Goal: Information Seeking & Learning: Compare options

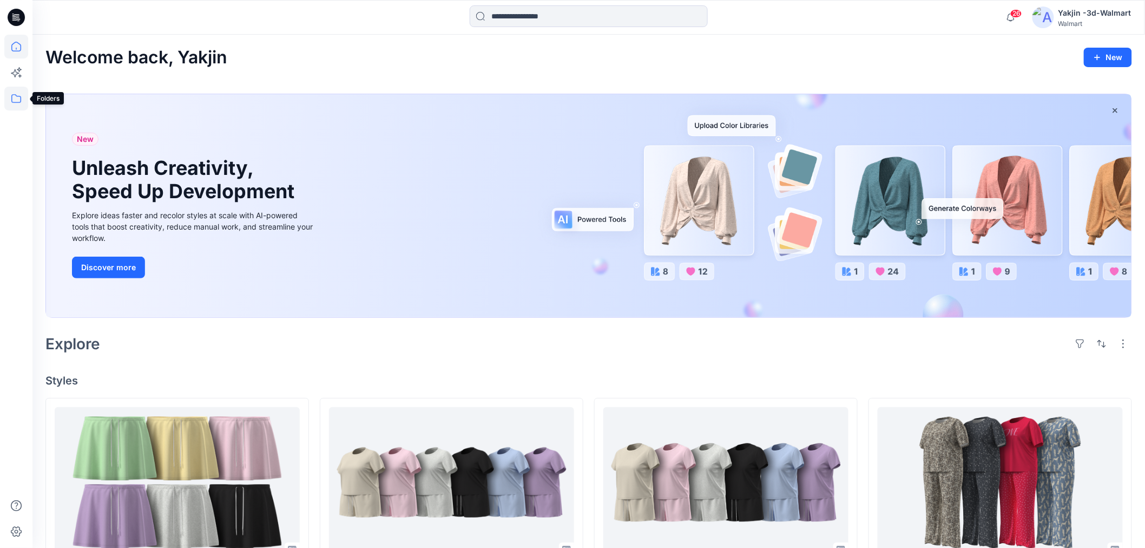
click at [28, 100] on icon at bounding box center [16, 99] width 24 height 24
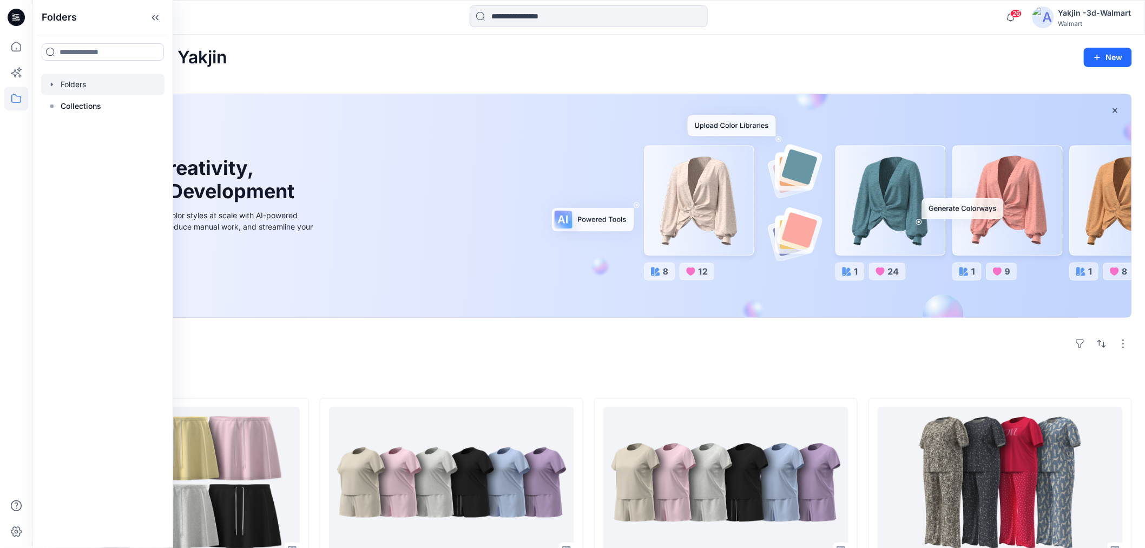
click at [78, 94] on div at bounding box center [102, 85] width 123 height 22
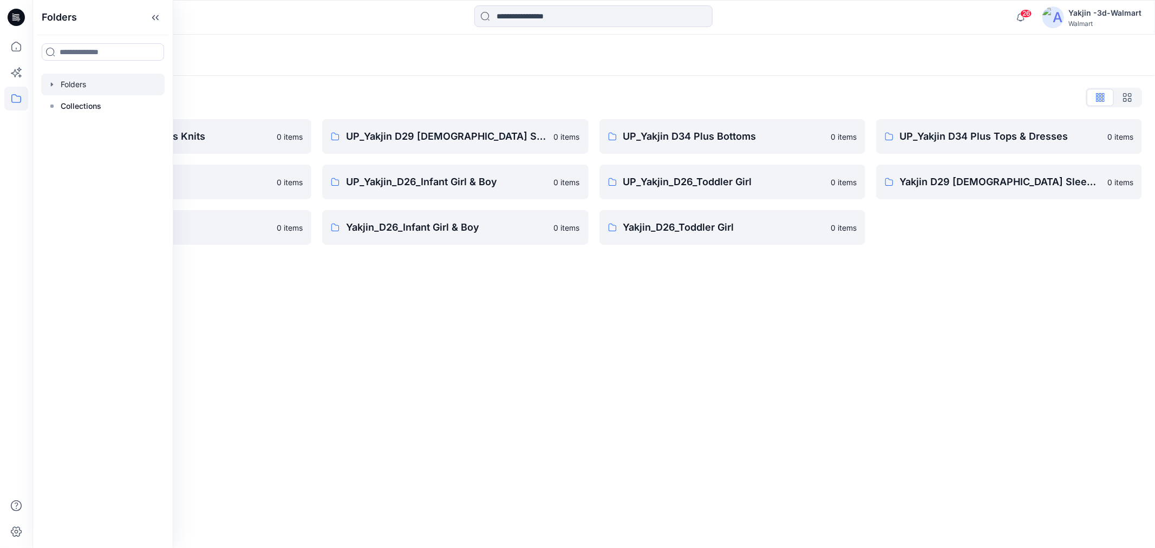
click at [518, 377] on div "Folders Folders List FA Yakjin D34 Womens Knits 0 items UP_Yakjin_D24_Boys 0 it…" at bounding box center [593, 291] width 1122 height 513
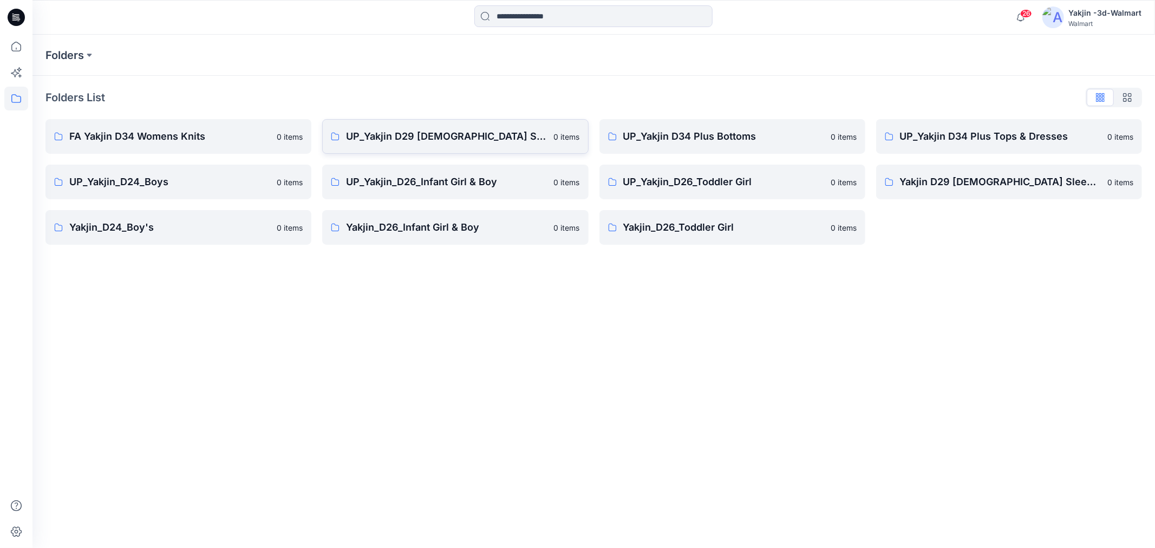
click at [366, 152] on link "UP_Yakjin D29 [DEMOGRAPHIC_DATA] Sleep 0 items" at bounding box center [455, 136] width 266 height 35
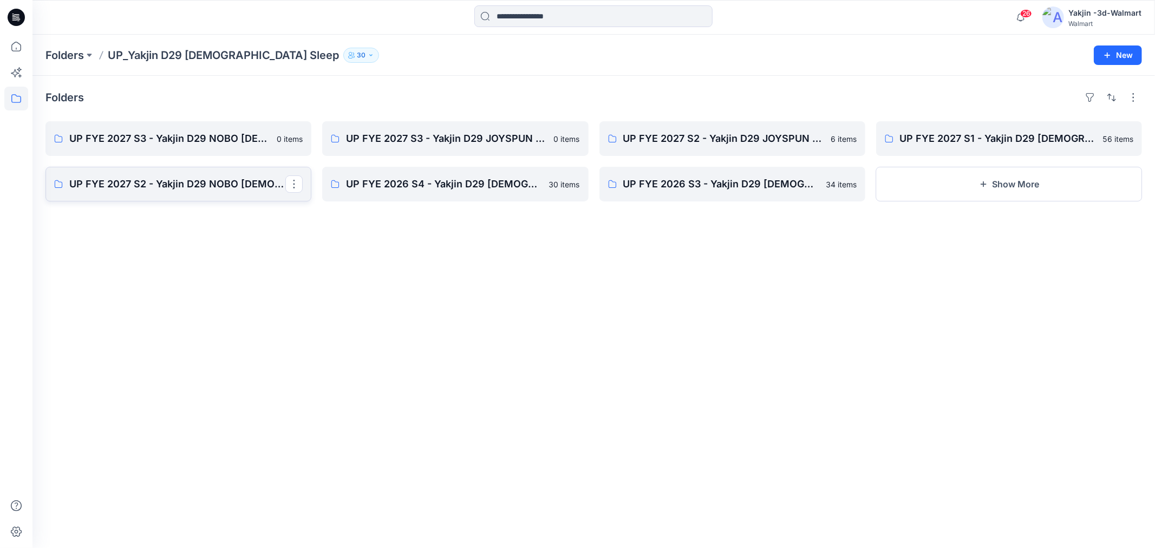
click at [175, 180] on p "UP FYE 2027 S2 - Yakjin D29 NOBO [DEMOGRAPHIC_DATA] Sleepwear" at bounding box center [177, 183] width 216 height 15
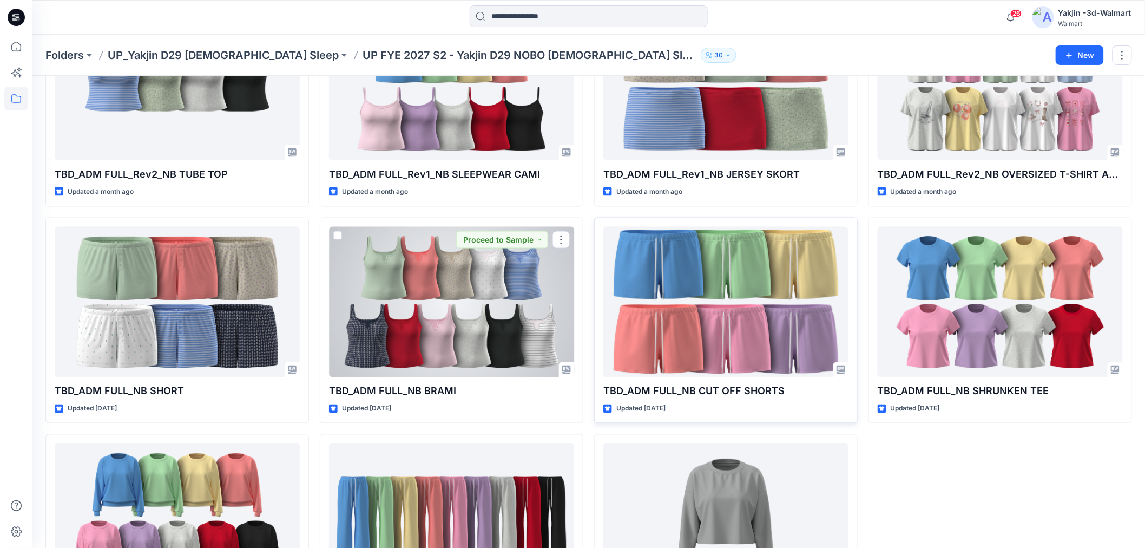
scroll to position [566, 0]
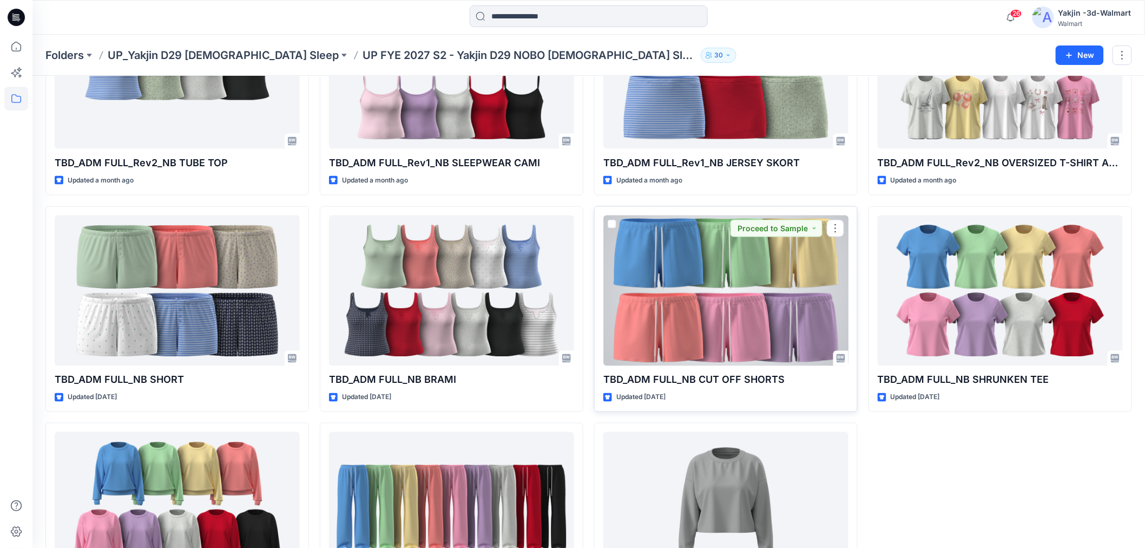
click at [689, 318] on div at bounding box center [726, 290] width 245 height 150
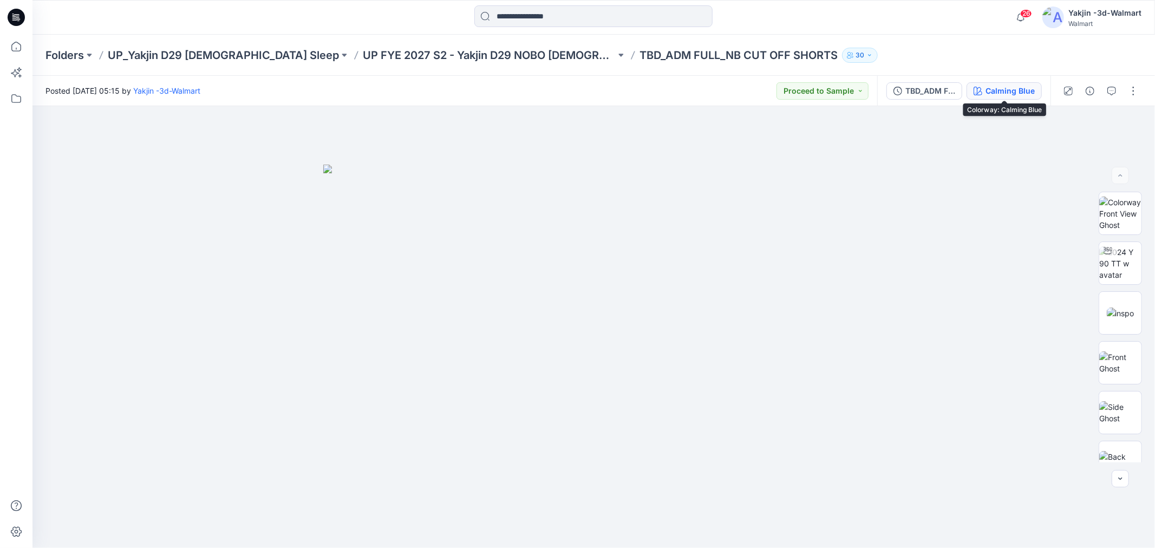
click at [986, 88] on div "Calming Blue" at bounding box center [1009, 91] width 49 height 12
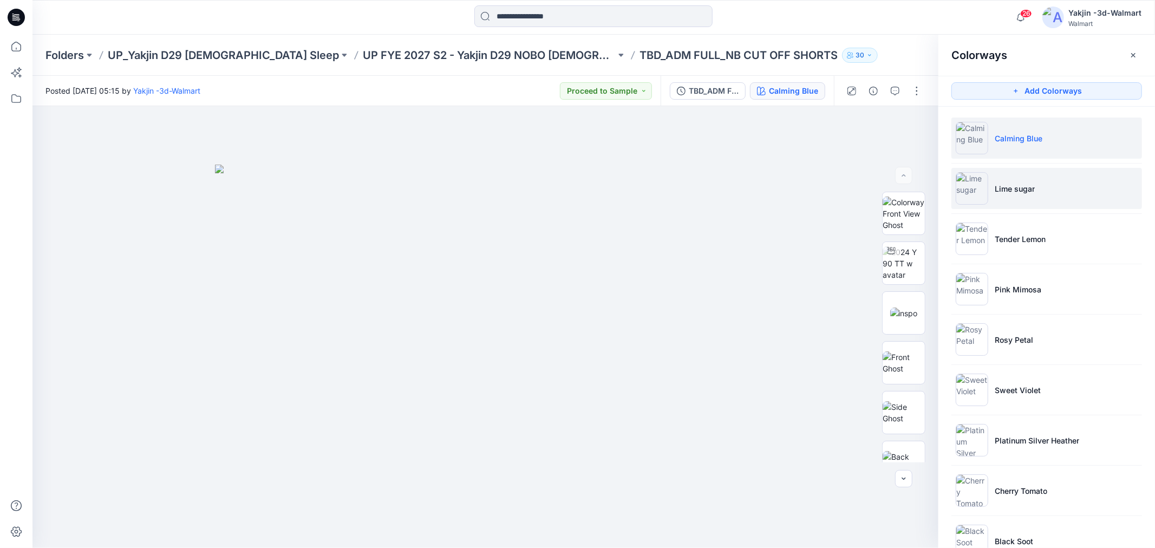
click at [1016, 202] on li "Lime sugar" at bounding box center [1046, 188] width 191 height 41
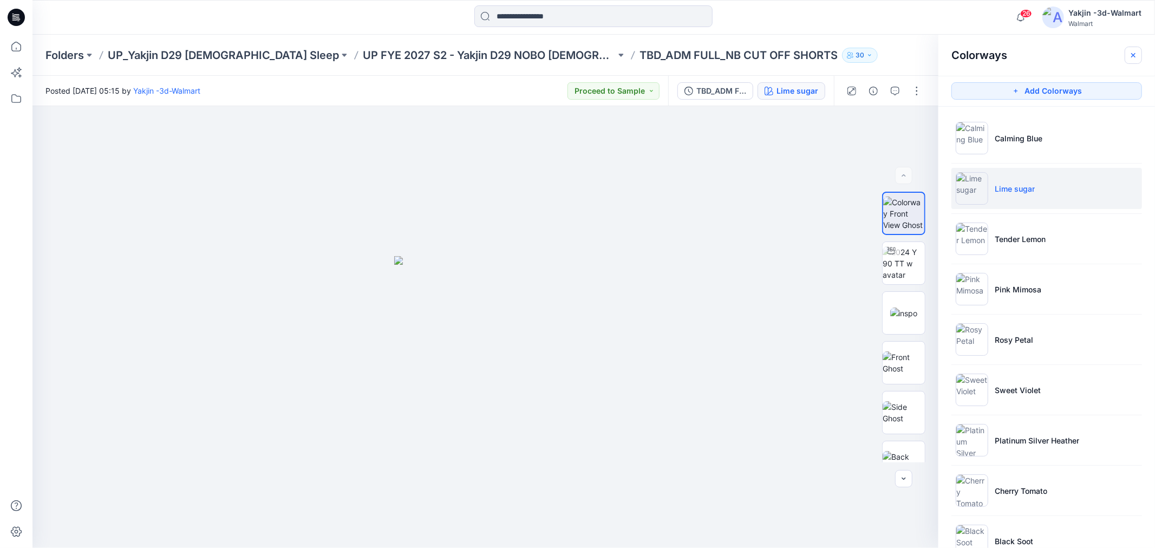
click at [1132, 56] on icon "button" at bounding box center [1133, 55] width 4 height 4
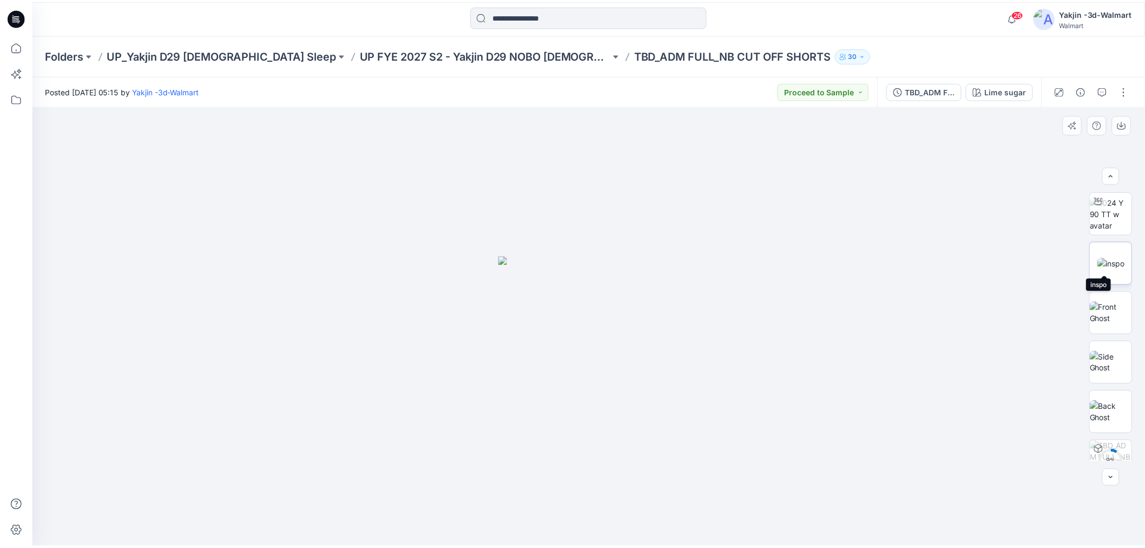
scroll to position [60, 0]
click at [1114, 392] on img at bounding box center [1120, 402] width 42 height 23
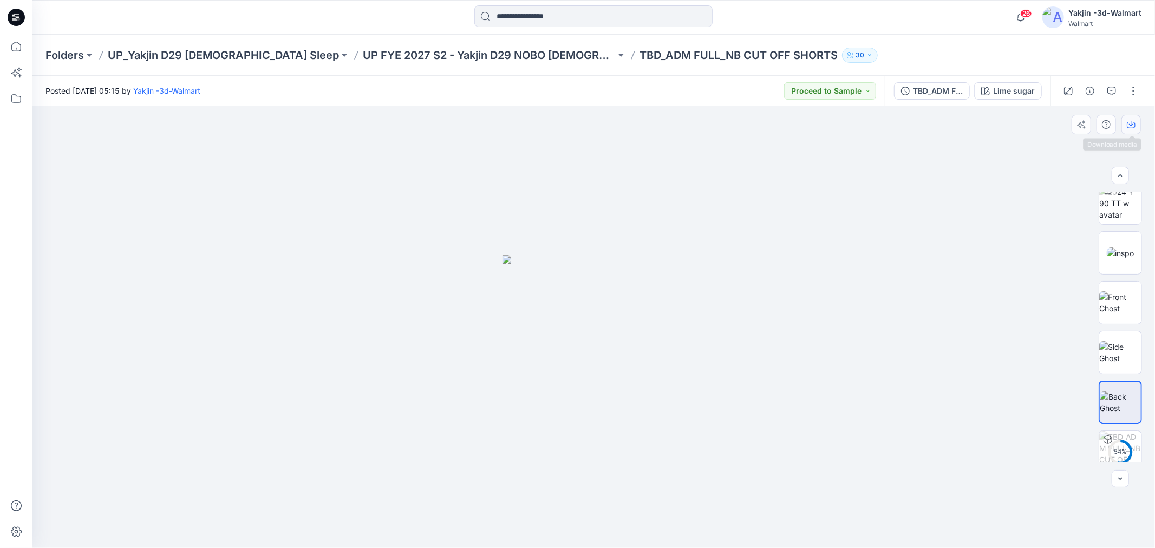
click at [1134, 122] on icon "button" at bounding box center [1131, 124] width 9 height 9
drag, startPoint x: 782, startPoint y: 191, endPoint x: 782, endPoint y: 182, distance: 8.7
click at [782, 191] on div at bounding box center [593, 327] width 1122 height 442
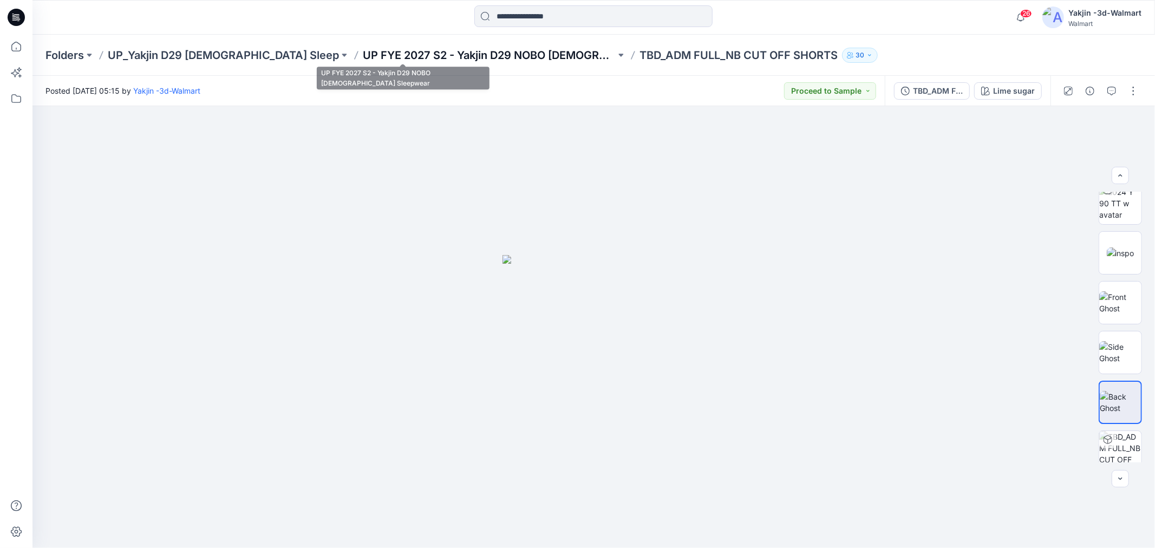
click at [472, 57] on p "UP FYE 2027 S2 - Yakjin D29 NOBO [DEMOGRAPHIC_DATA] Sleepwear" at bounding box center [489, 55] width 253 height 15
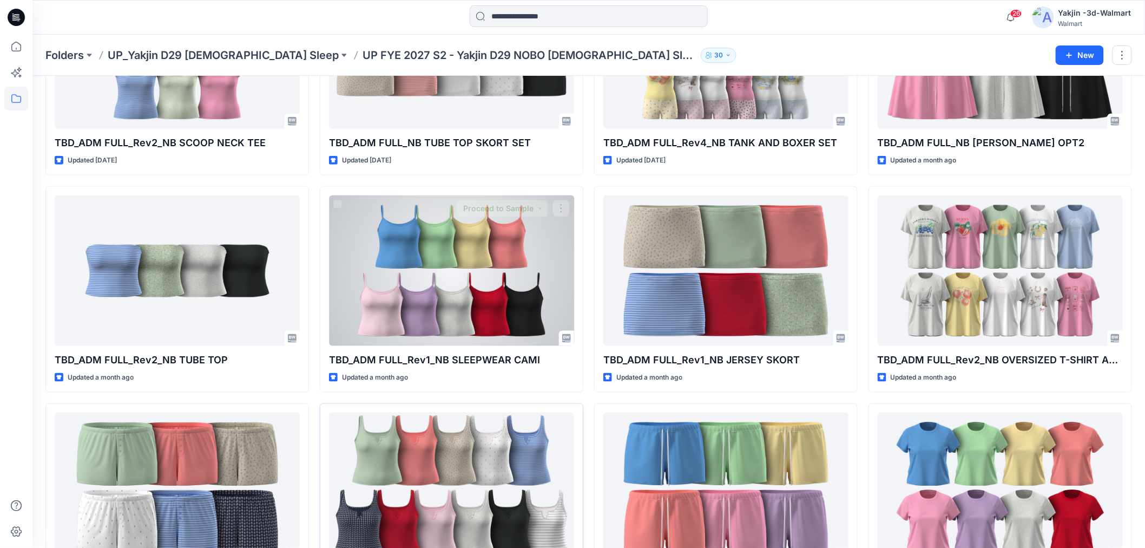
scroll to position [481, 0]
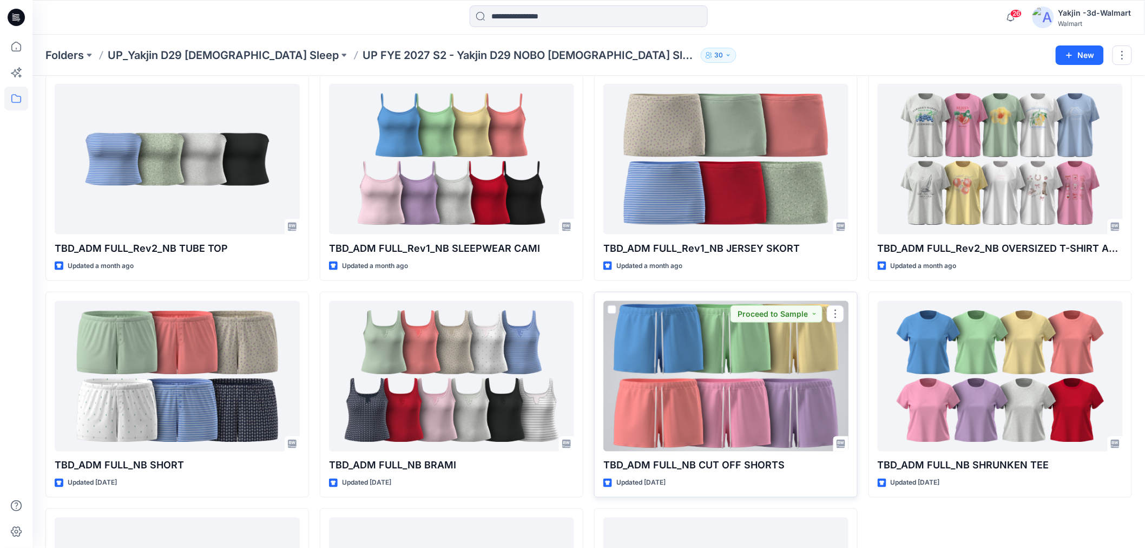
click at [713, 307] on div at bounding box center [726, 376] width 245 height 150
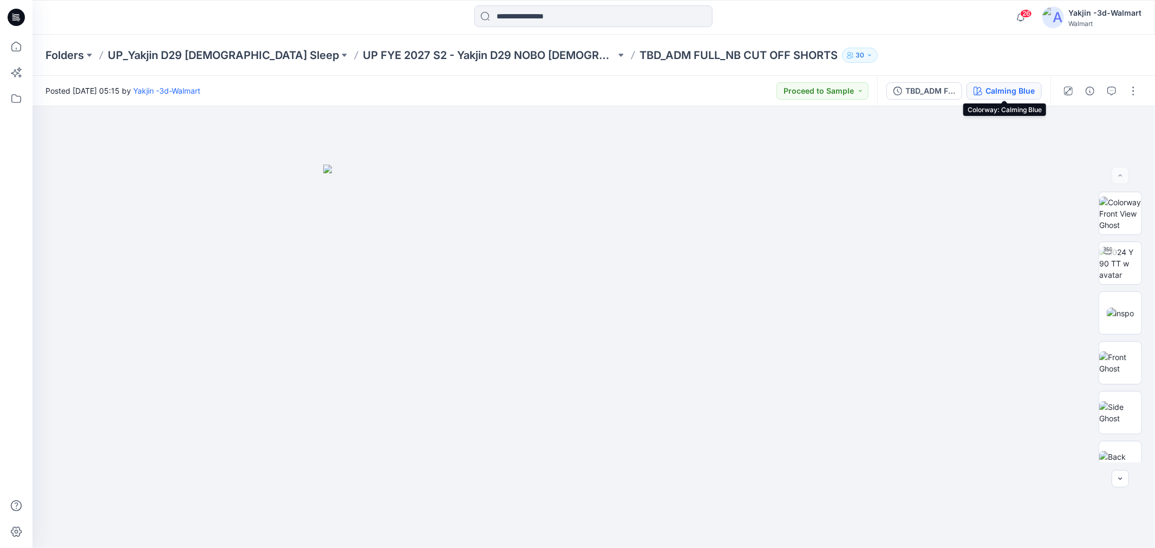
click at [982, 84] on button "Calming Blue" at bounding box center [1003, 90] width 75 height 17
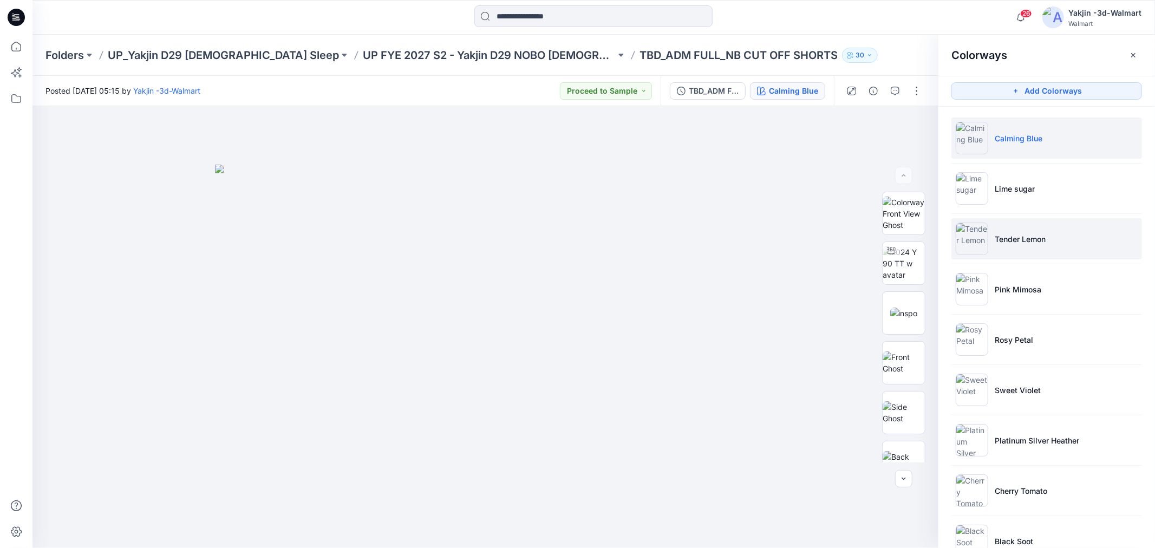
click at [1000, 245] on li "Tender Lemon" at bounding box center [1046, 238] width 191 height 41
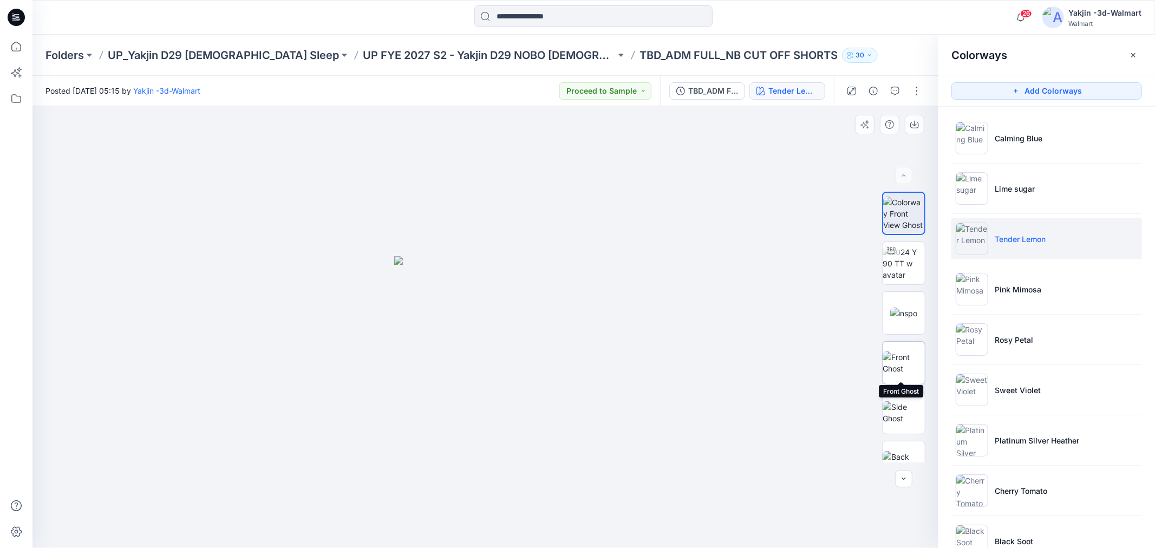
scroll to position [120, 0]
click at [910, 343] on img at bounding box center [903, 342] width 42 height 23
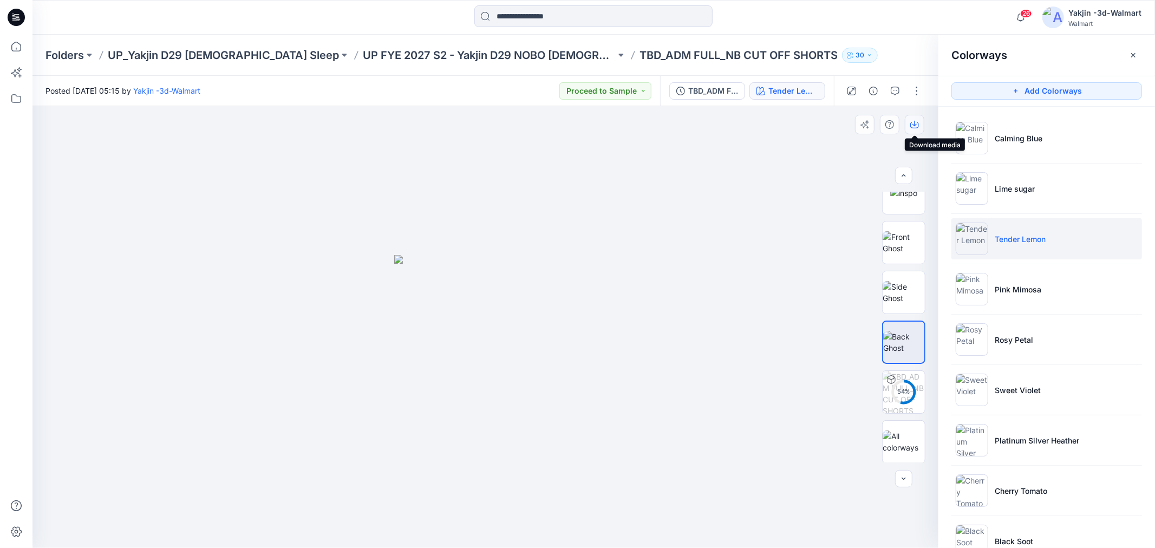
click at [916, 122] on icon "button" at bounding box center [914, 124] width 9 height 9
click at [1045, 289] on li "Pink Mimosa" at bounding box center [1046, 289] width 191 height 41
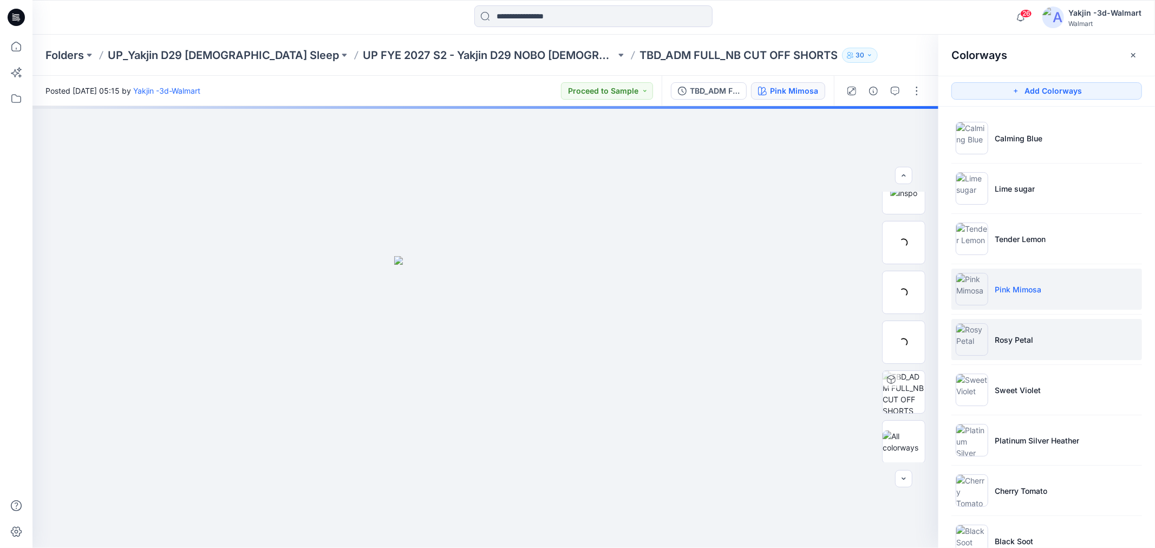
click at [1007, 348] on li "Rosy Petal" at bounding box center [1046, 339] width 191 height 41
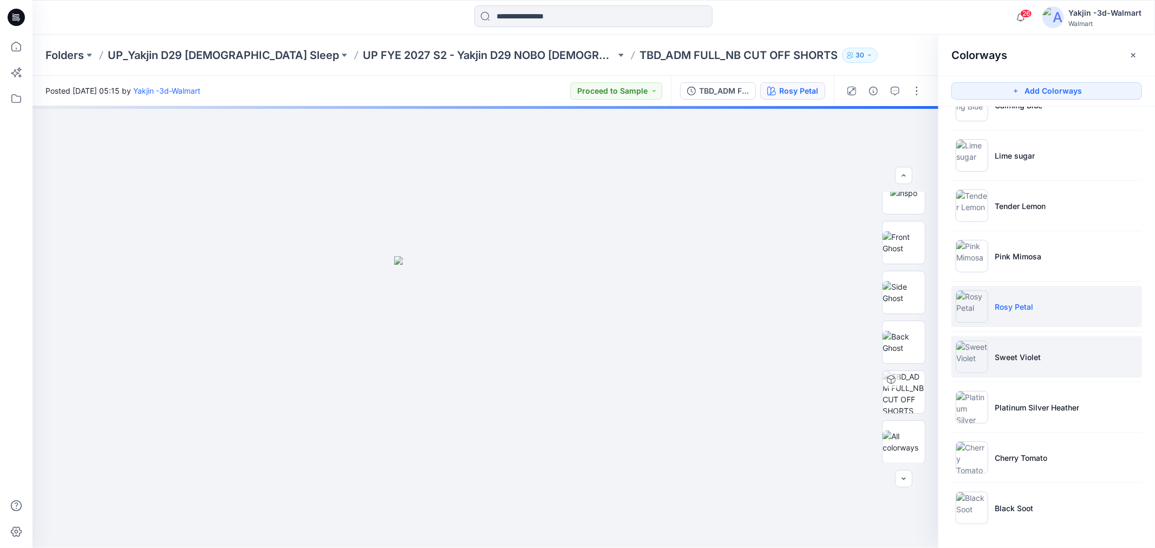
scroll to position [0, 0]
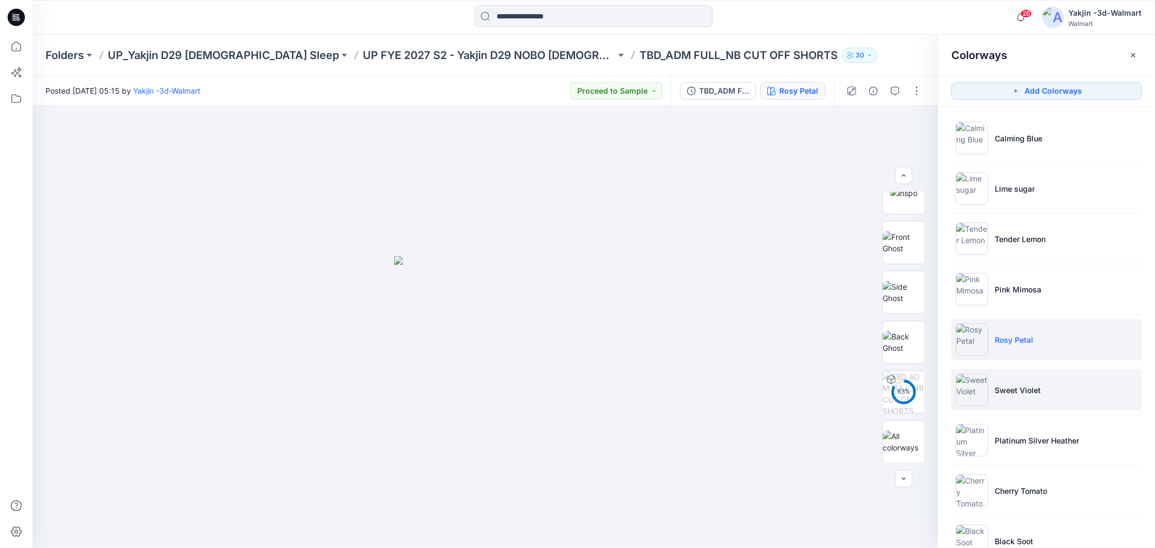
click at [1027, 393] on p "Sweet Violet" at bounding box center [1017, 389] width 46 height 11
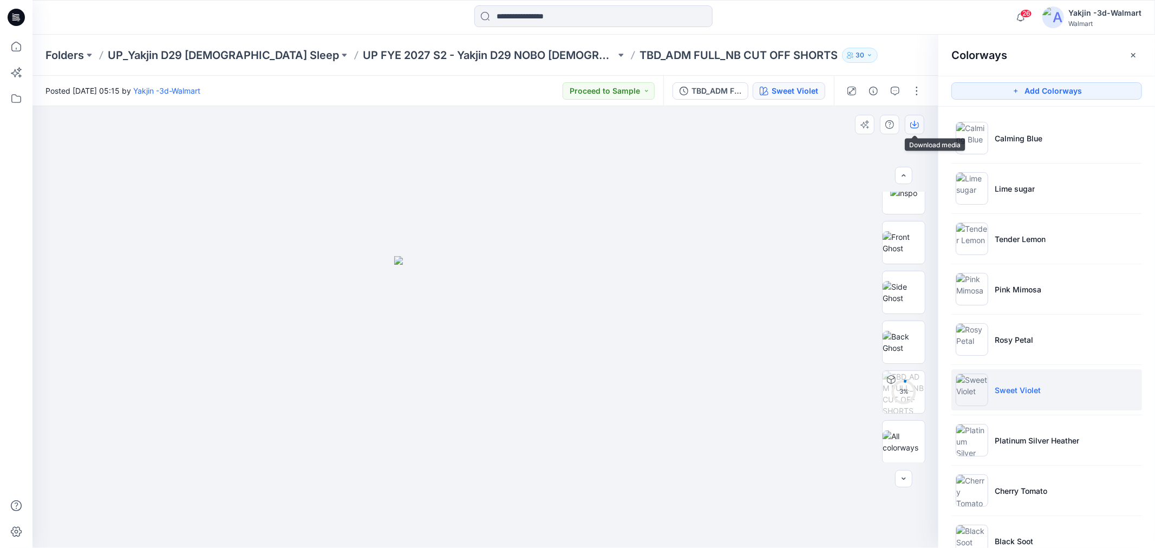
click at [915, 127] on icon "button" at bounding box center [914, 124] width 9 height 9
click at [904, 348] on img at bounding box center [903, 342] width 42 height 23
click at [914, 125] on icon "button" at bounding box center [914, 123] width 4 height 5
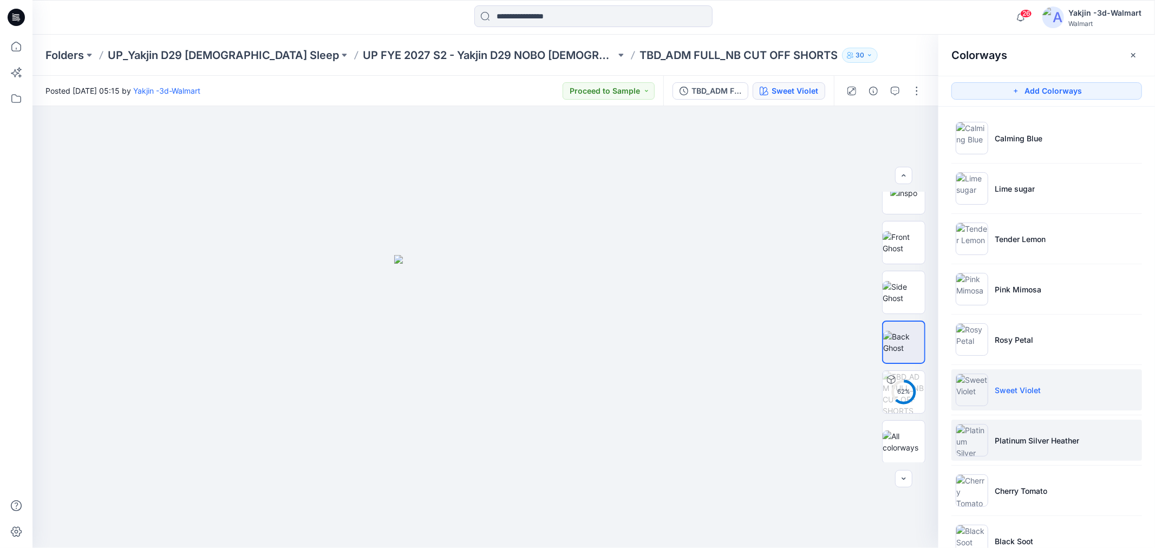
click at [1027, 444] on p "Platinum Silver Heather" at bounding box center [1036, 440] width 84 height 11
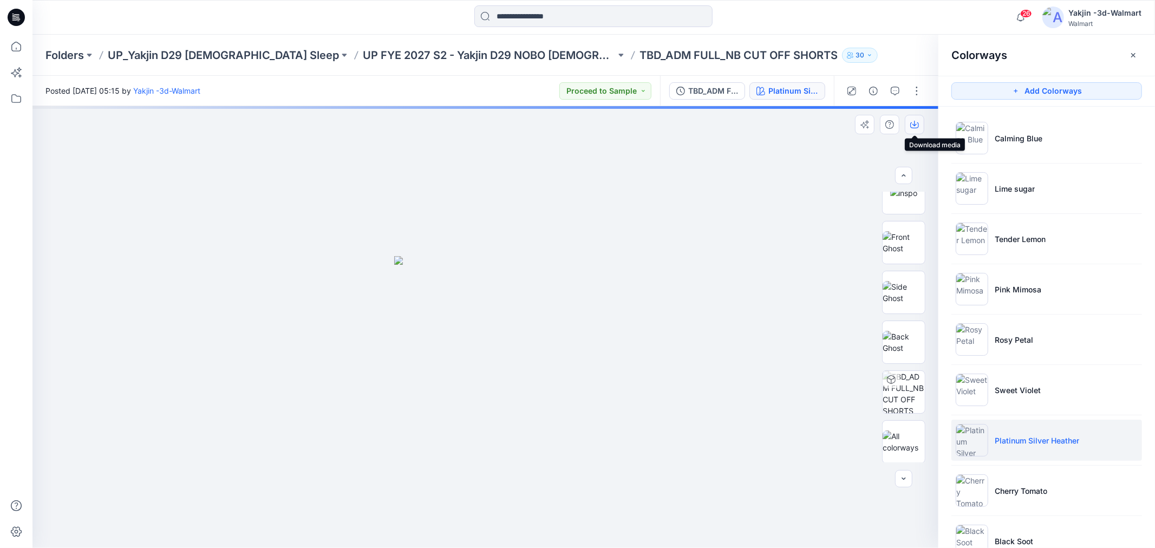
click at [921, 119] on button "button" at bounding box center [914, 124] width 19 height 19
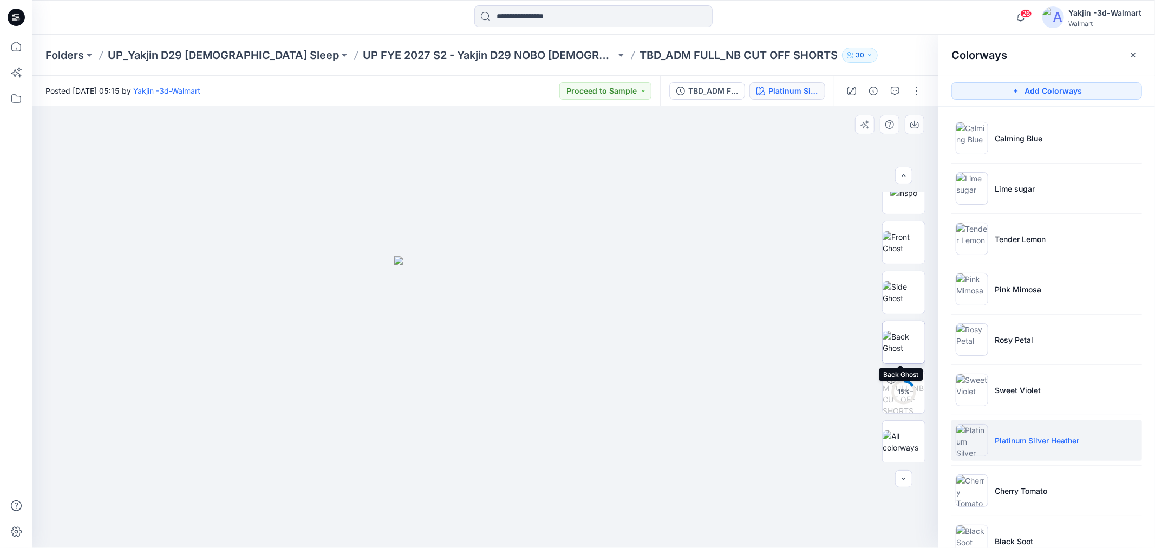
click at [908, 340] on img at bounding box center [903, 342] width 42 height 23
click at [919, 122] on button "button" at bounding box center [914, 124] width 19 height 19
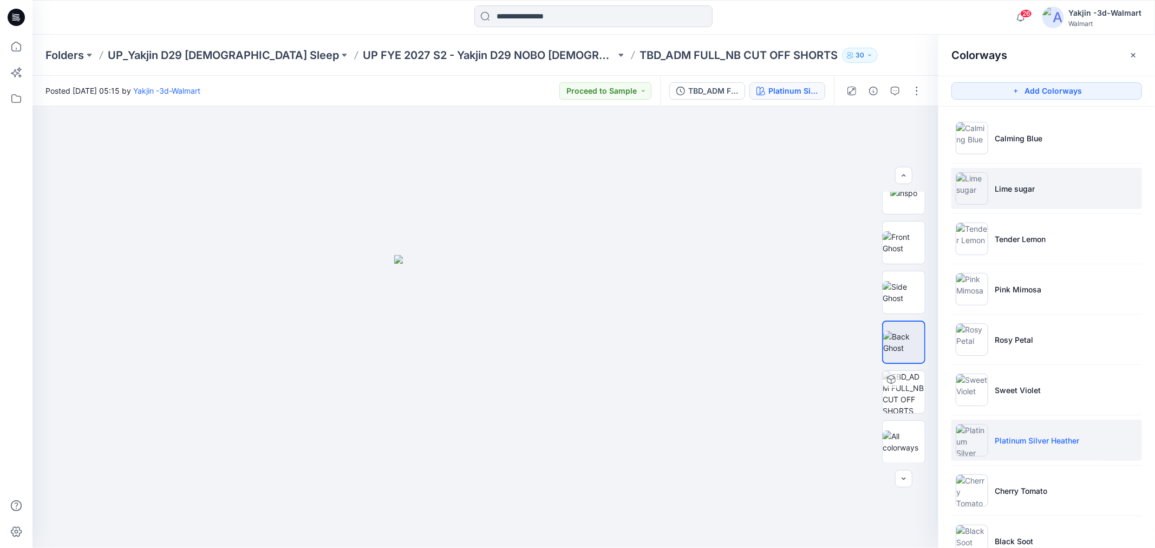
click at [1005, 202] on li "Lime sugar" at bounding box center [1046, 188] width 191 height 41
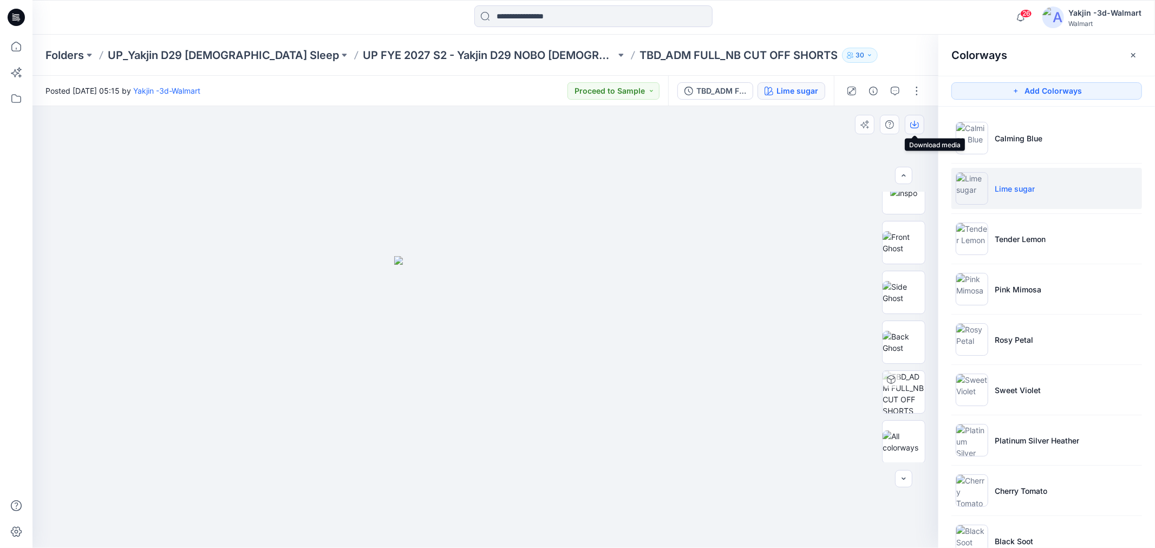
click at [908, 122] on button "button" at bounding box center [914, 124] width 19 height 19
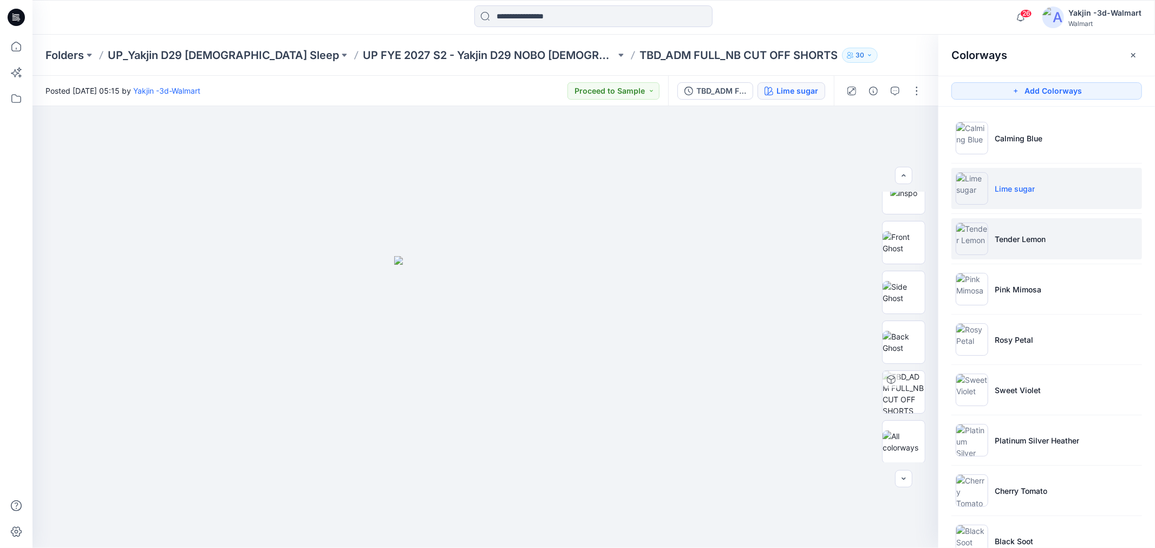
click at [1021, 239] on p "Tender Lemon" at bounding box center [1019, 238] width 51 height 11
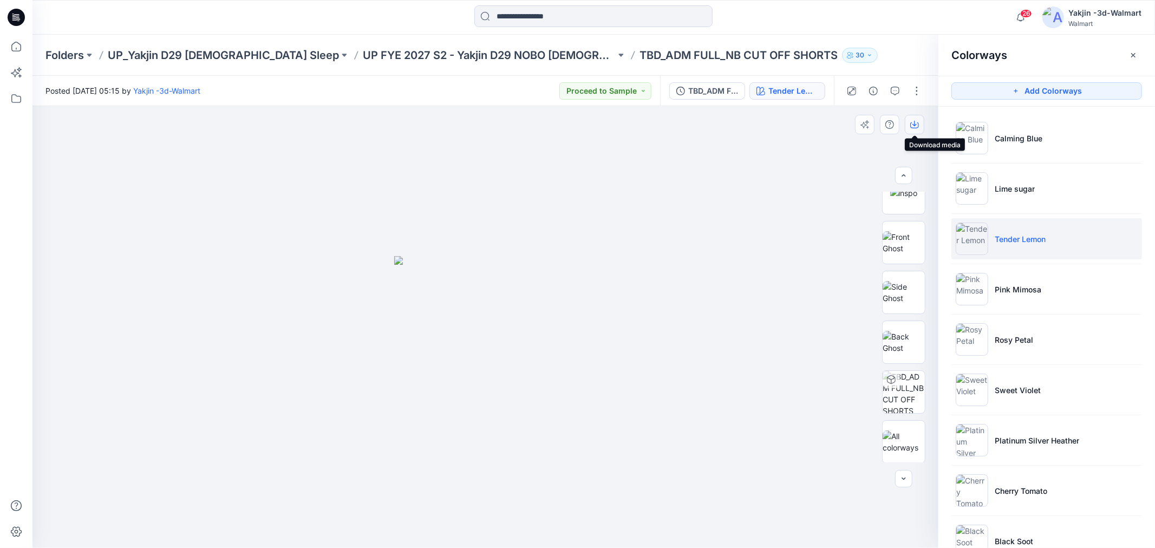
click at [908, 122] on button "button" at bounding box center [914, 124] width 19 height 19
click at [1070, 386] on li "Sweet Violet" at bounding box center [1046, 389] width 191 height 41
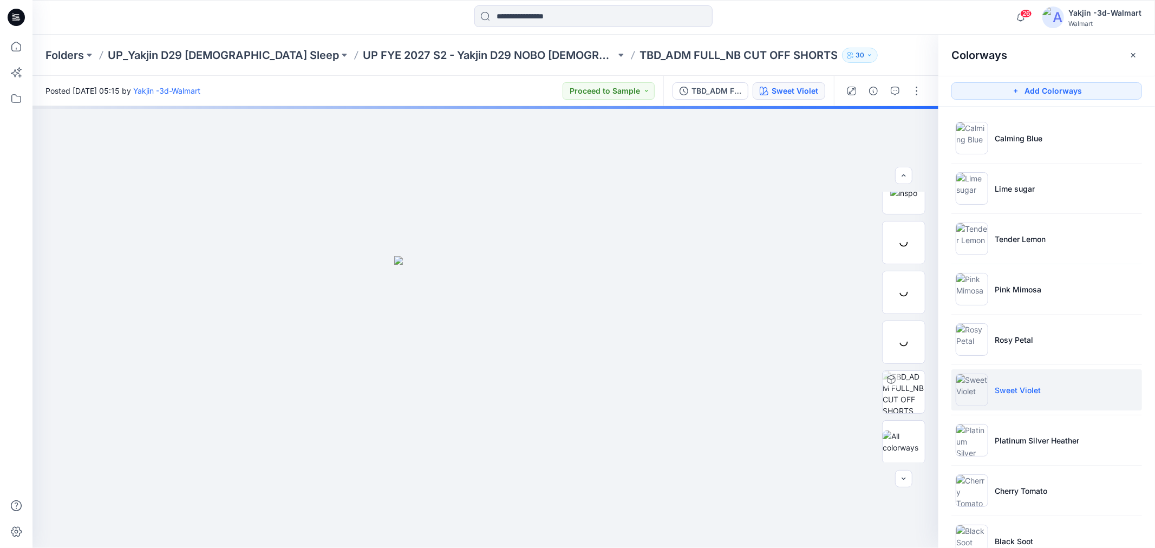
click at [1042, 391] on li "Sweet Violet" at bounding box center [1046, 389] width 191 height 41
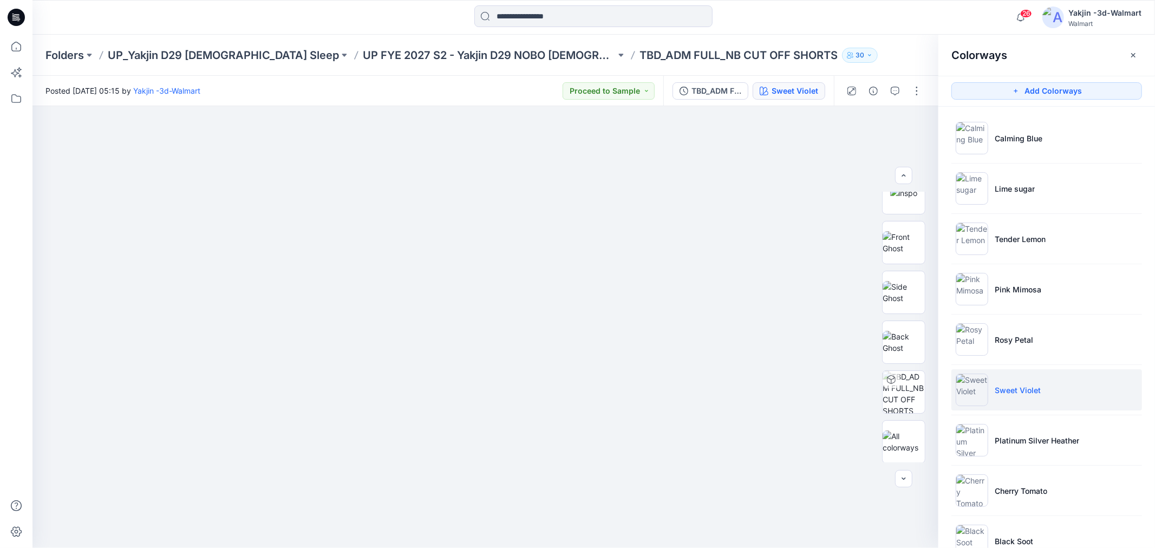
scroll to position [33, 0]
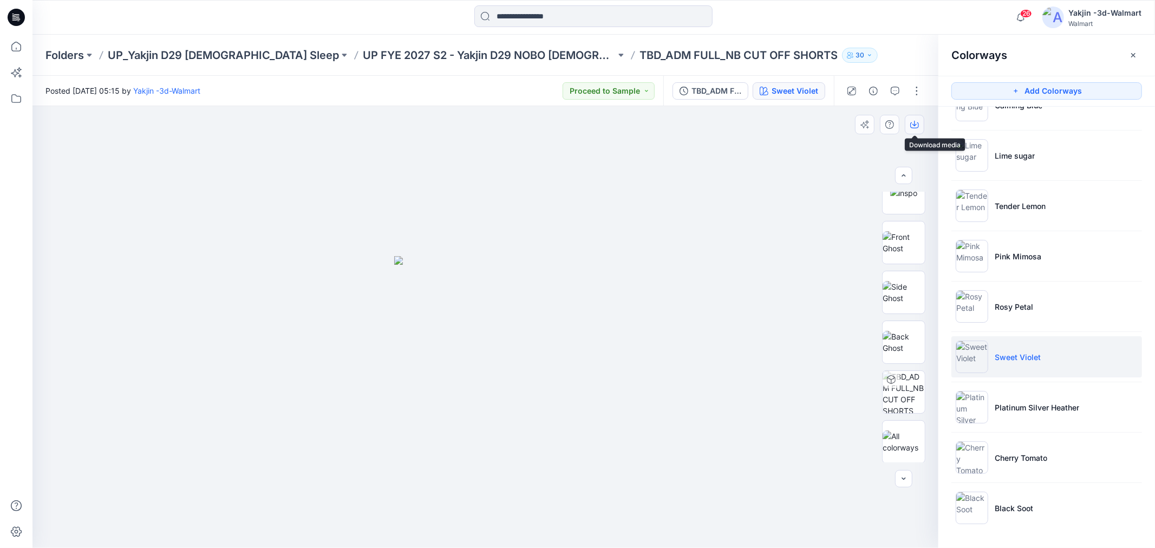
click at [919, 126] on button "button" at bounding box center [914, 124] width 19 height 19
click at [903, 344] on img at bounding box center [903, 342] width 42 height 23
click at [916, 126] on icon "button" at bounding box center [914, 124] width 9 height 9
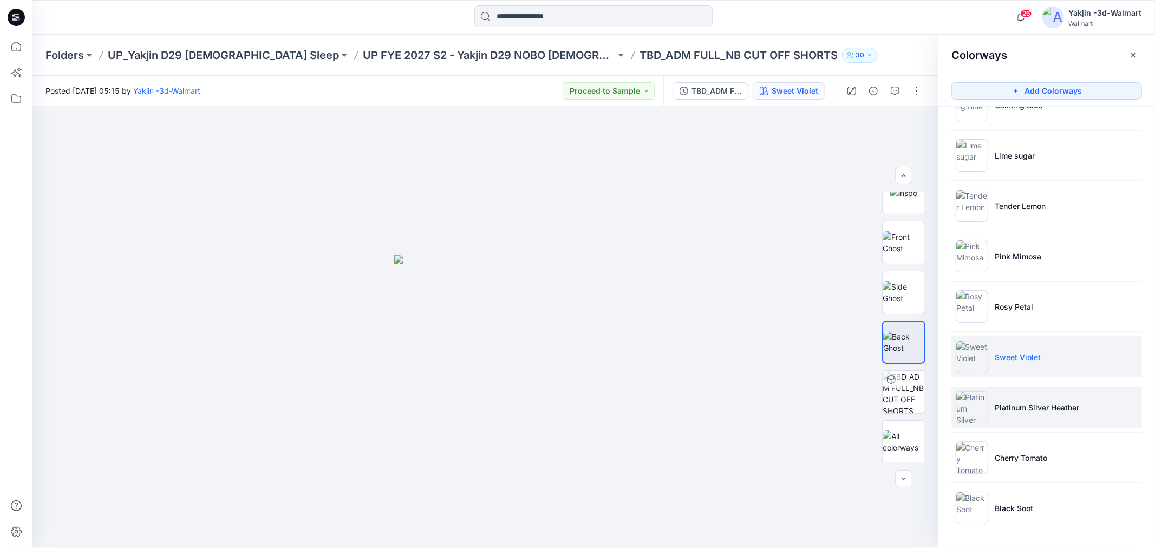
click at [1074, 410] on p "Platinum Silver Heather" at bounding box center [1036, 407] width 84 height 11
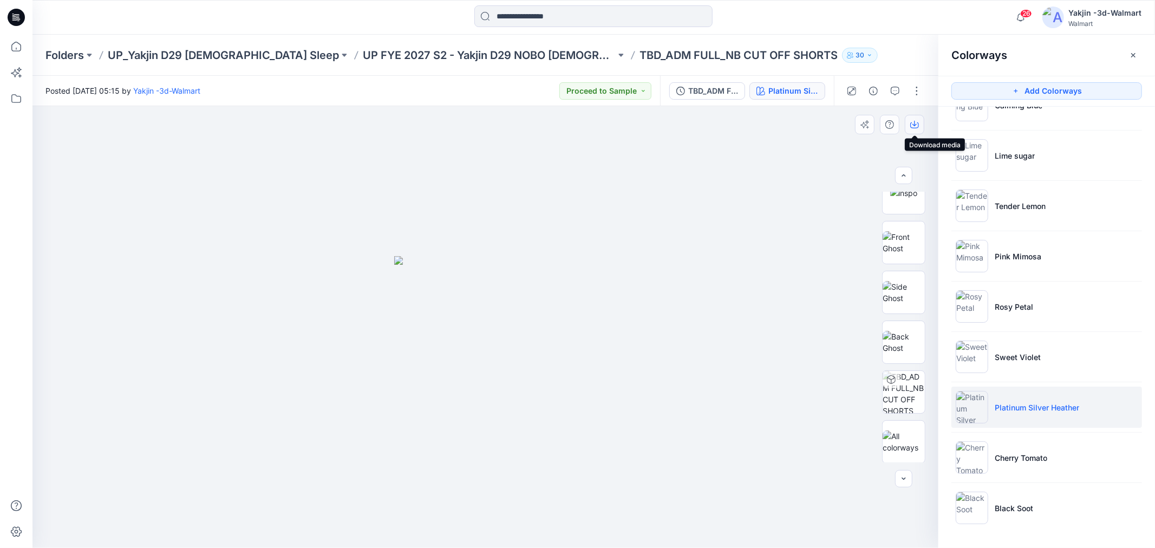
click at [915, 118] on button "button" at bounding box center [914, 124] width 19 height 19
click at [900, 350] on img at bounding box center [903, 342] width 42 height 23
click at [916, 125] on icon "button" at bounding box center [914, 124] width 9 height 9
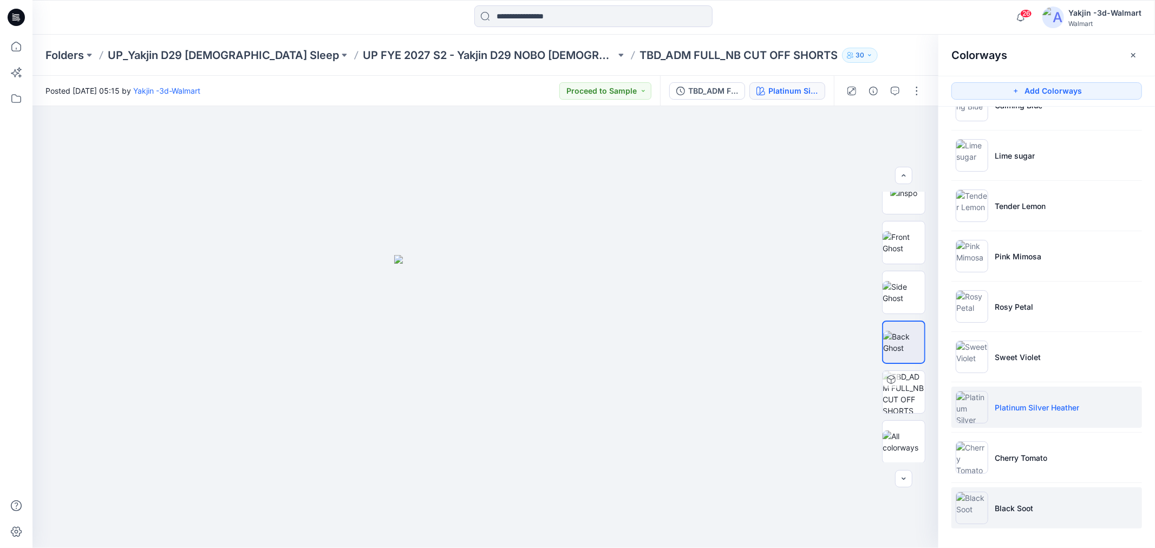
click at [1052, 516] on li "Black Soot" at bounding box center [1046, 507] width 191 height 41
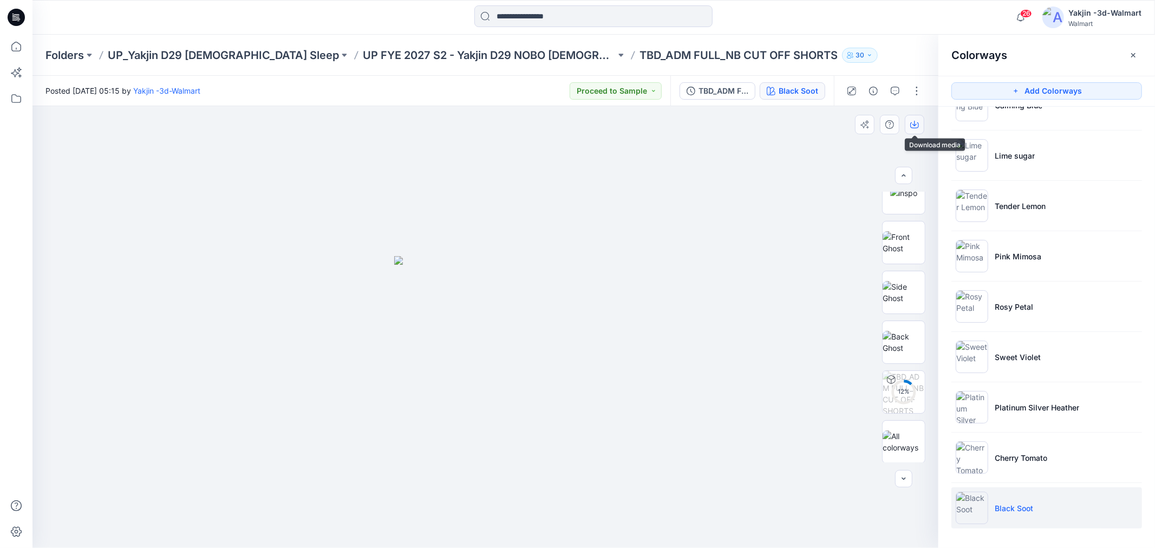
click at [913, 121] on icon "button" at bounding box center [914, 124] width 9 height 9
click at [893, 336] on img at bounding box center [903, 342] width 42 height 23
click at [908, 126] on button "button" at bounding box center [914, 124] width 19 height 19
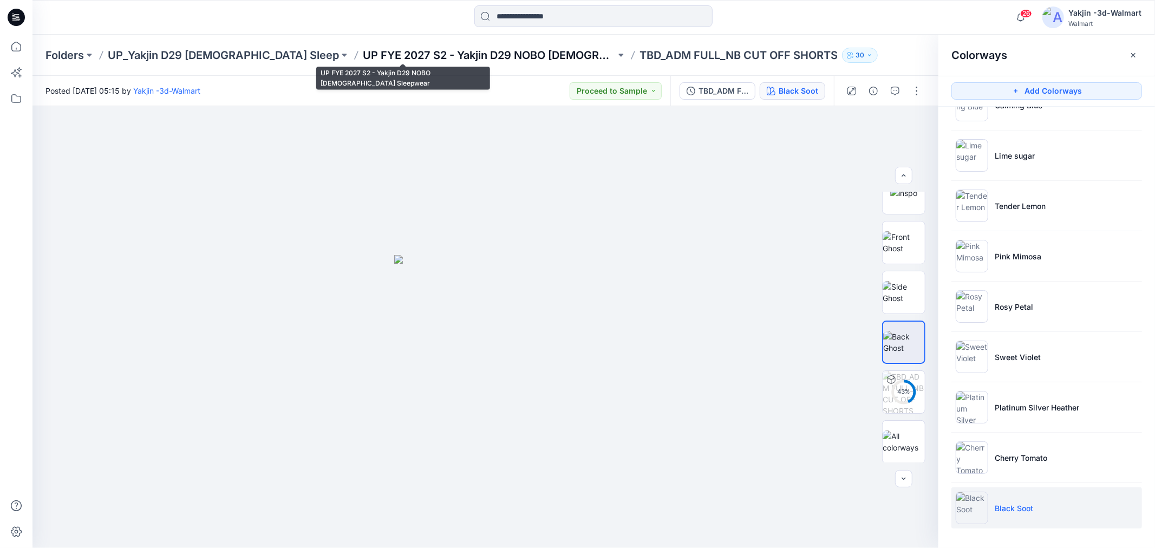
click at [493, 48] on p "UP FYE 2027 S2 - Yakjin D29 NOBO [DEMOGRAPHIC_DATA] Sleepwear" at bounding box center [489, 55] width 253 height 15
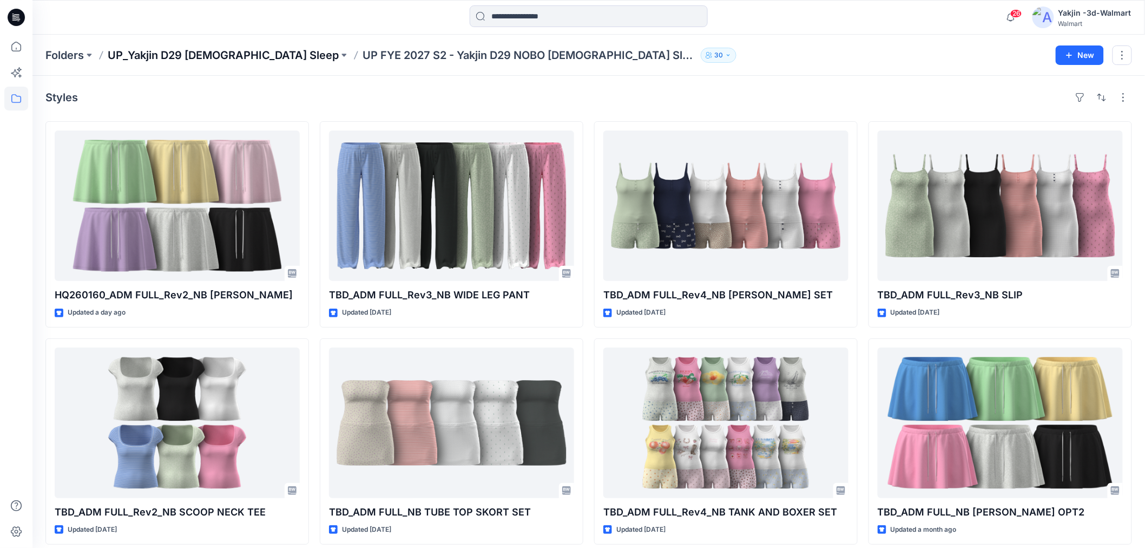
click at [198, 57] on p "UP_Yakjin D29 [DEMOGRAPHIC_DATA] Sleep" at bounding box center [223, 55] width 231 height 15
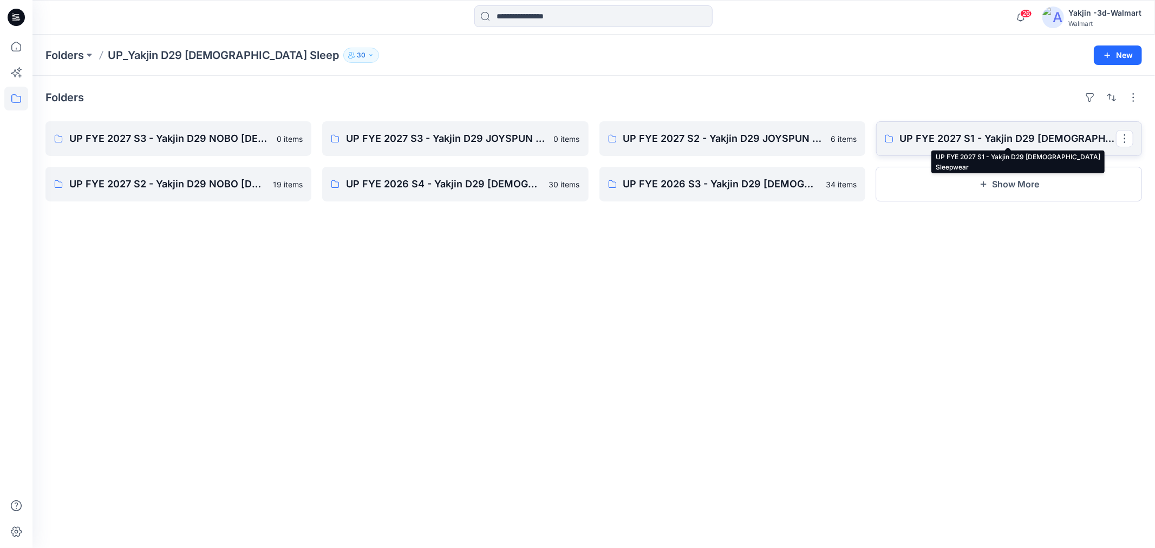
click at [964, 133] on p "UP FYE 2027 S1 - Yakjin D29 [DEMOGRAPHIC_DATA] Sleepwear" at bounding box center [1008, 138] width 216 height 15
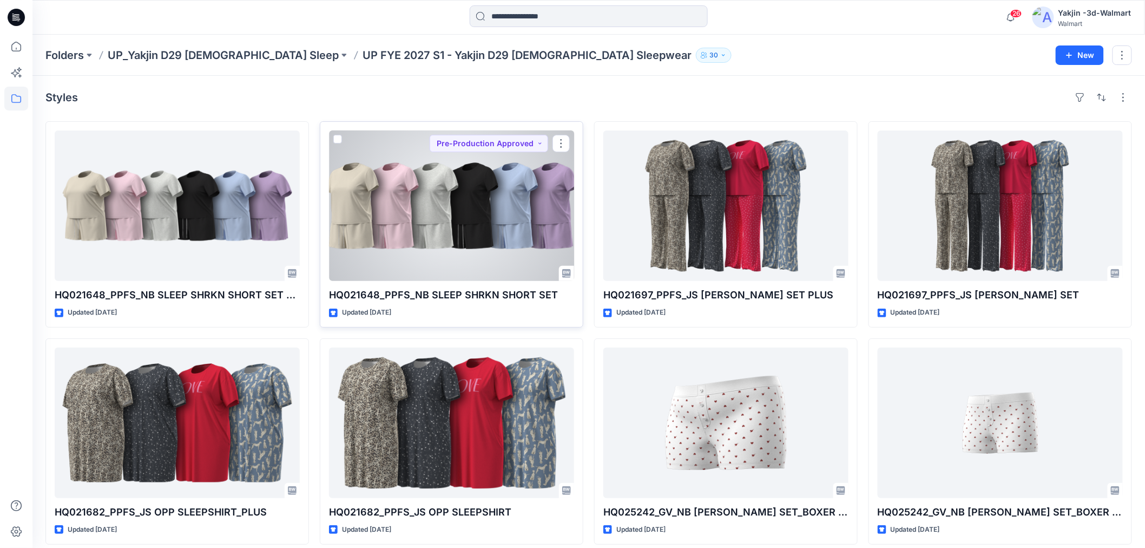
click at [466, 229] on div at bounding box center [451, 205] width 245 height 150
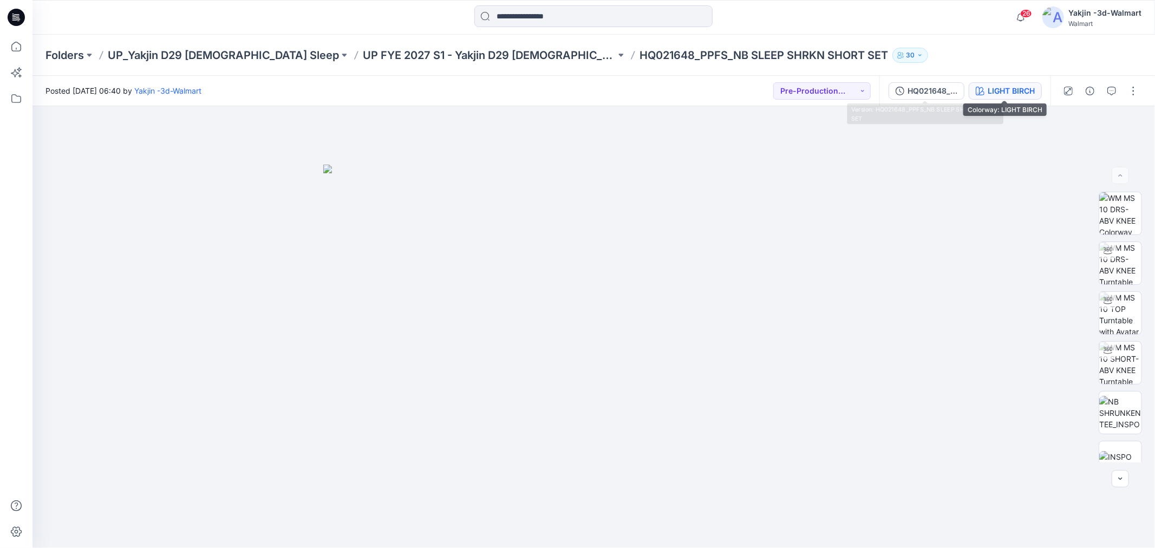
click at [985, 97] on button "LIGHT BIRCH" at bounding box center [1004, 90] width 73 height 17
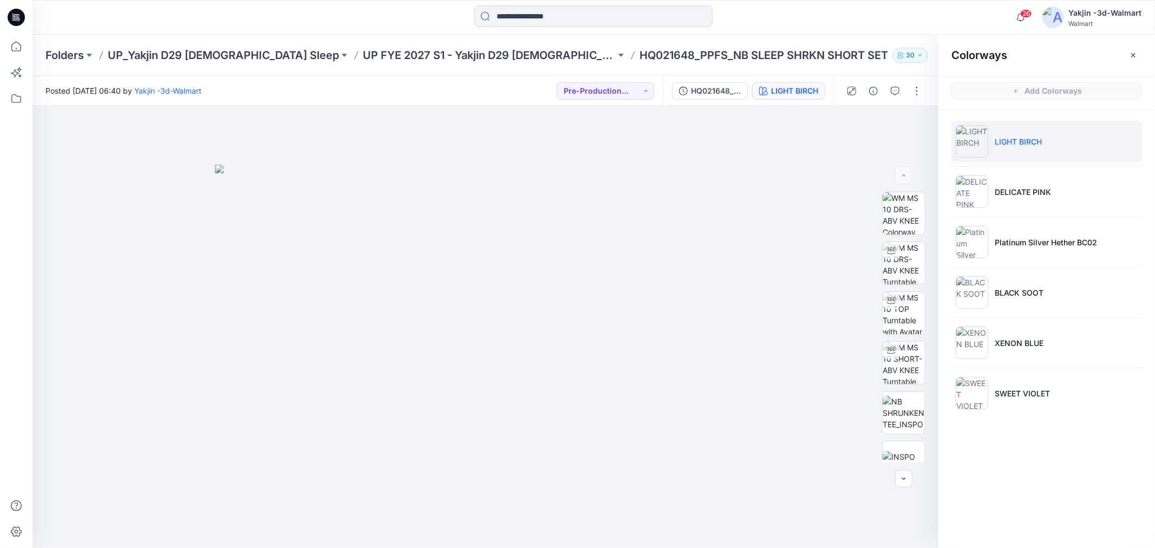
click at [1132, 58] on button "button" at bounding box center [1132, 55] width 17 height 17
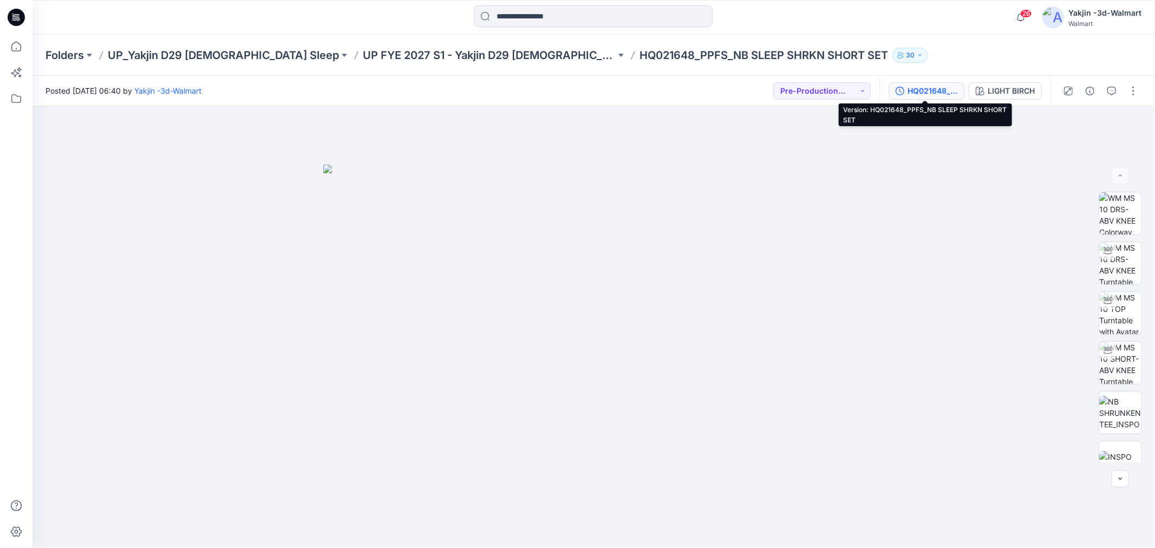
click at [930, 88] on div "HQ021648_PPFS_NB SLEEP SHRKN SHORT SET" at bounding box center [932, 91] width 50 height 12
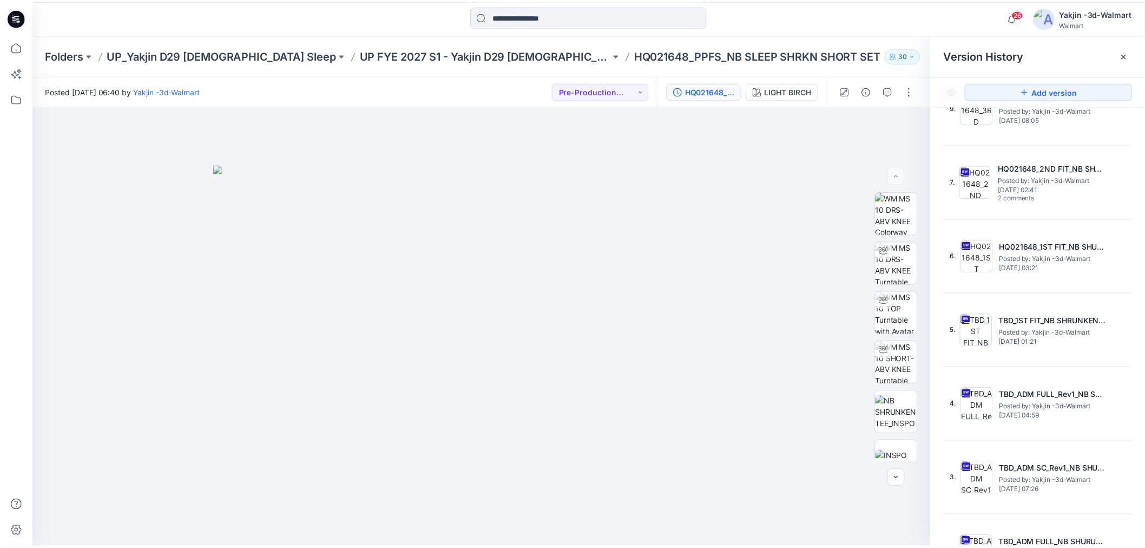
scroll to position [369, 0]
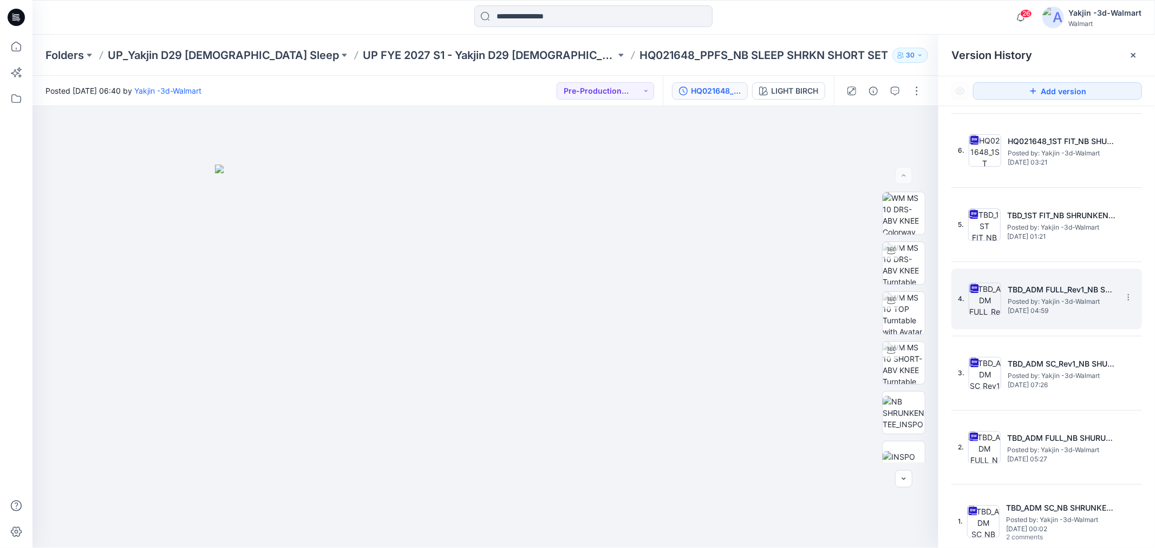
click at [1056, 285] on h5 "TBD_ADM FULL_Rev1_NB SHURUNKEN TEE" at bounding box center [1061, 289] width 108 height 13
click at [457, 48] on p "UP FYE 2027 S1 - Yakjin D29 [DEMOGRAPHIC_DATA] Sleepwear" at bounding box center [489, 55] width 253 height 15
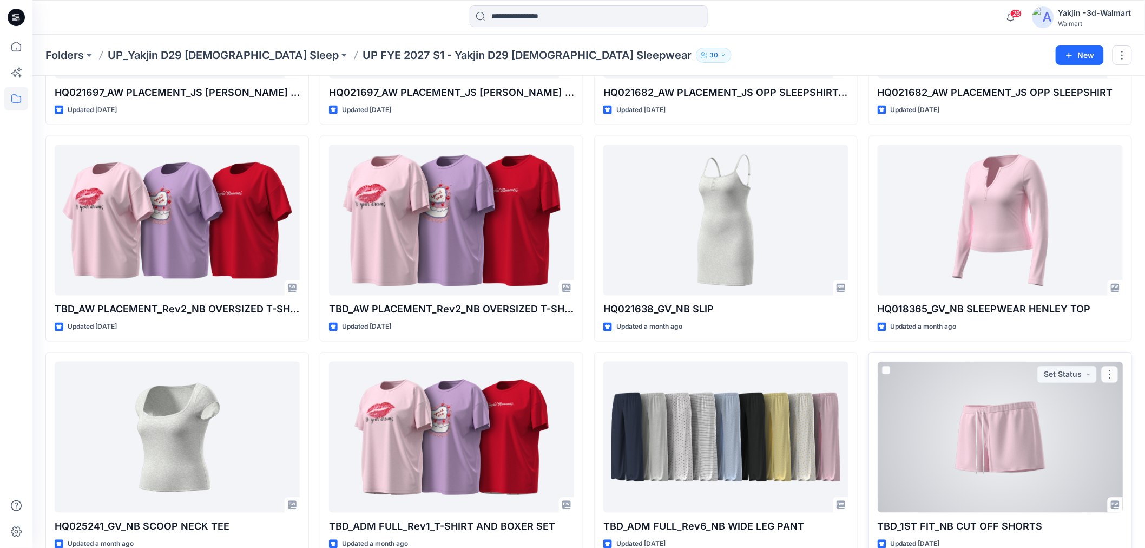
scroll to position [807, 0]
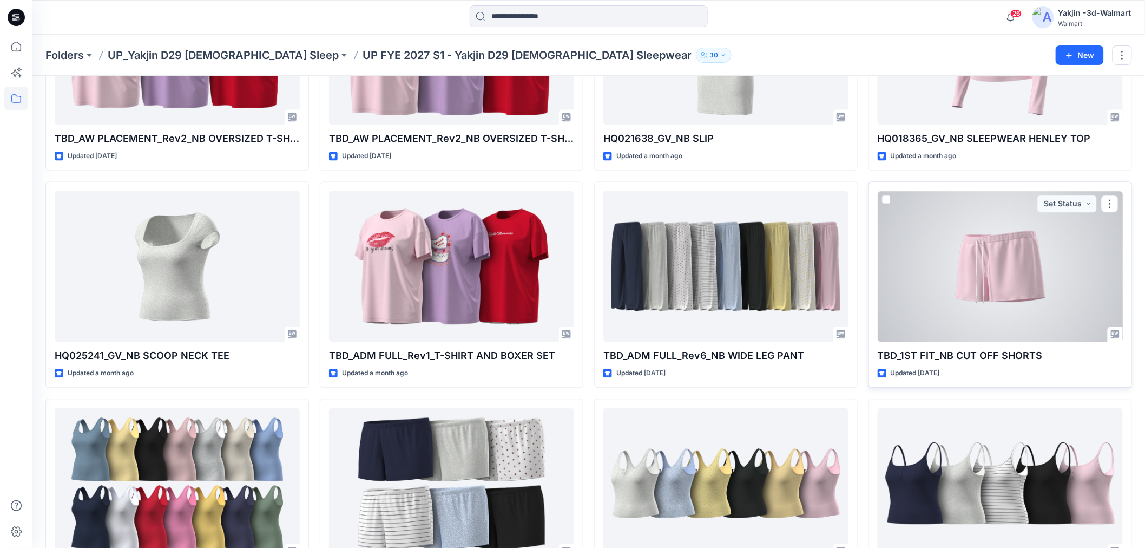
click at [964, 309] on div at bounding box center [1000, 266] width 245 height 150
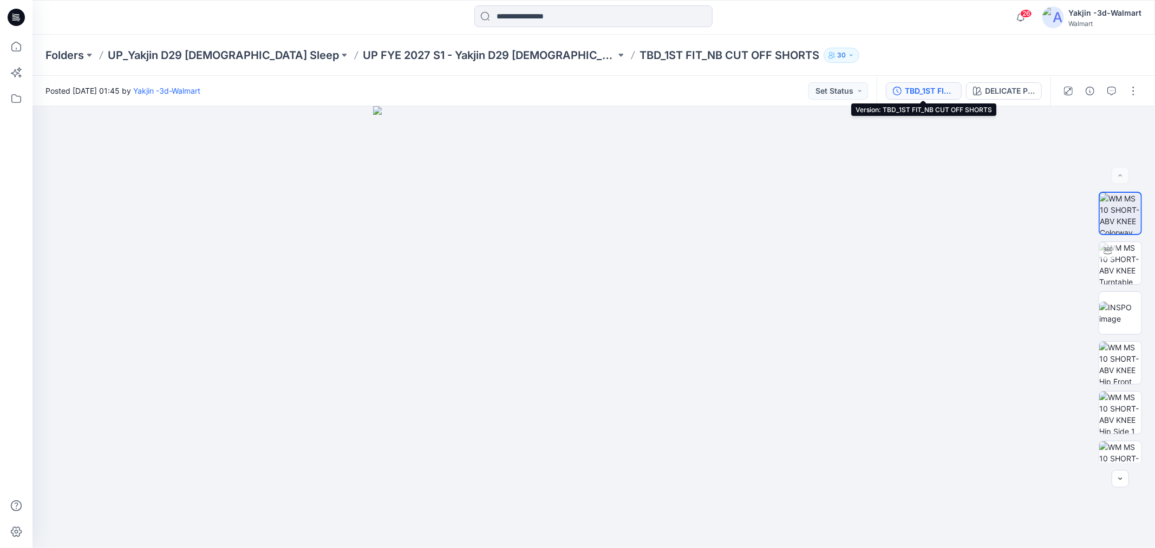
click at [932, 89] on div "TBD_1ST FIT_NB CUT OFF SHORTS" at bounding box center [930, 91] width 50 height 12
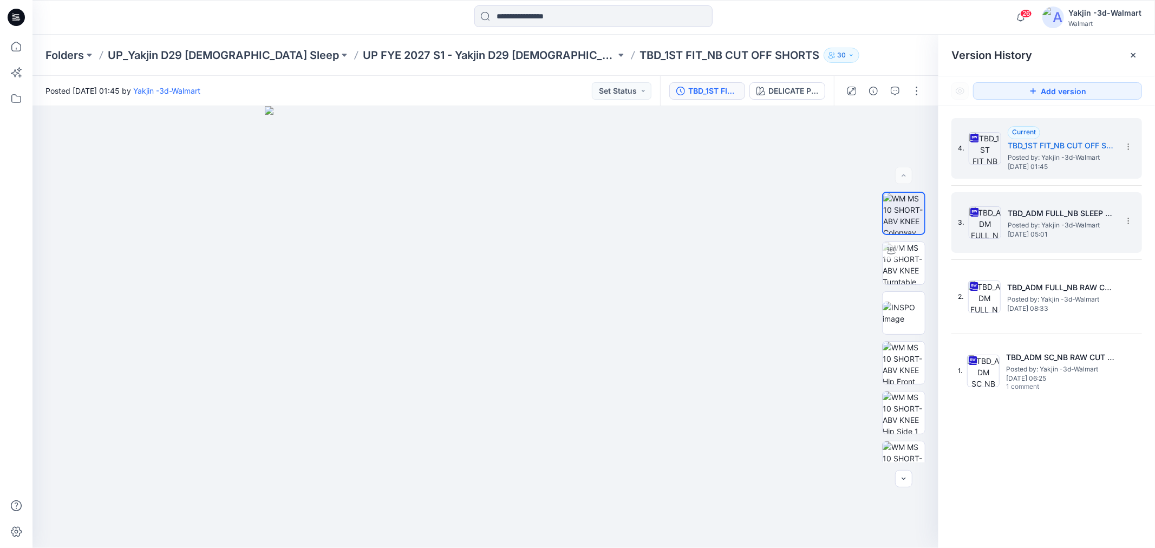
click at [1092, 222] on span "Posted by: Yakjin -3d-Walmart" at bounding box center [1061, 225] width 108 height 11
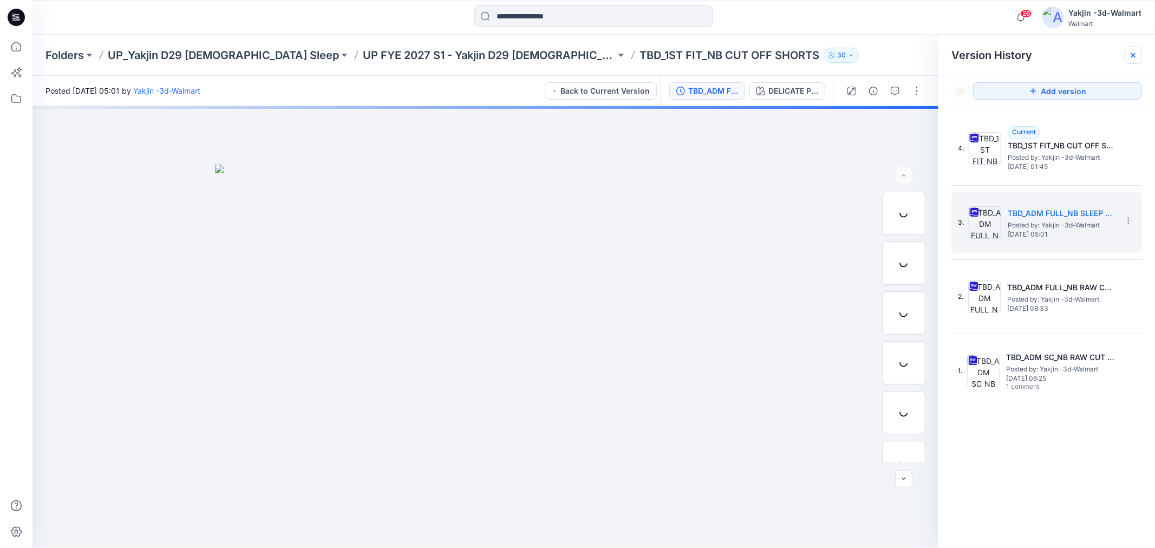
click at [1134, 57] on icon at bounding box center [1133, 55] width 9 height 9
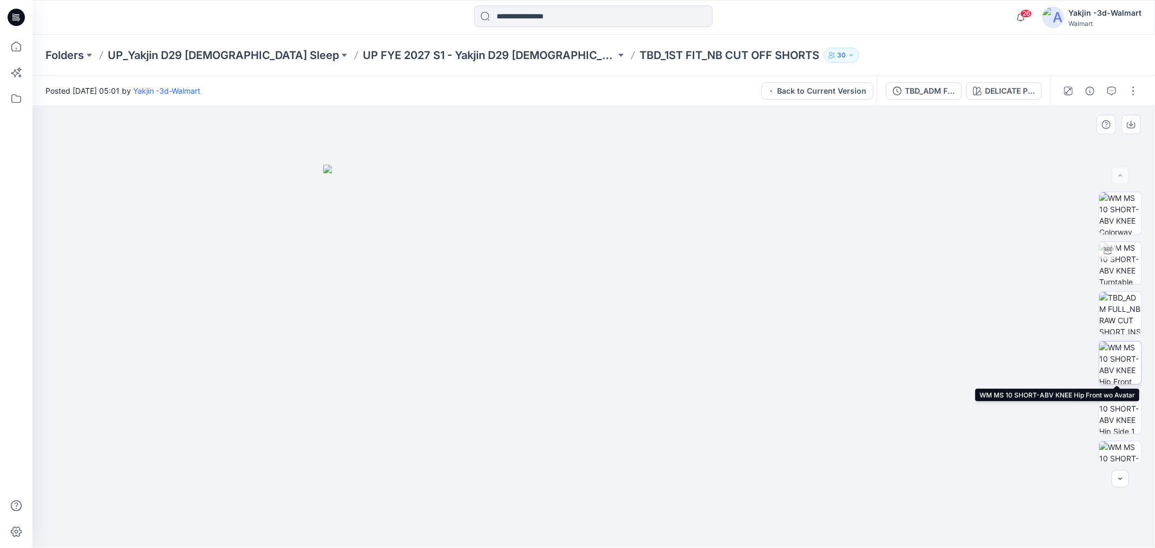
click at [1117, 359] on img at bounding box center [1120, 363] width 42 height 42
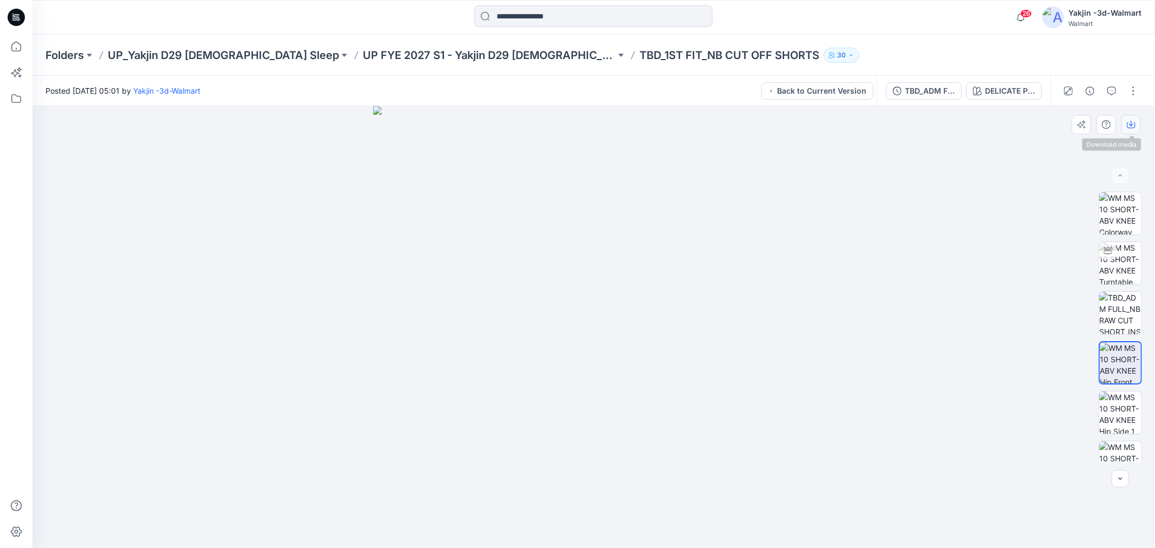
click at [1128, 126] on icon "button" at bounding box center [1131, 124] width 9 height 9
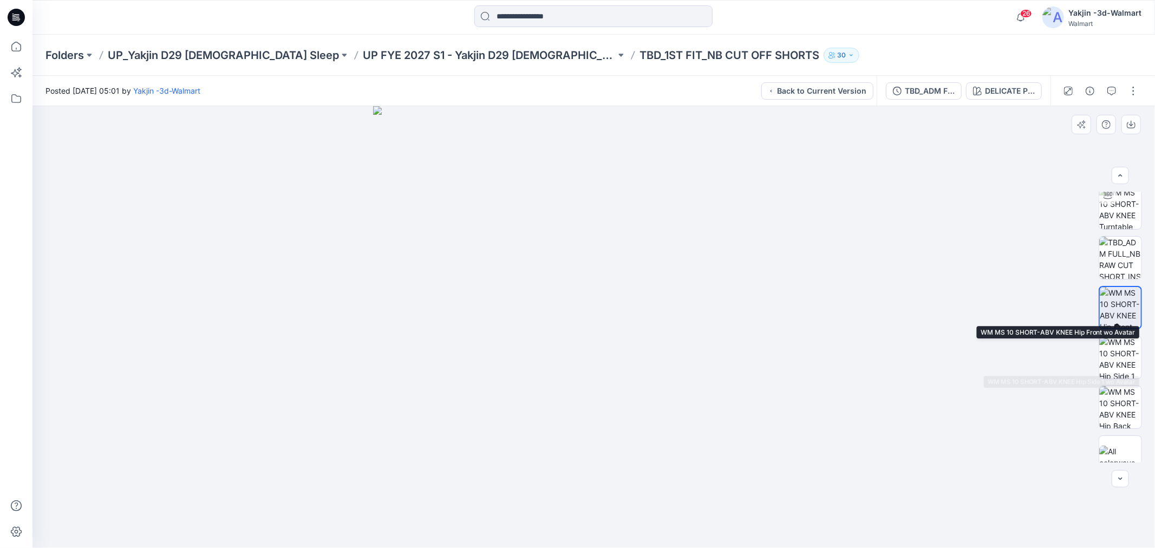
scroll to position [71, 0]
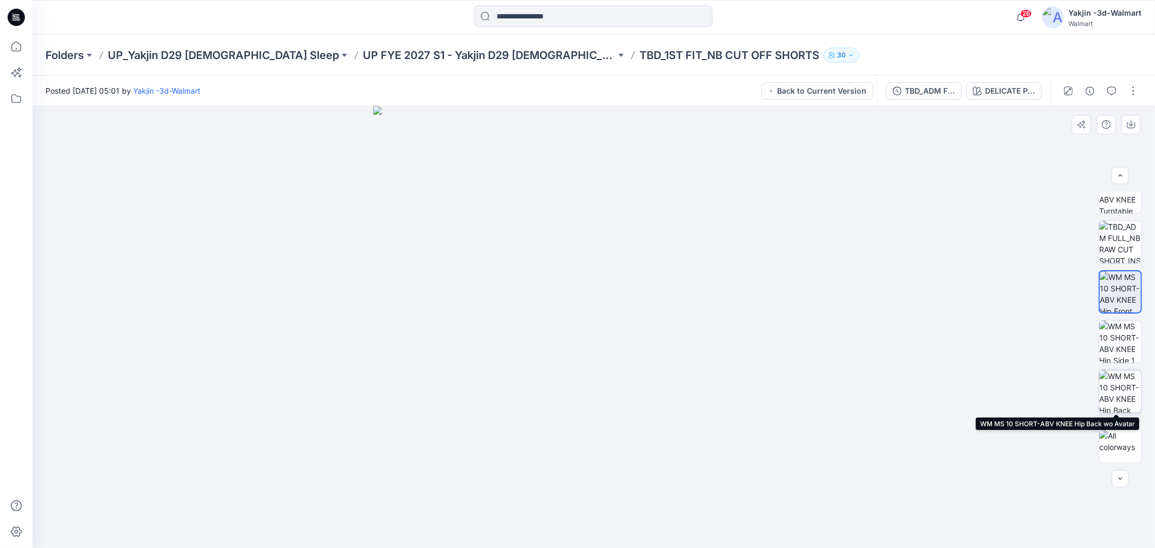
click at [1126, 391] on img at bounding box center [1120, 391] width 42 height 42
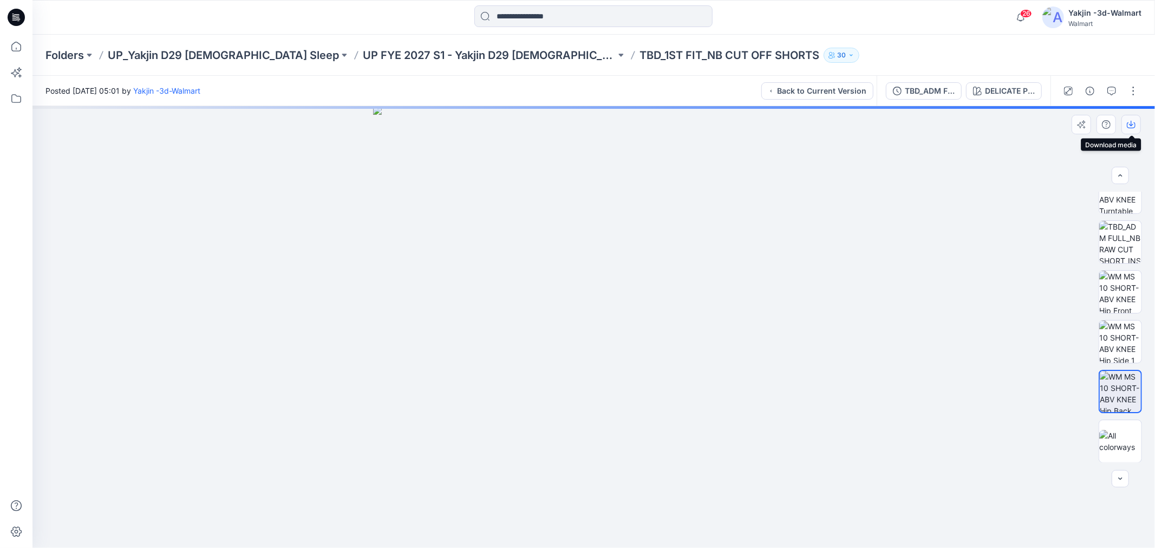
click at [1137, 121] on button "button" at bounding box center [1130, 124] width 19 height 19
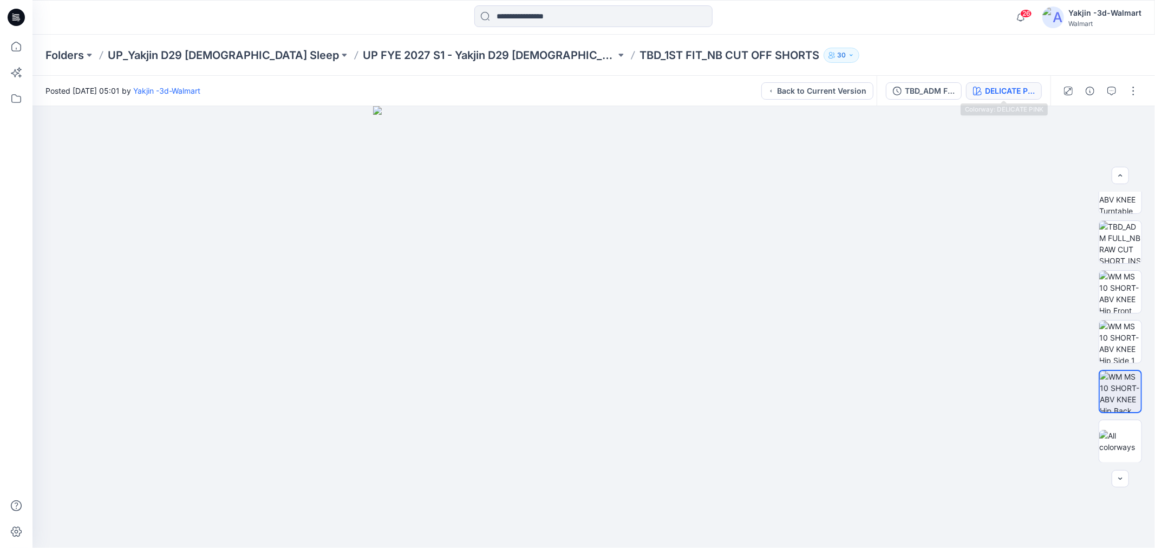
click at [993, 88] on div "DELICATE PINK" at bounding box center [1010, 91] width 50 height 12
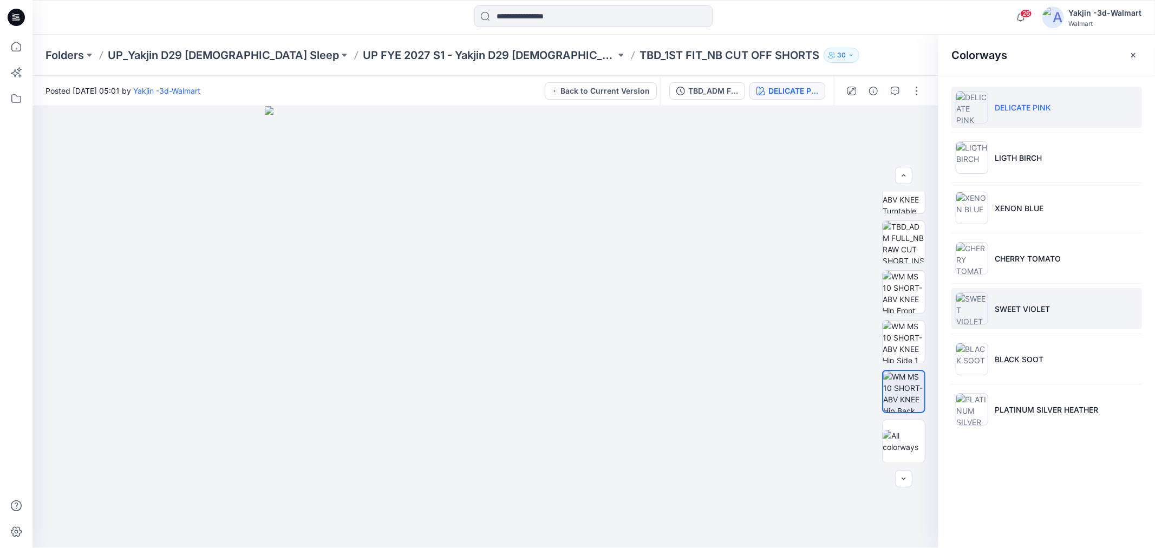
click at [1010, 315] on li "SWEET VIOLET" at bounding box center [1046, 308] width 191 height 41
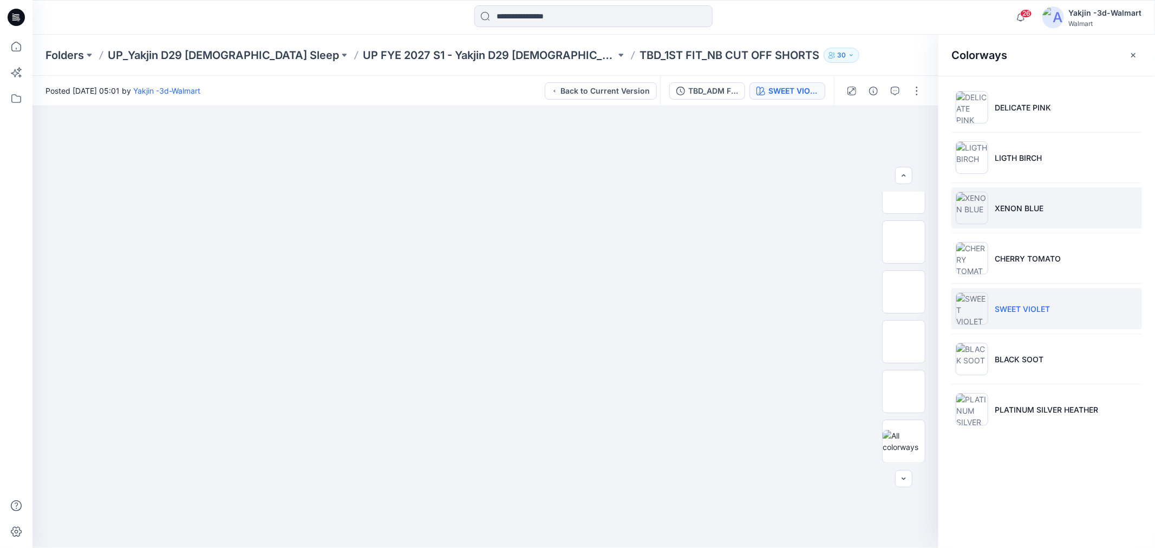
click at [1006, 202] on p "XENON BLUE" at bounding box center [1018, 207] width 49 height 11
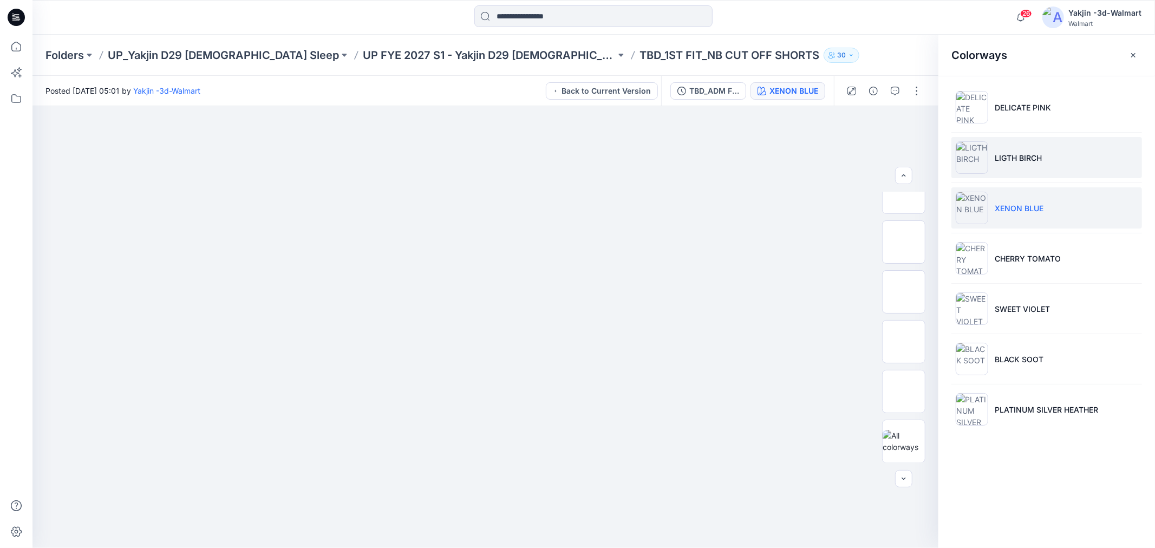
click at [1004, 158] on p "LIGTH BIRCH" at bounding box center [1017, 157] width 47 height 11
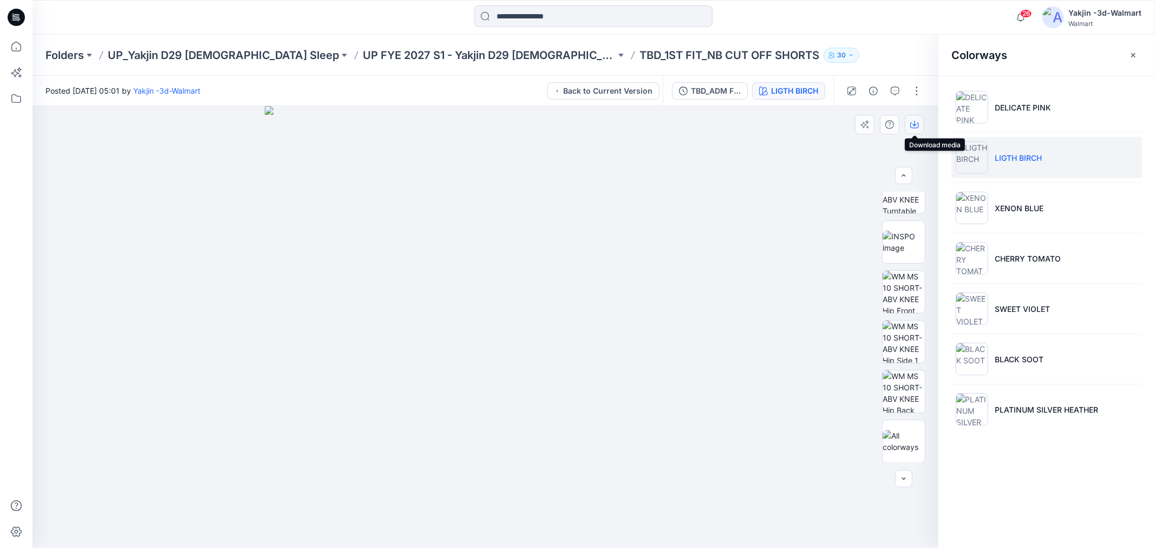
click at [919, 116] on button "button" at bounding box center [914, 124] width 19 height 19
click at [755, 213] on div at bounding box center [485, 327] width 906 height 442
click at [896, 387] on img at bounding box center [903, 391] width 42 height 42
click at [917, 126] on icon "button" at bounding box center [914, 124] width 9 height 9
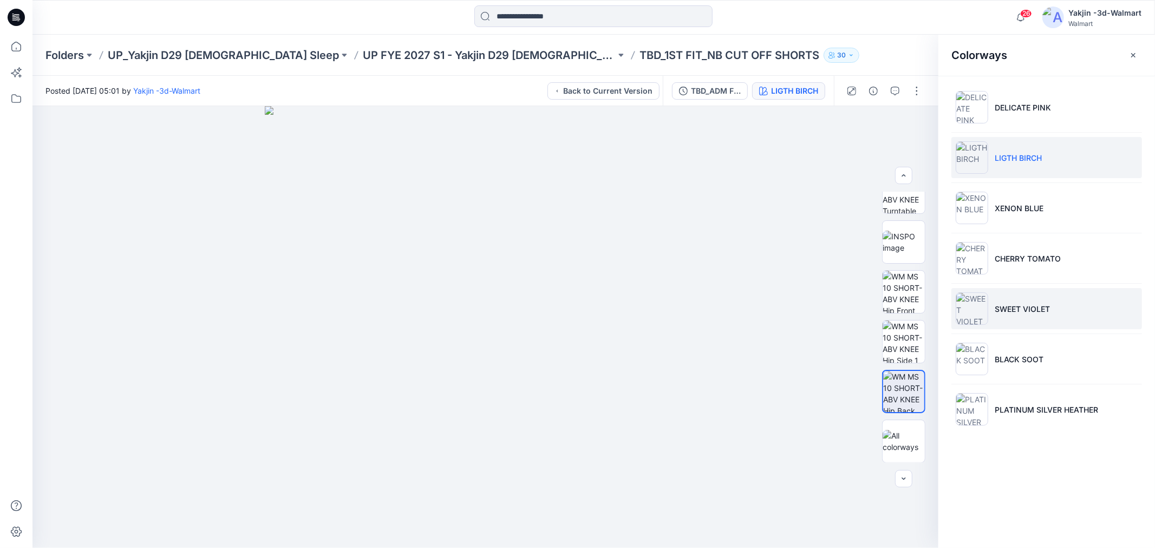
click at [1034, 312] on p "SWEET VIOLET" at bounding box center [1021, 308] width 55 height 11
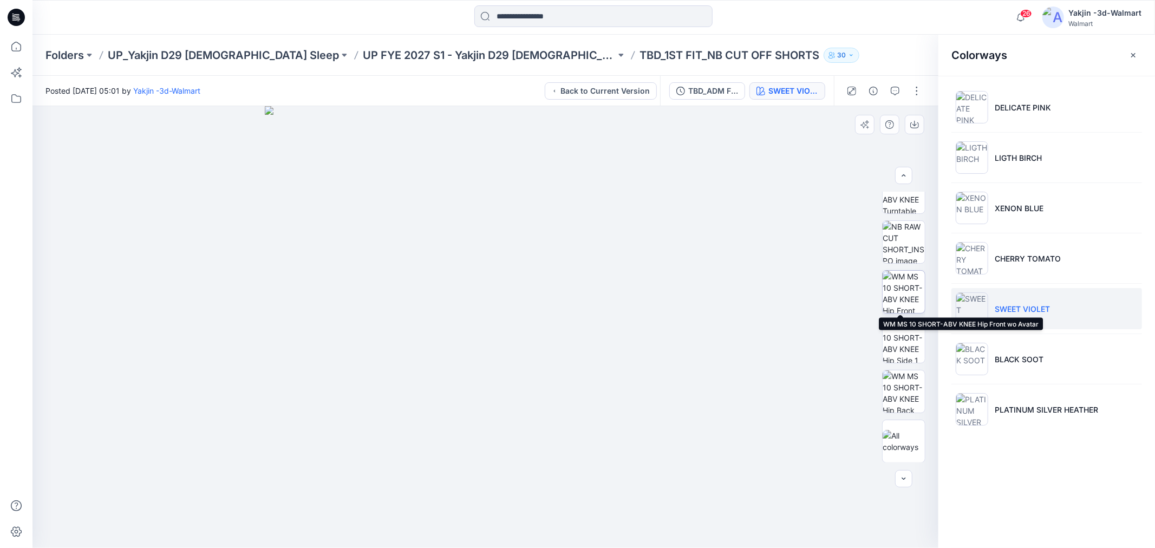
click at [899, 293] on img at bounding box center [903, 292] width 42 height 42
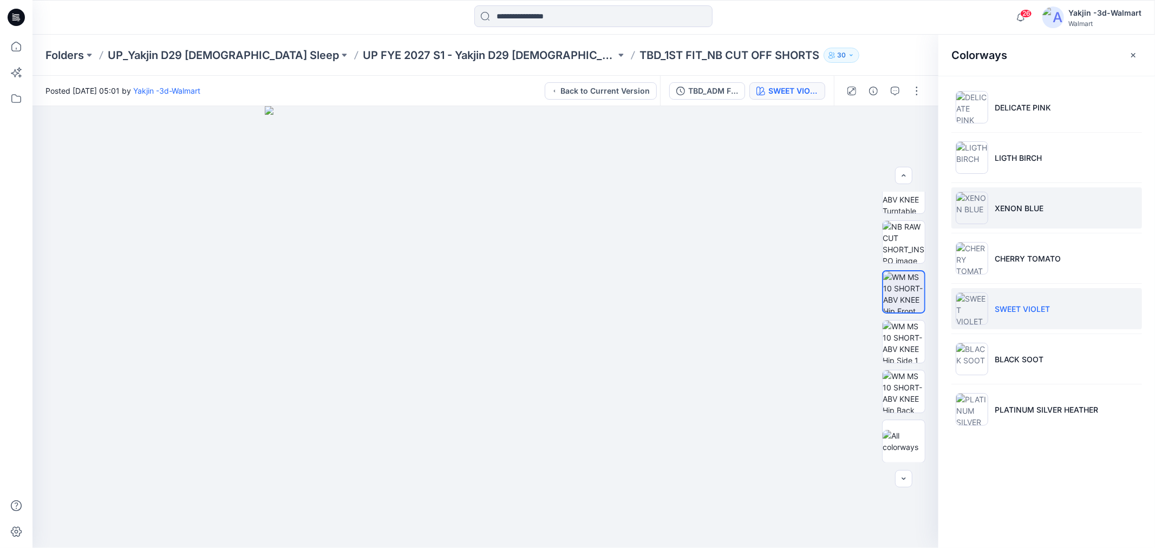
click at [1087, 202] on li "XENON BLUE" at bounding box center [1046, 207] width 191 height 41
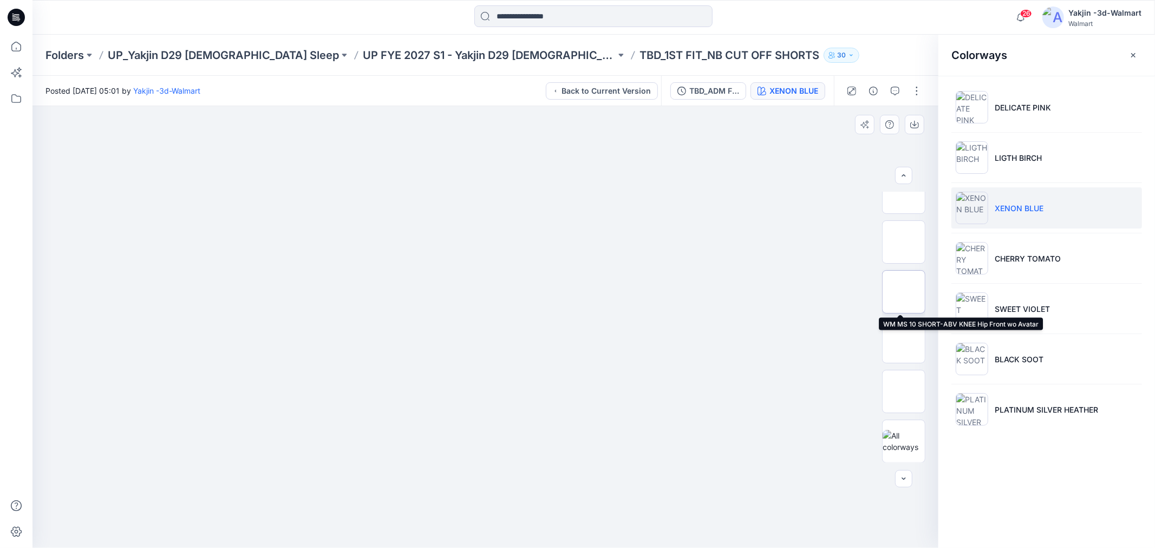
click at [899, 286] on img at bounding box center [903, 292] width 42 height 42
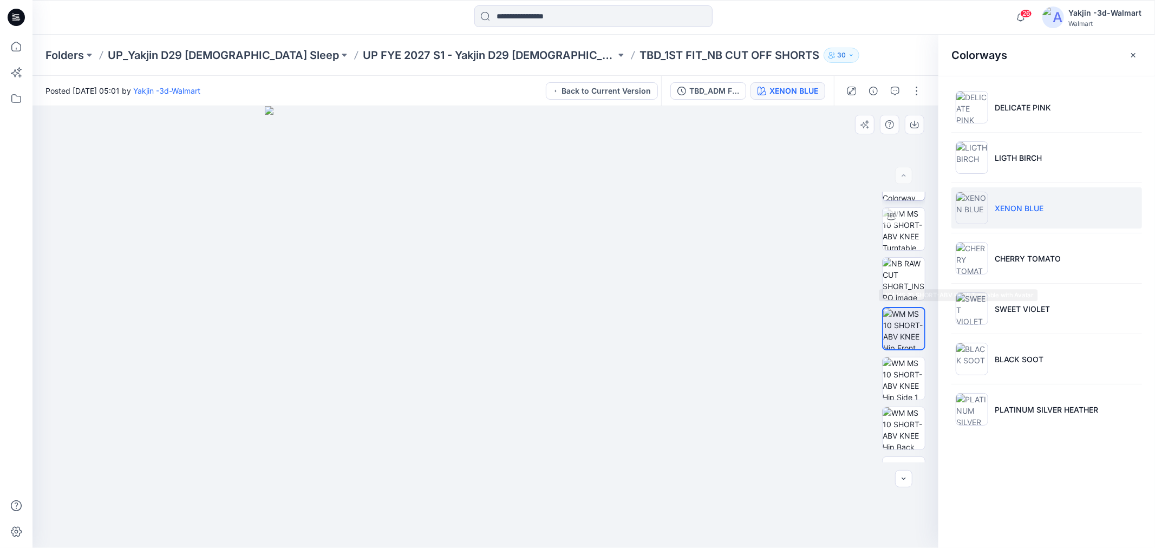
scroll to position [0, 0]
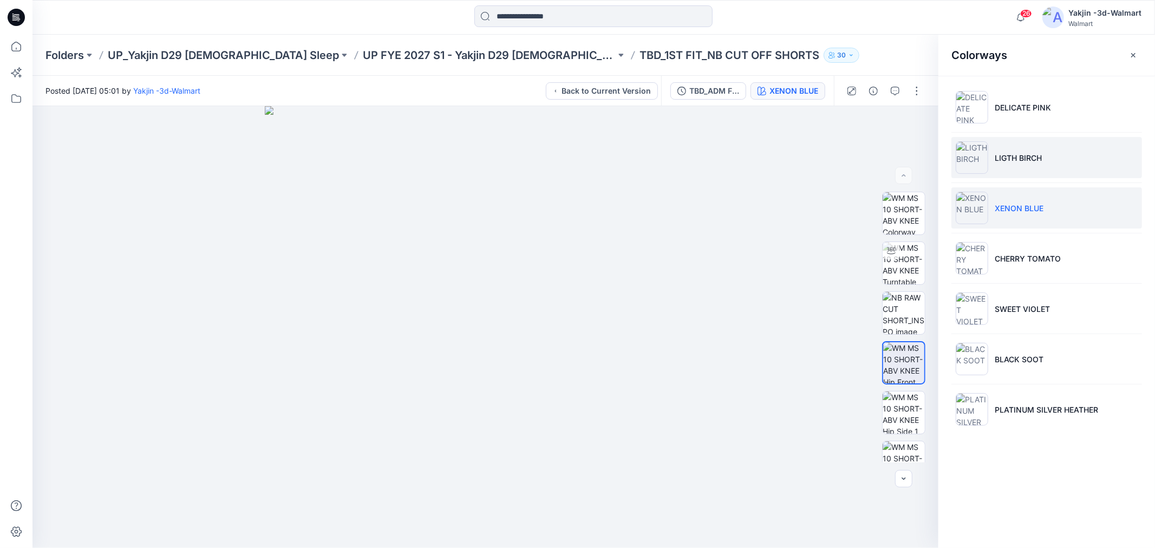
click at [1045, 158] on li "LIGTH BIRCH" at bounding box center [1046, 157] width 191 height 41
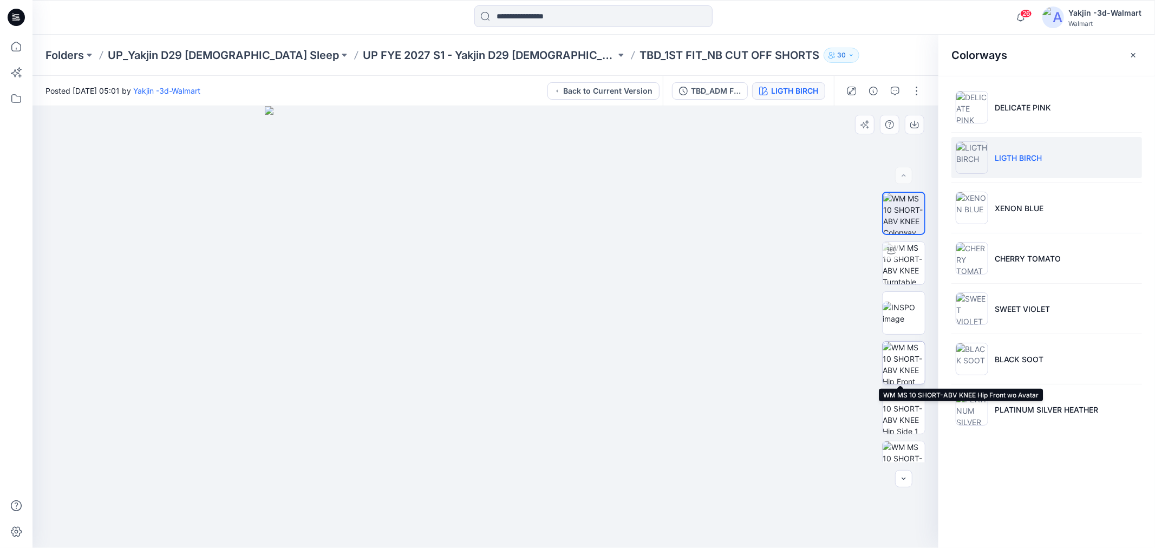
click at [896, 364] on img at bounding box center [903, 363] width 42 height 42
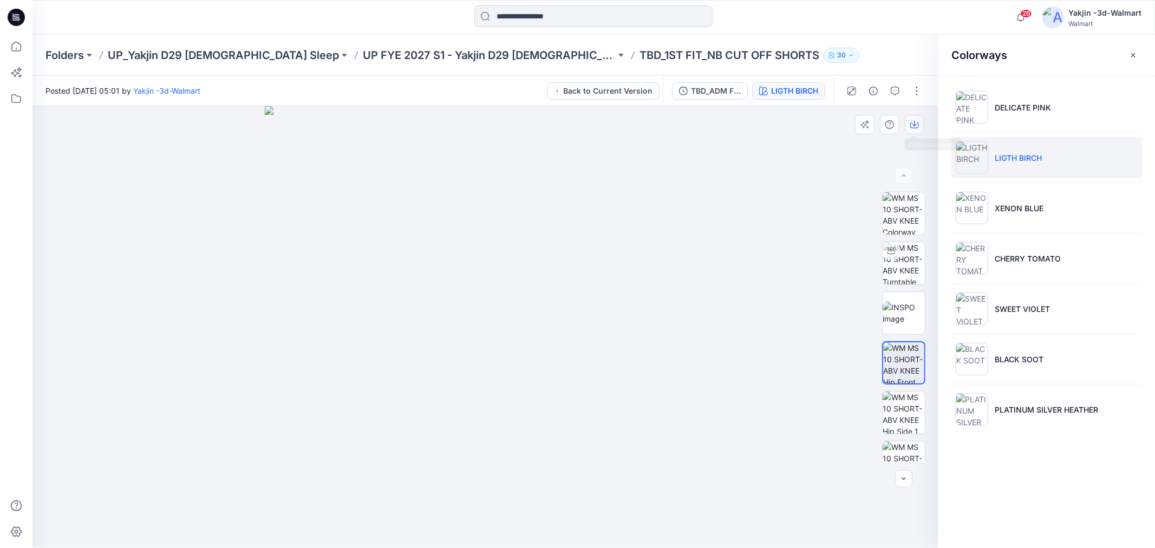
click at [908, 122] on button "button" at bounding box center [914, 124] width 19 height 19
click at [1032, 208] on p "XENON BLUE" at bounding box center [1018, 207] width 49 height 11
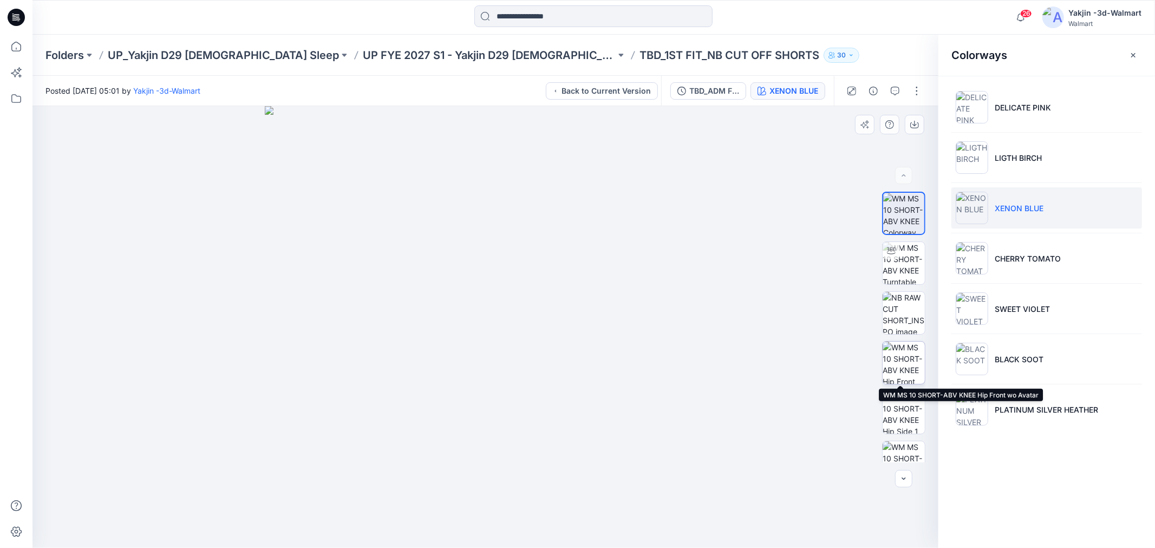
click at [911, 366] on img at bounding box center [903, 363] width 42 height 42
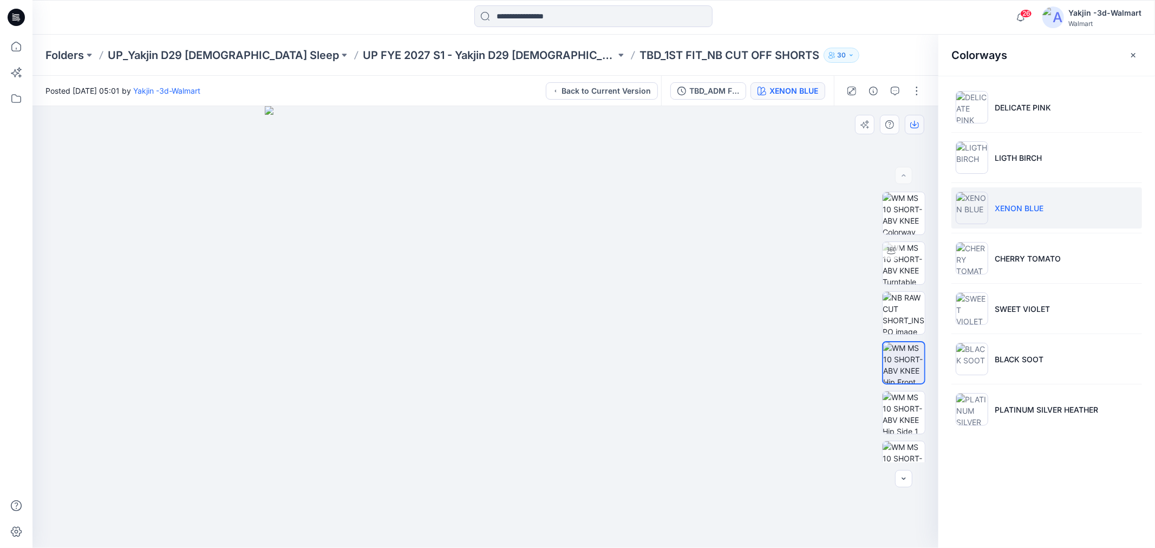
click at [916, 130] on button "button" at bounding box center [914, 124] width 19 height 19
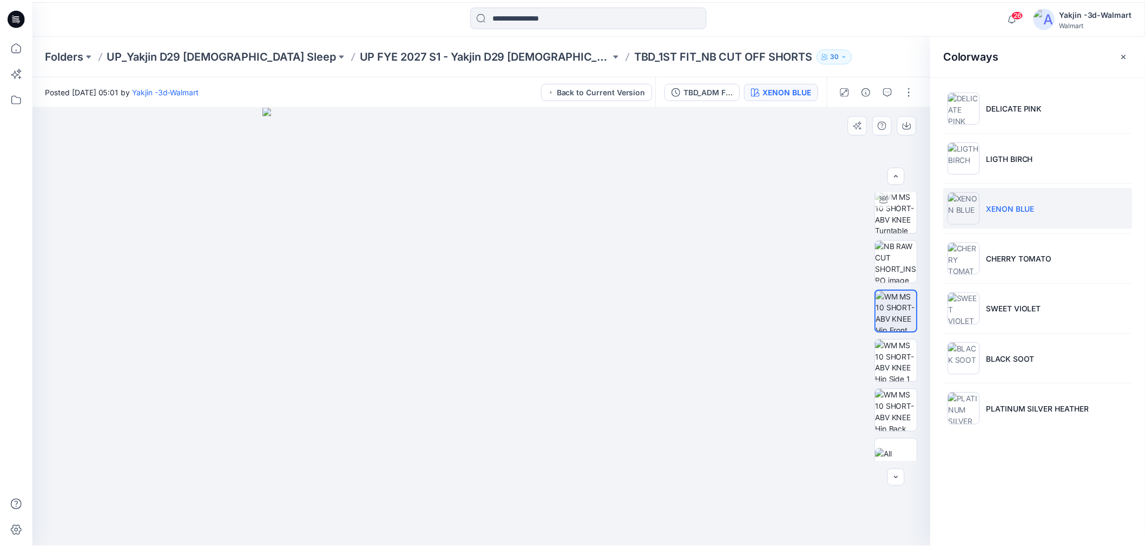
scroll to position [71, 0]
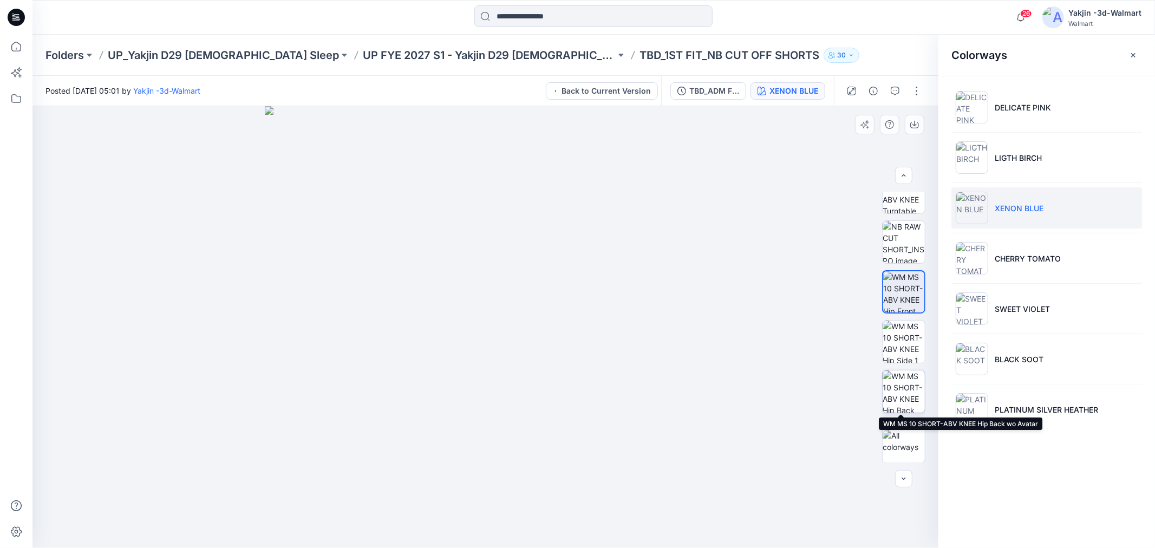
click at [907, 387] on img at bounding box center [903, 391] width 42 height 42
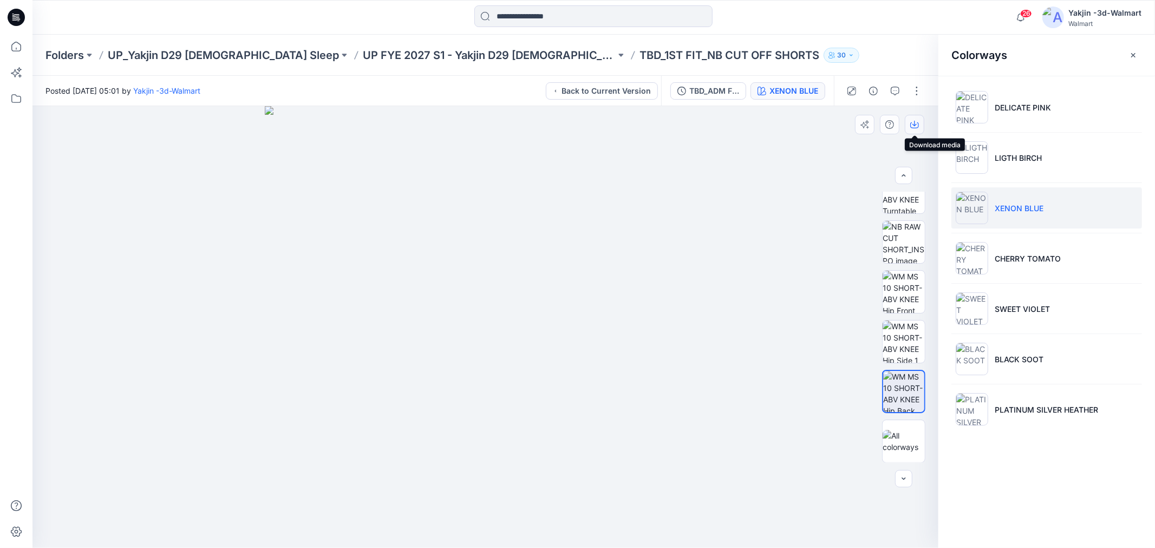
click at [922, 122] on button "button" at bounding box center [914, 124] width 19 height 19
click at [1021, 358] on p "BLACK SOOT" at bounding box center [1018, 358] width 49 height 11
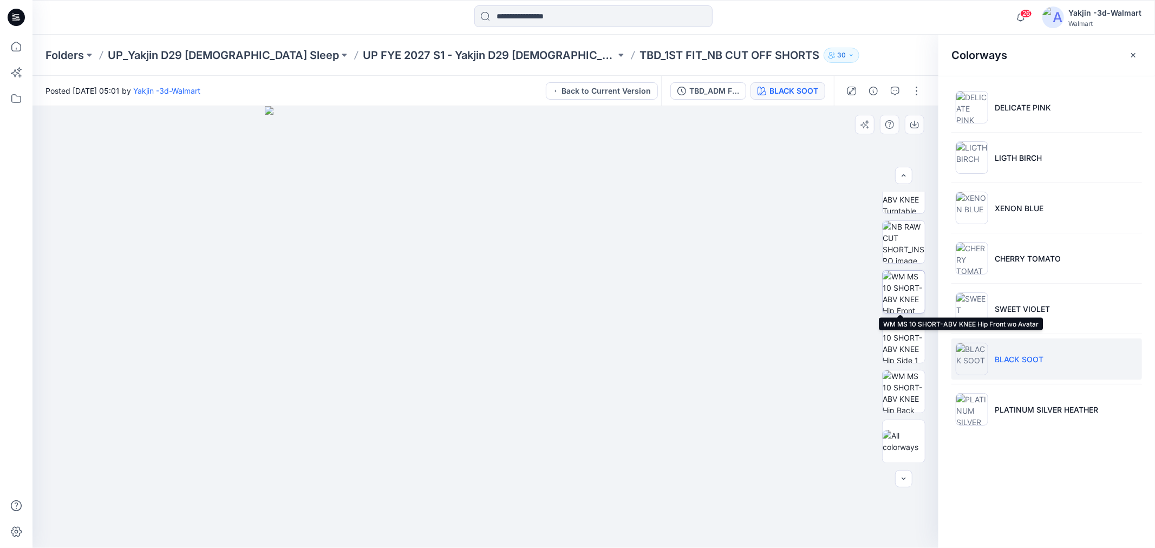
click at [908, 274] on img at bounding box center [903, 292] width 42 height 42
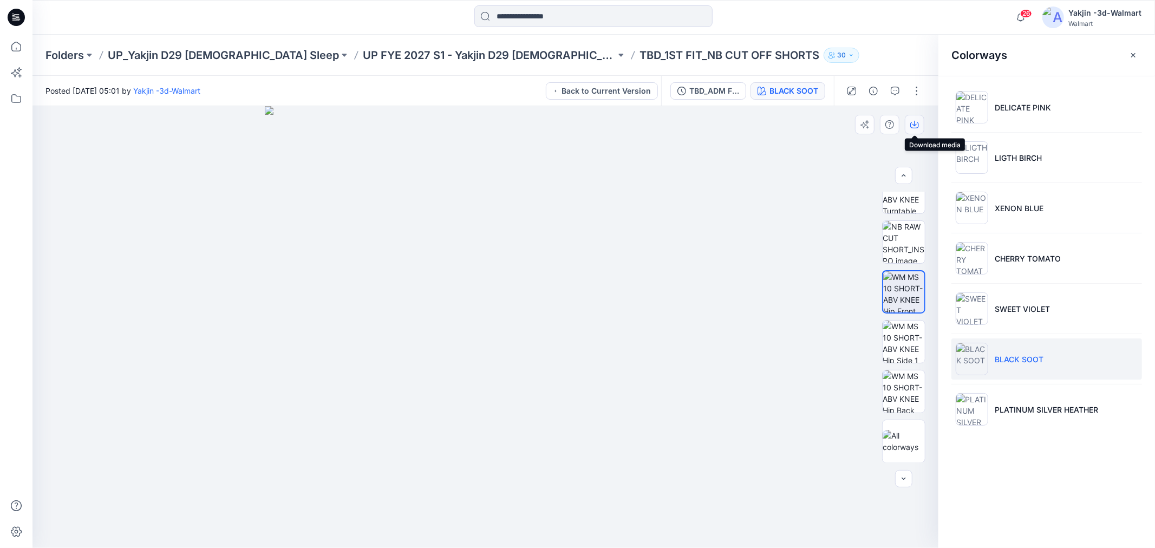
click at [913, 126] on icon "button" at bounding box center [914, 124] width 9 height 9
click at [902, 370] on img at bounding box center [903, 391] width 42 height 42
click at [919, 129] on button "button" at bounding box center [914, 124] width 19 height 19
click at [187, 52] on p "UP_Yakjin D29 [DEMOGRAPHIC_DATA] Sleep" at bounding box center [223, 55] width 231 height 15
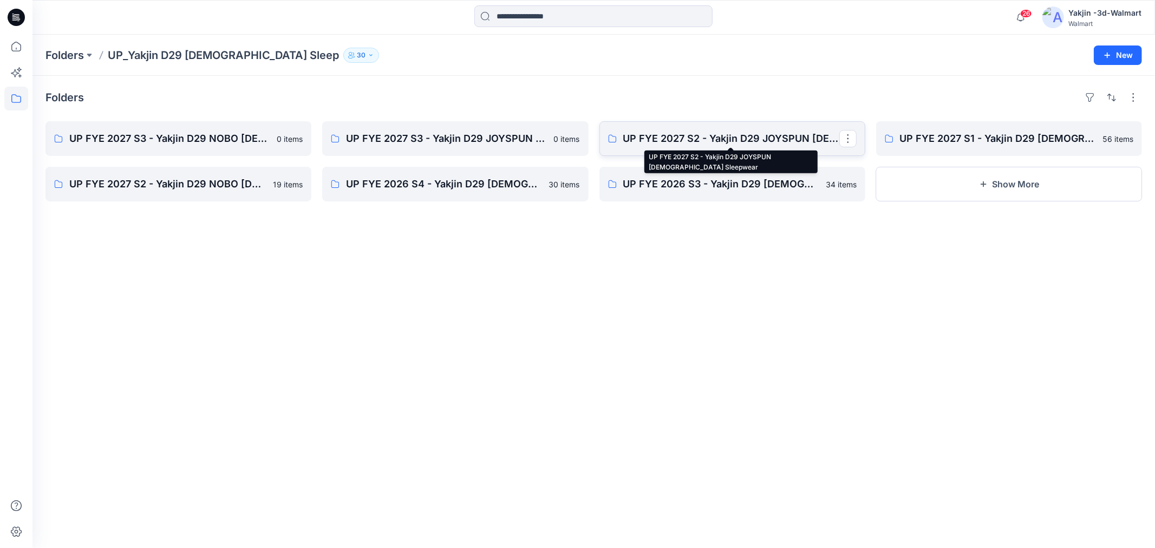
click at [709, 134] on p "UP FYE 2027 S2 - Yakjin D29 JOYSPUN [DEMOGRAPHIC_DATA] Sleepwear" at bounding box center [731, 138] width 216 height 15
click at [214, 192] on link "UP FYE 2027 S2 - Yakjin D29 NOBO [DEMOGRAPHIC_DATA] Sleepwear" at bounding box center [178, 184] width 266 height 35
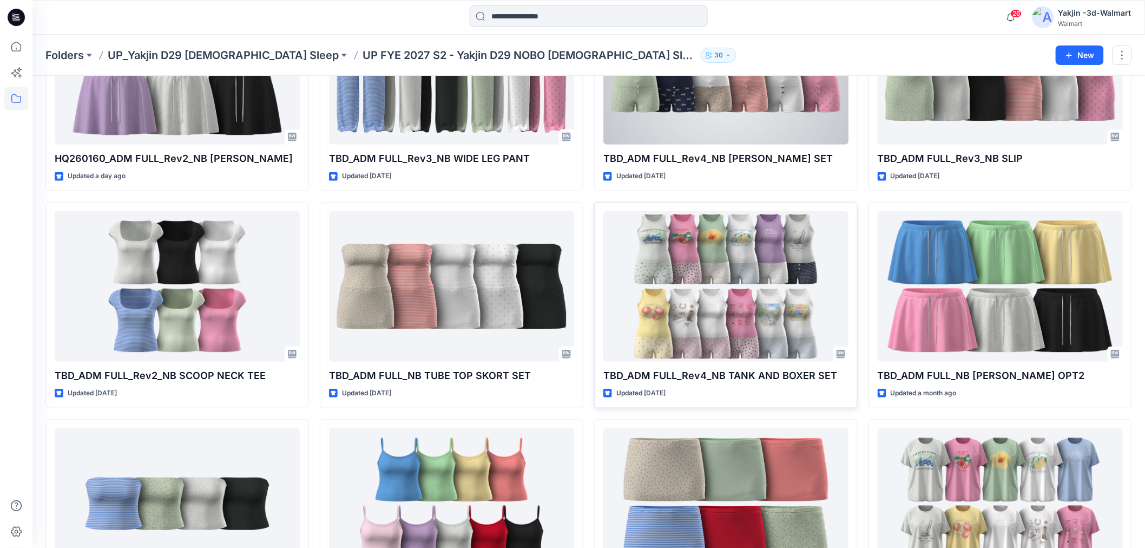
scroll to position [266, 0]
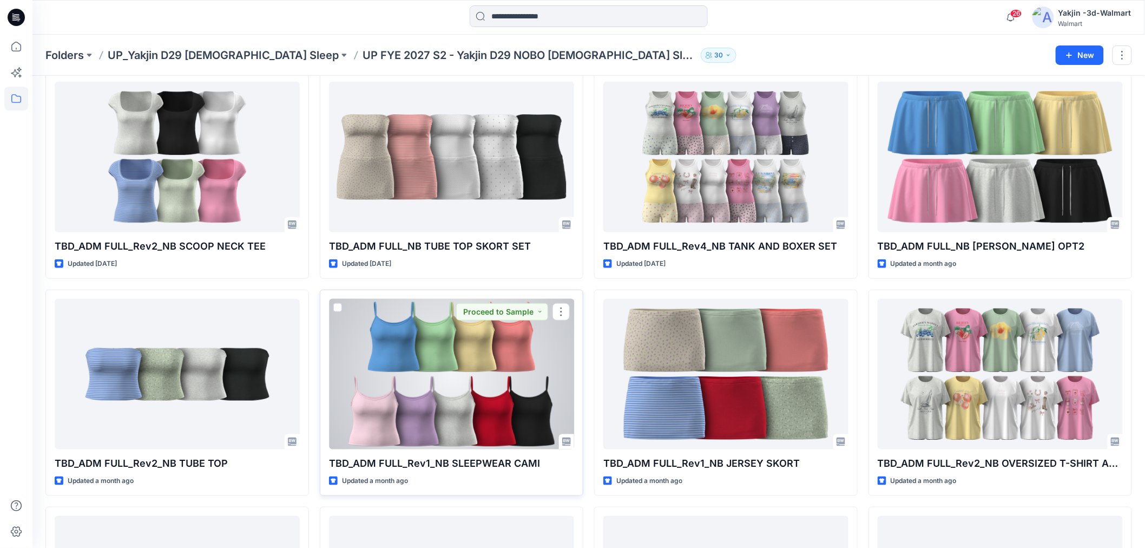
click at [479, 341] on div at bounding box center [451, 374] width 245 height 150
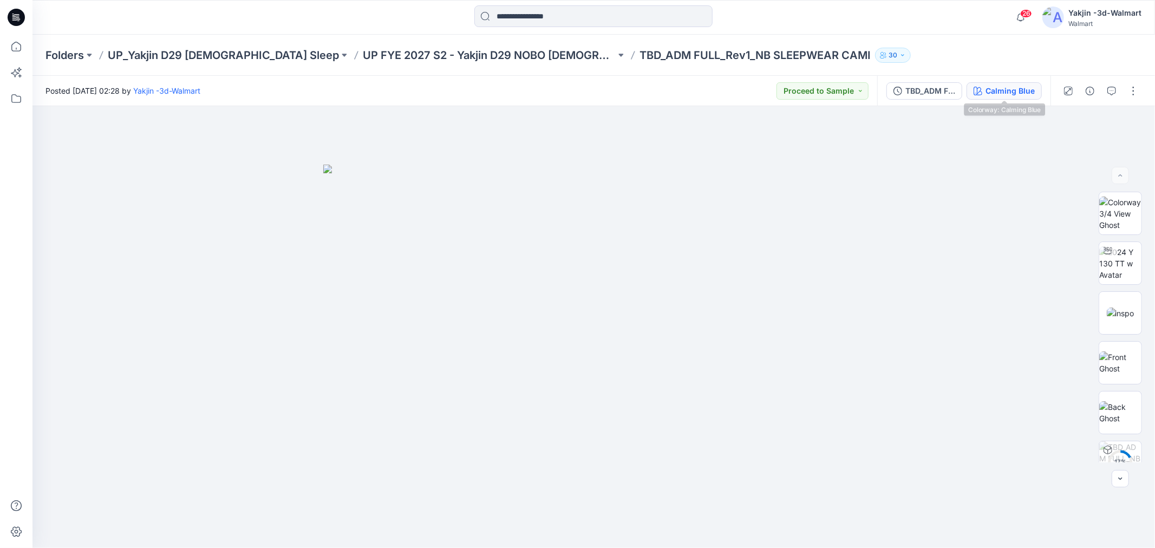
click at [987, 89] on div "Calming Blue" at bounding box center [1009, 91] width 49 height 12
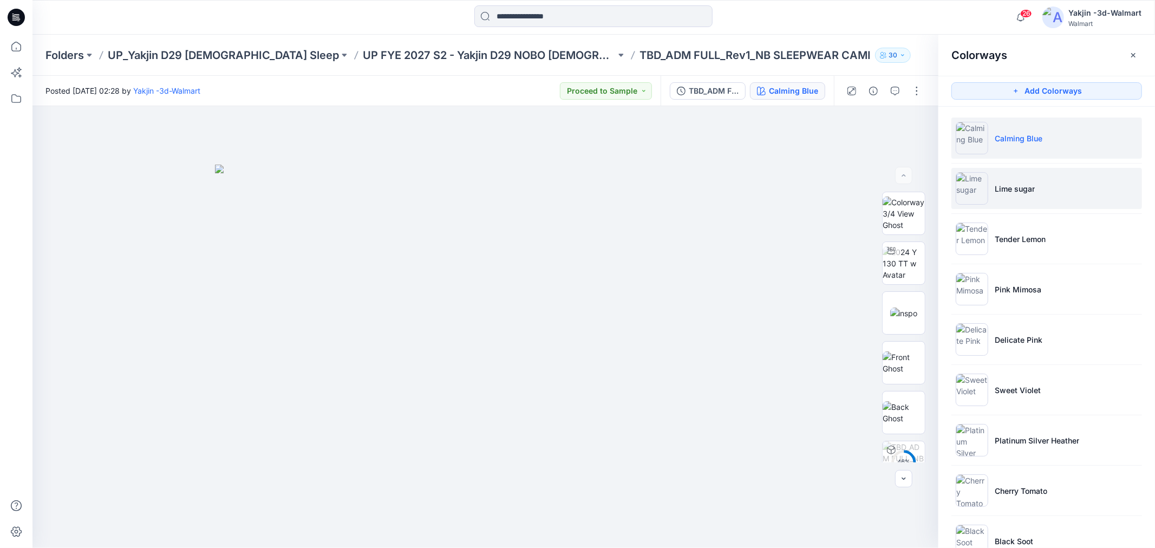
click at [1024, 189] on p "Lime sugar" at bounding box center [1014, 188] width 40 height 11
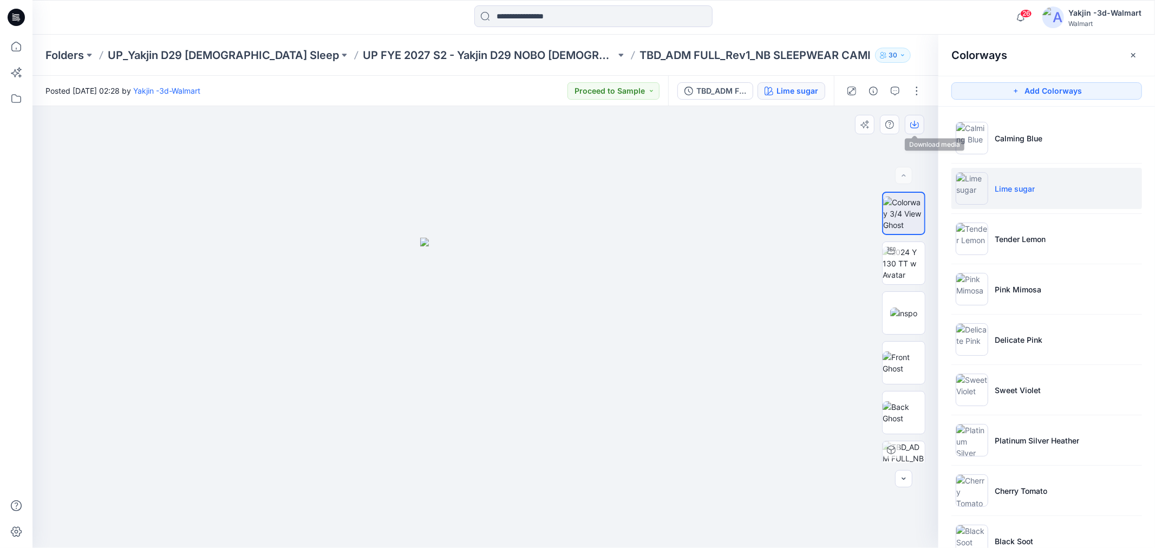
click at [906, 121] on button "button" at bounding box center [914, 124] width 19 height 19
click at [903, 418] on img at bounding box center [903, 412] width 42 height 23
click at [922, 126] on button "button" at bounding box center [914, 124] width 19 height 19
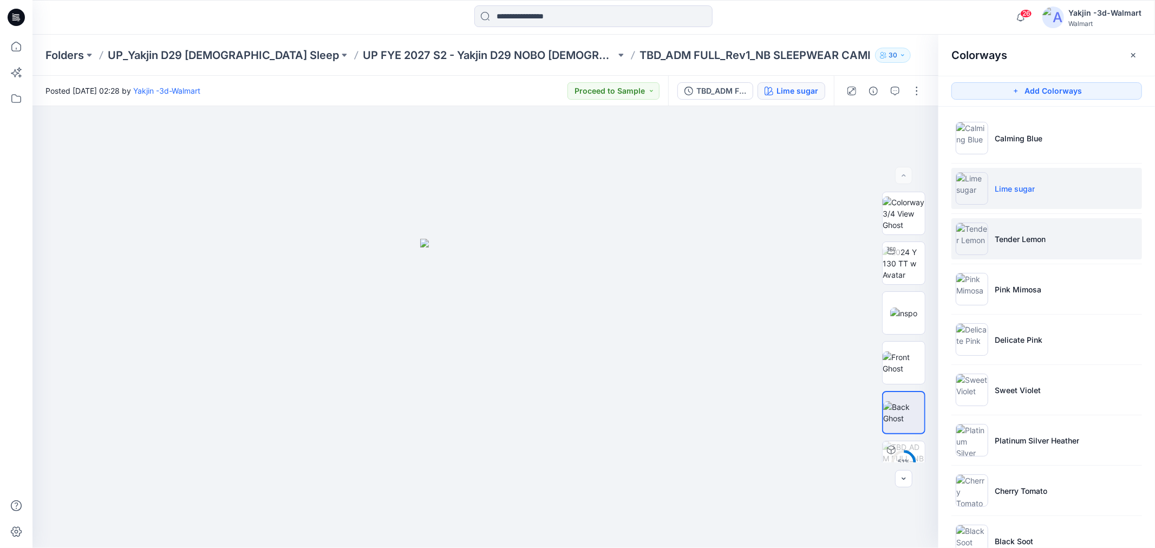
click at [1076, 237] on li "Tender Lemon" at bounding box center [1046, 238] width 191 height 41
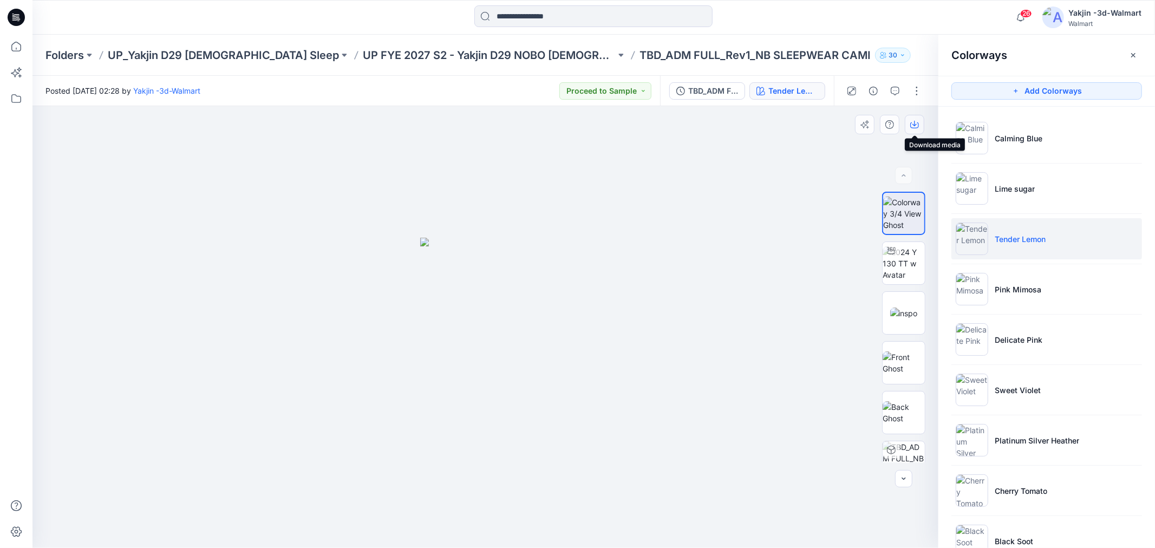
click at [914, 117] on button "button" at bounding box center [914, 124] width 19 height 19
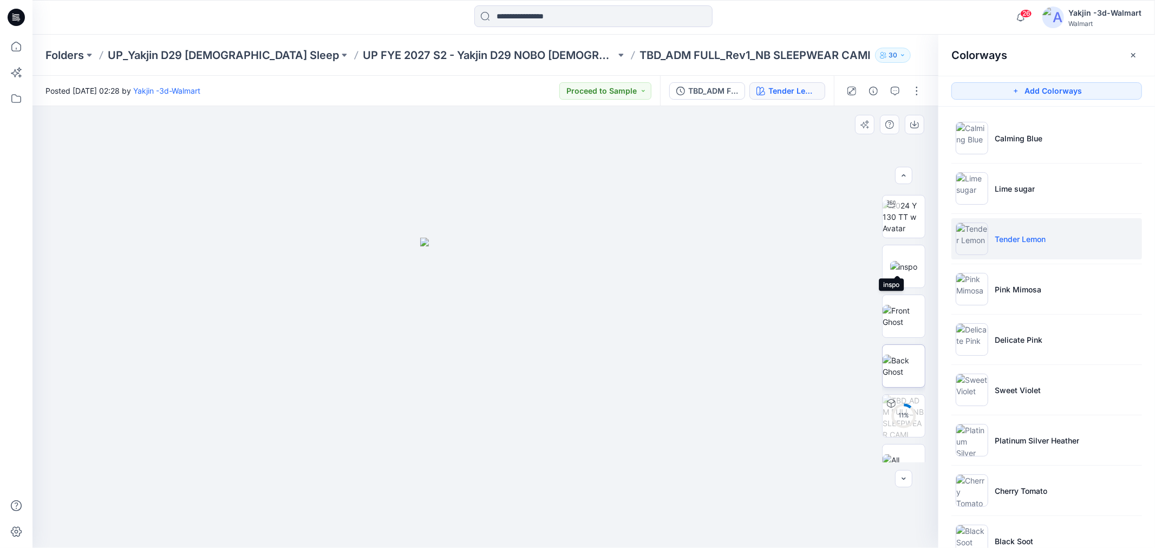
scroll to position [60, 0]
click at [899, 353] on img at bounding box center [903, 352] width 42 height 23
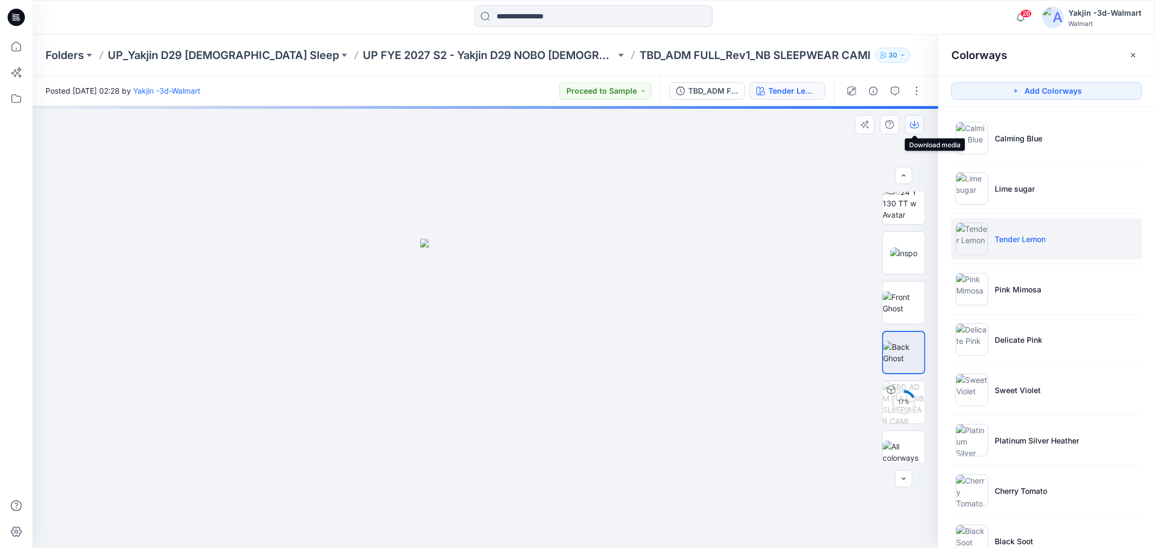
click at [912, 123] on icon "button" at bounding box center [914, 124] width 9 height 9
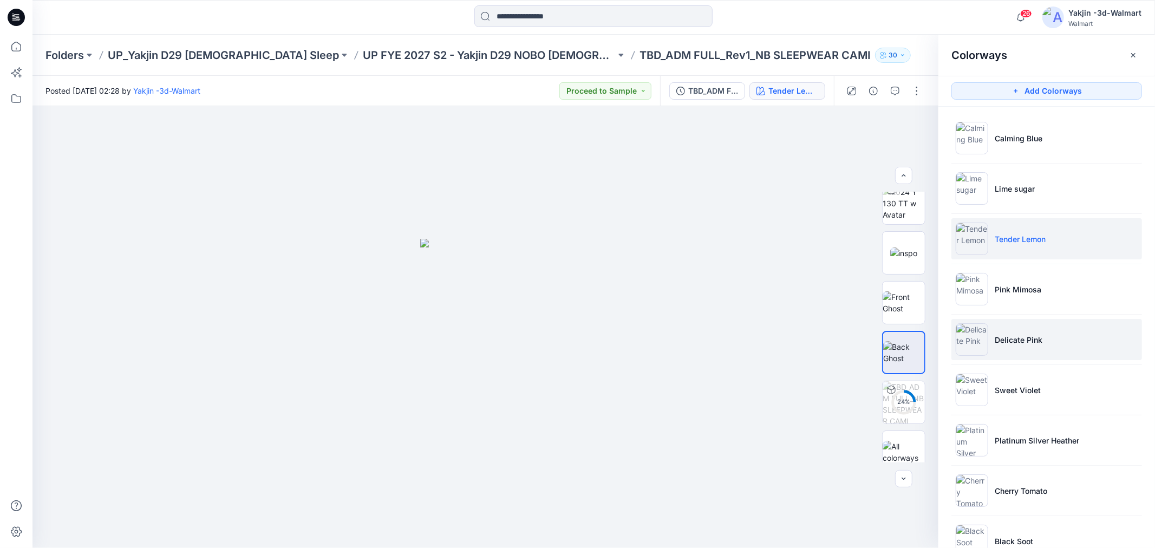
click at [1025, 349] on li "Delicate Pink" at bounding box center [1046, 339] width 191 height 41
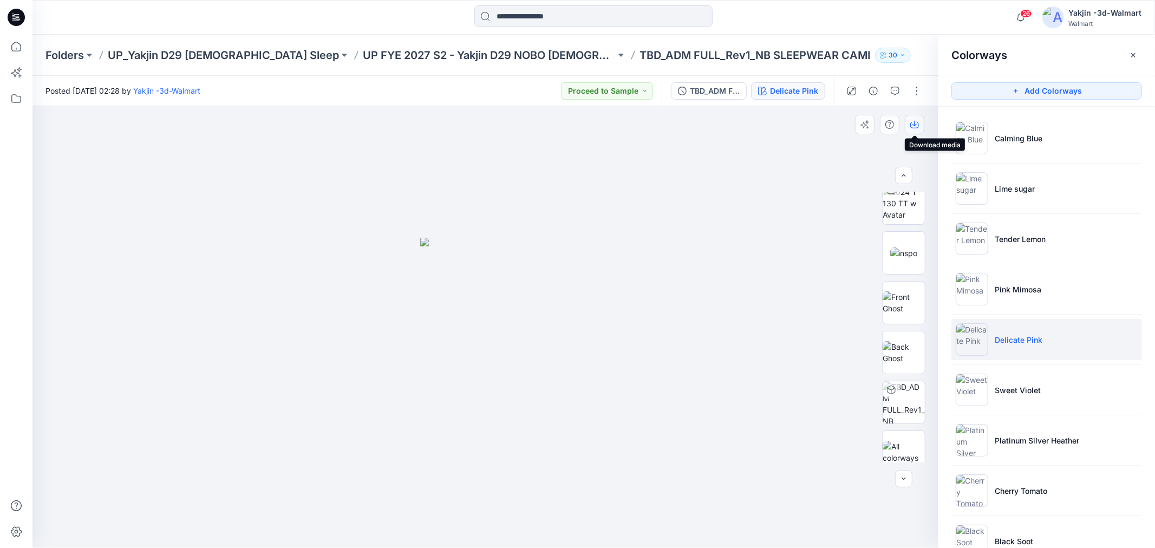
click at [919, 123] on button "button" at bounding box center [914, 124] width 19 height 19
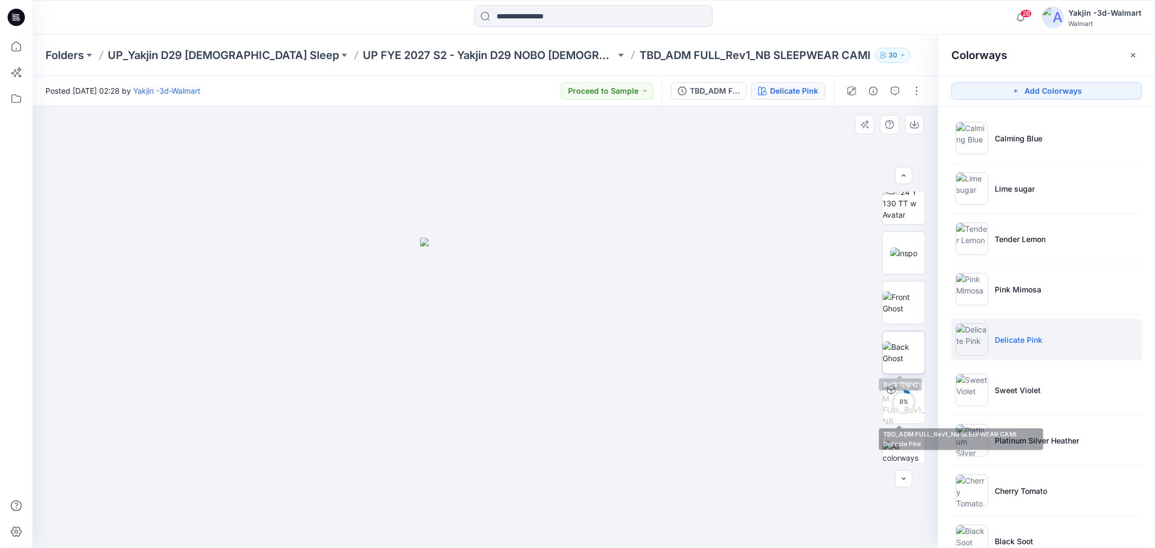
click at [904, 345] on img at bounding box center [903, 352] width 42 height 23
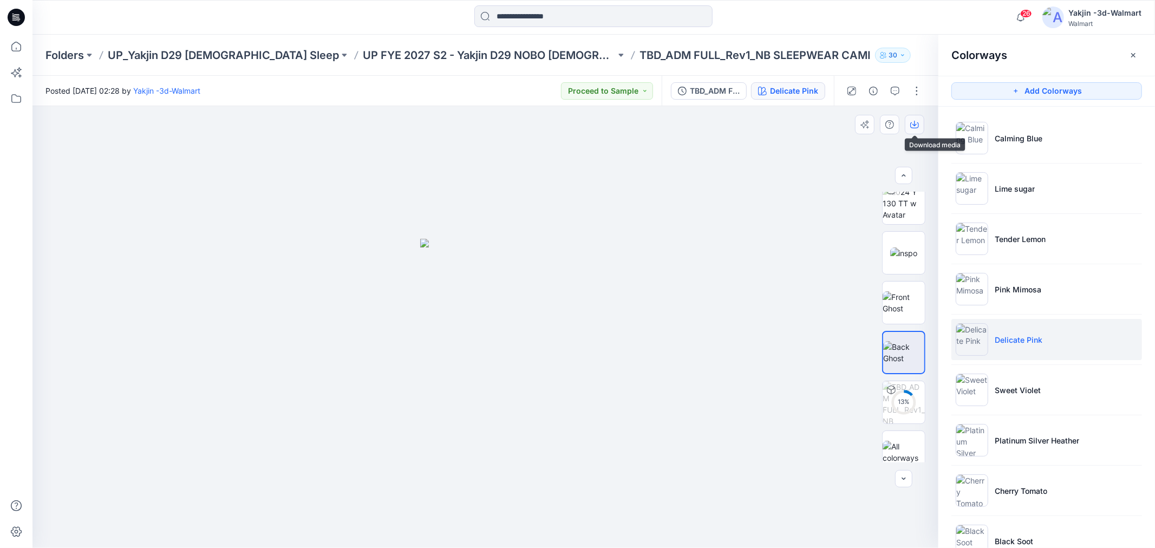
click at [909, 121] on button "button" at bounding box center [914, 124] width 19 height 19
click at [1043, 392] on li "Sweet Violet" at bounding box center [1046, 389] width 191 height 41
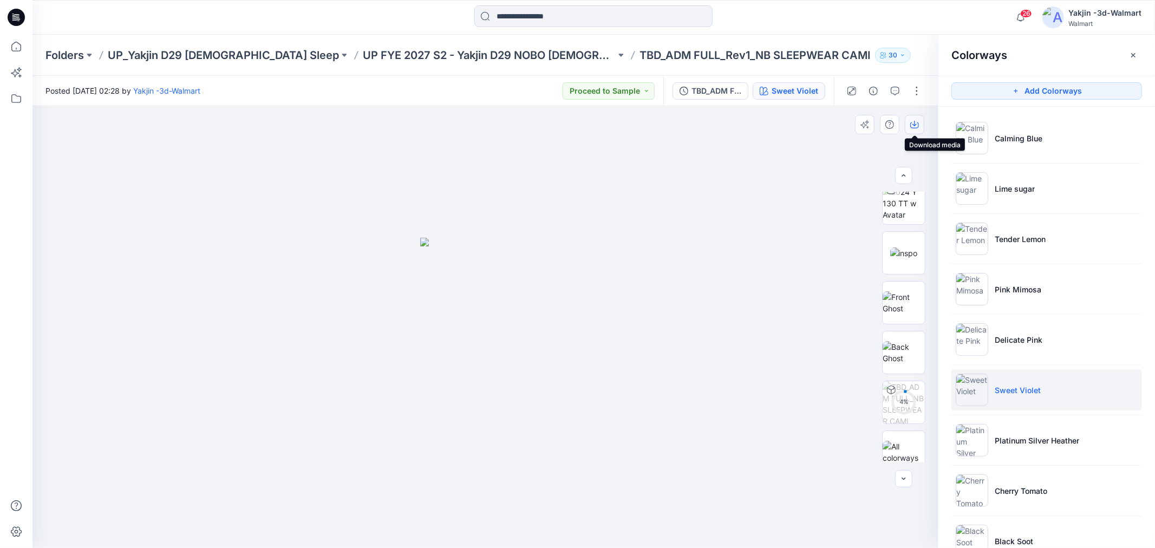
click at [912, 125] on icon "button" at bounding box center [914, 124] width 9 height 9
click at [896, 353] on img at bounding box center [903, 352] width 42 height 23
click at [916, 128] on icon "button" at bounding box center [914, 125] width 9 height 6
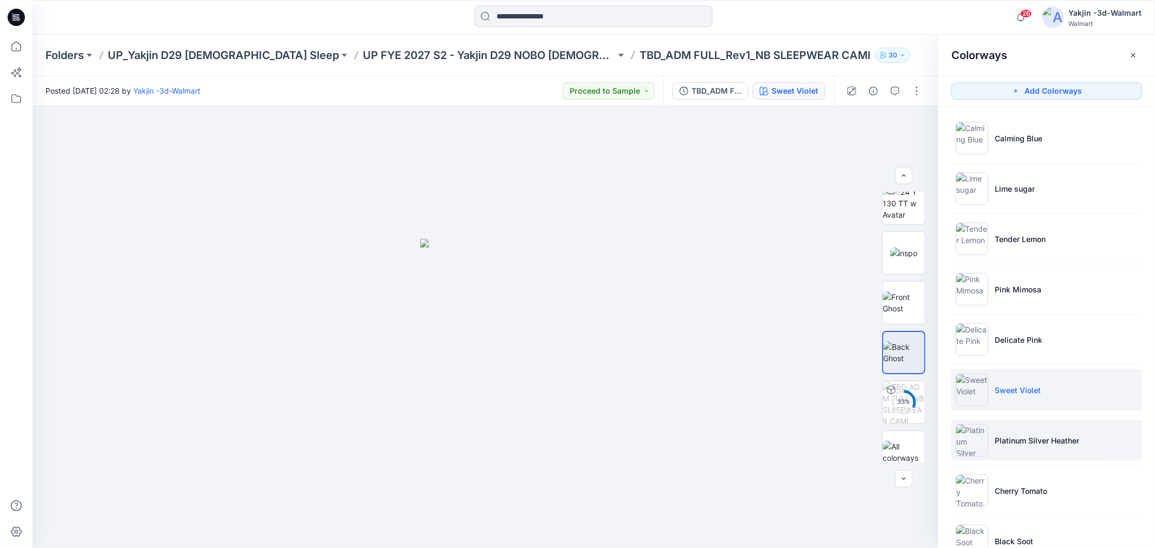
click at [1036, 440] on p "Platinum Silver Heather" at bounding box center [1036, 440] width 84 height 11
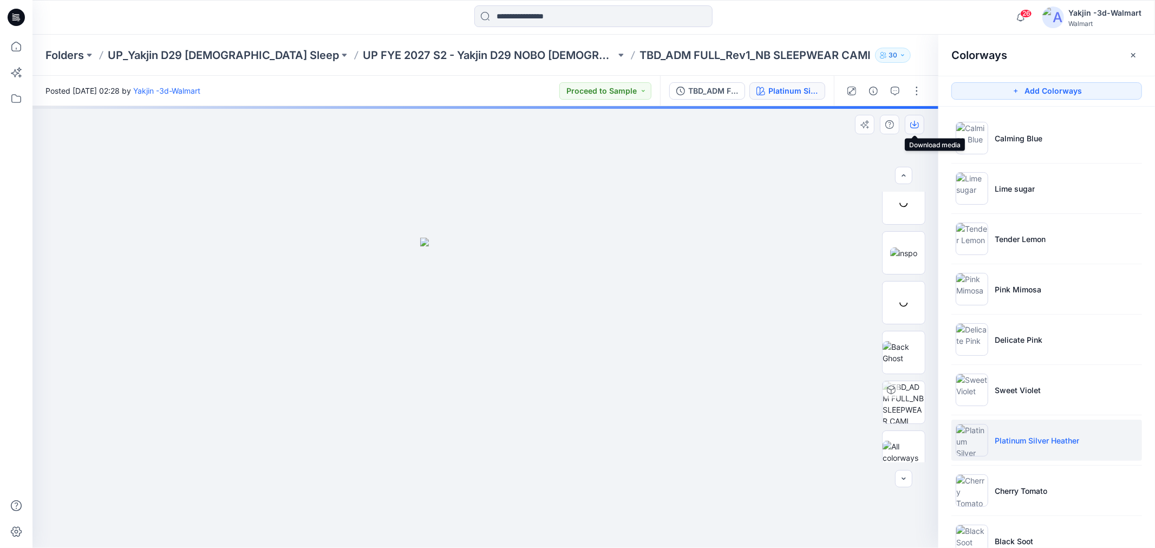
click at [919, 125] on button "button" at bounding box center [914, 124] width 19 height 19
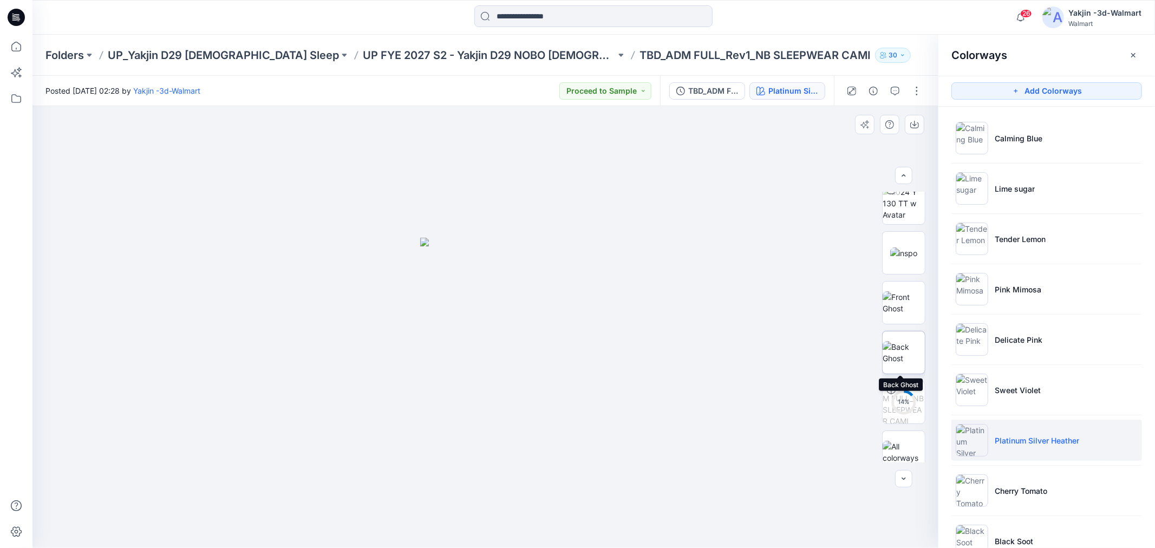
click at [911, 350] on img at bounding box center [903, 352] width 42 height 23
click at [917, 115] on button "button" at bounding box center [914, 124] width 19 height 19
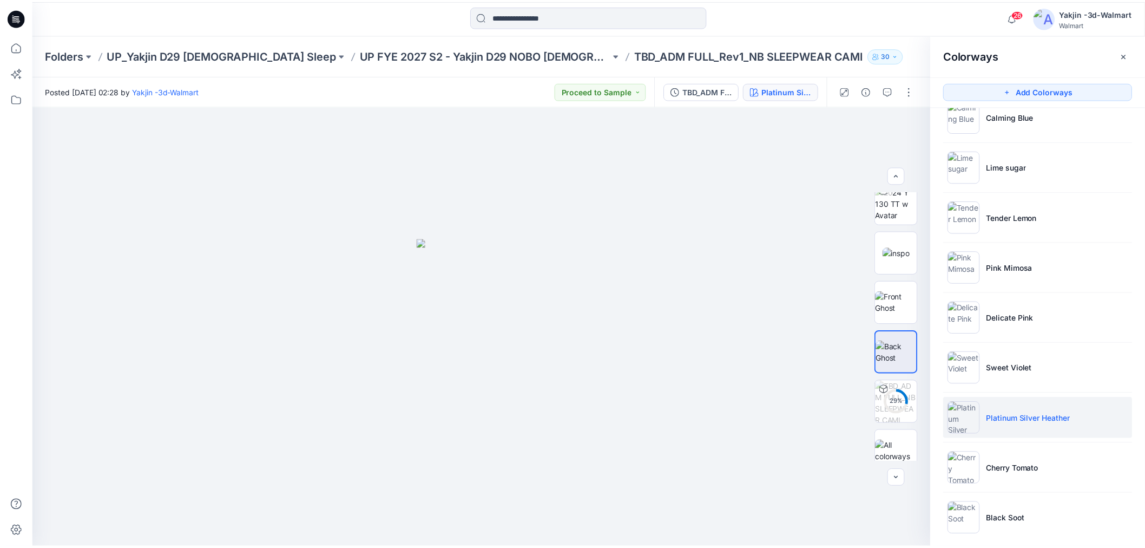
scroll to position [33, 0]
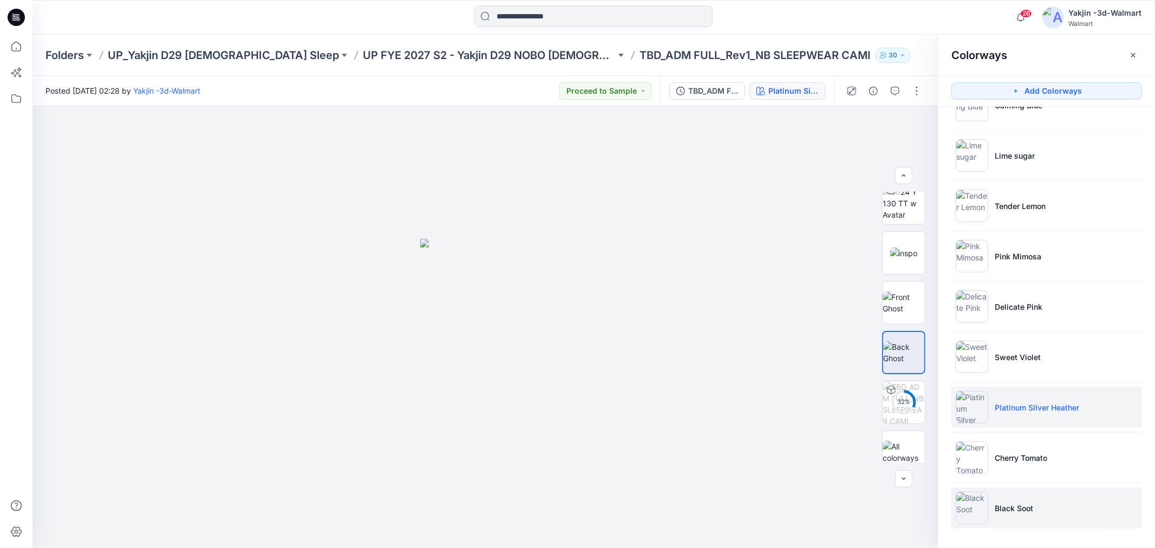
click at [1046, 498] on li "Black Soot" at bounding box center [1046, 507] width 191 height 41
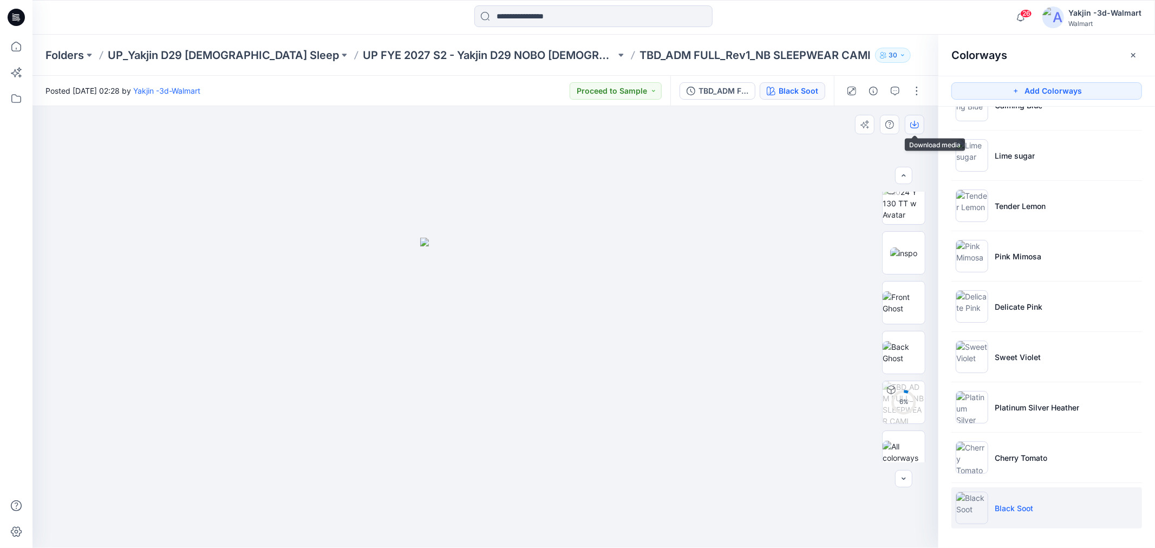
click at [912, 122] on icon "button" at bounding box center [914, 124] width 9 height 9
click at [906, 364] on img at bounding box center [903, 352] width 42 height 23
click at [923, 120] on button "button" at bounding box center [914, 124] width 19 height 19
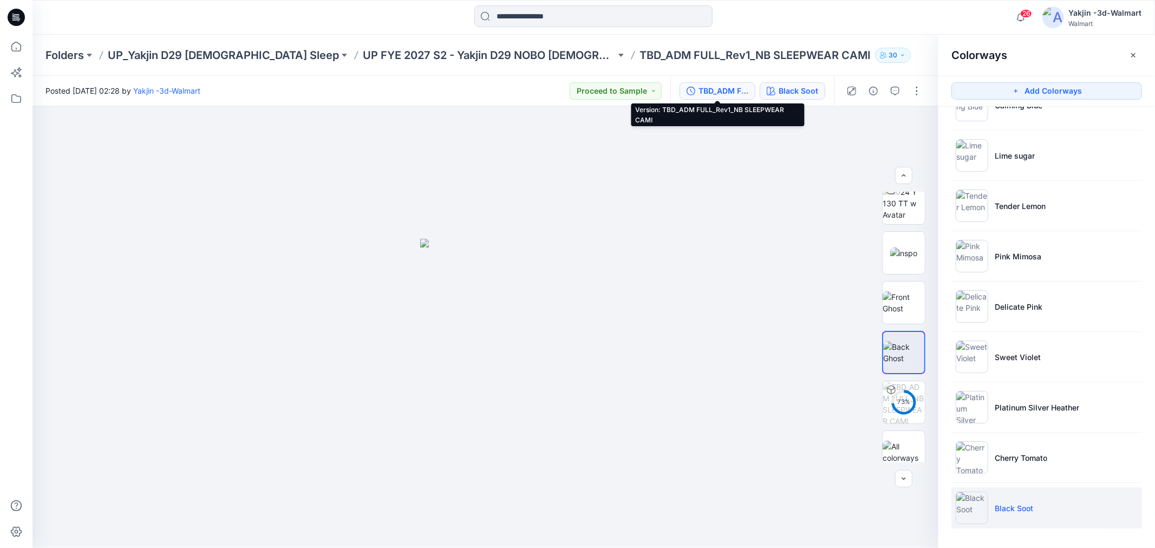
click at [717, 94] on div "TBD_ADM FULL_Rev1_NB SLEEPWEAR CAMI" at bounding box center [723, 91] width 50 height 12
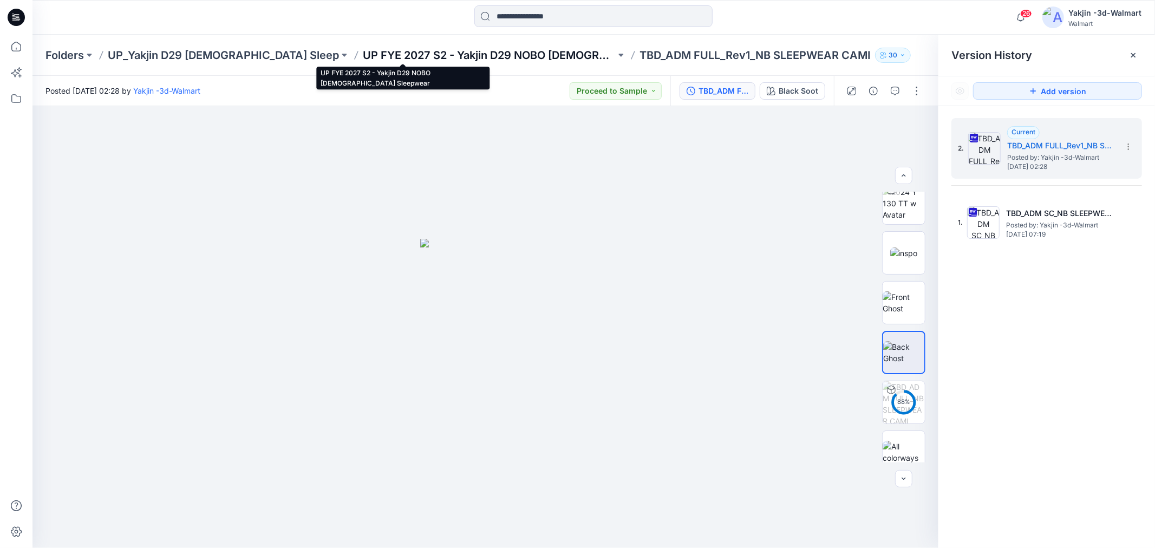
click at [488, 48] on p "UP FYE 2027 S2 - Yakjin D29 NOBO [DEMOGRAPHIC_DATA] Sleepwear" at bounding box center [489, 55] width 253 height 15
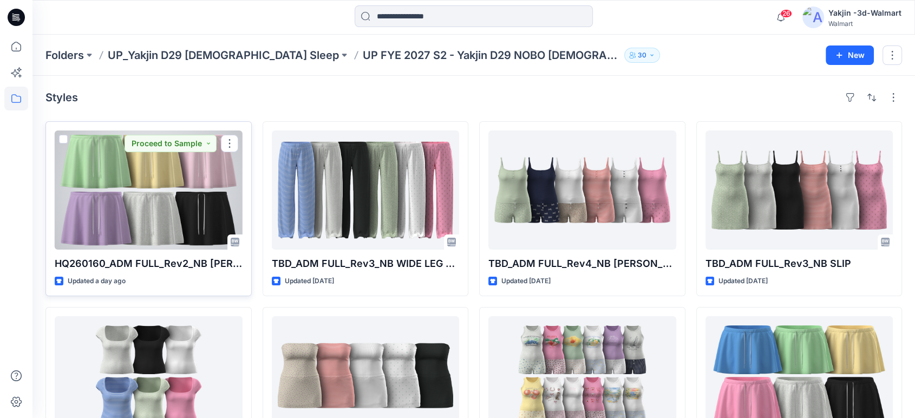
click at [149, 199] on div at bounding box center [149, 189] width 188 height 119
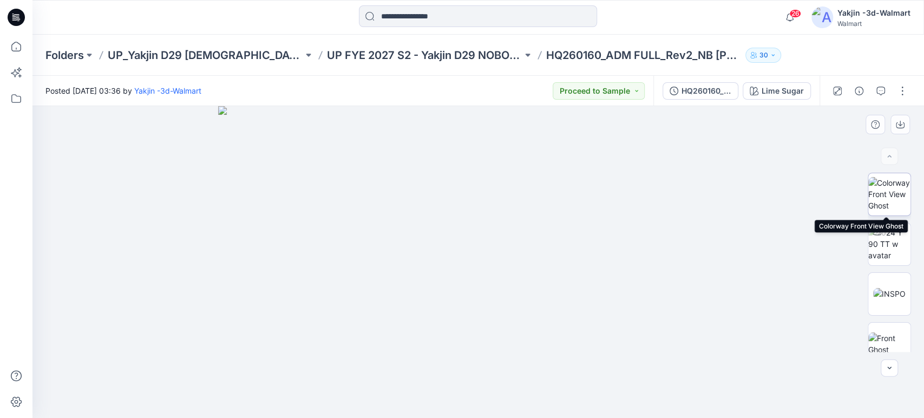
click at [896, 196] on img at bounding box center [889, 194] width 42 height 34
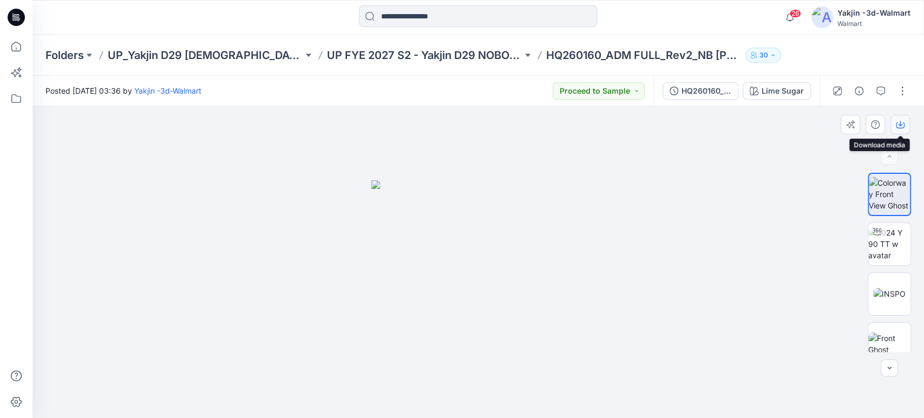
click at [905, 129] on button "button" at bounding box center [899, 124] width 19 height 19
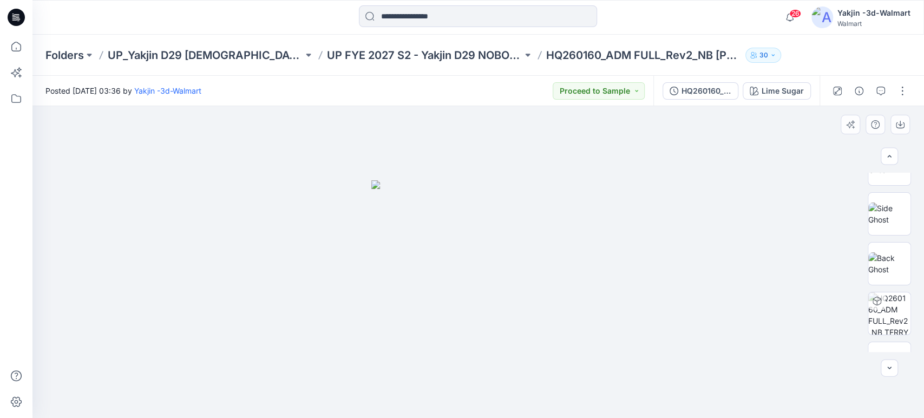
scroll to position [180, 0]
click at [885, 252] on img at bounding box center [889, 263] width 42 height 23
click at [903, 128] on icon "button" at bounding box center [900, 124] width 9 height 9
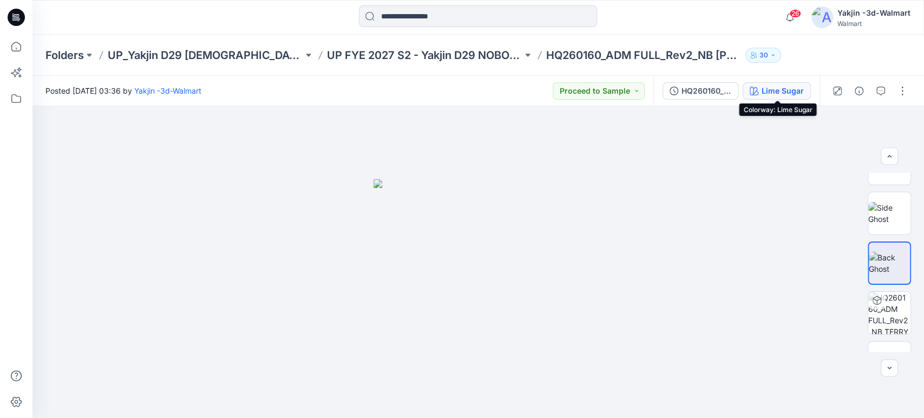
click at [768, 90] on div "Lime Sugar" at bounding box center [783, 91] width 42 height 12
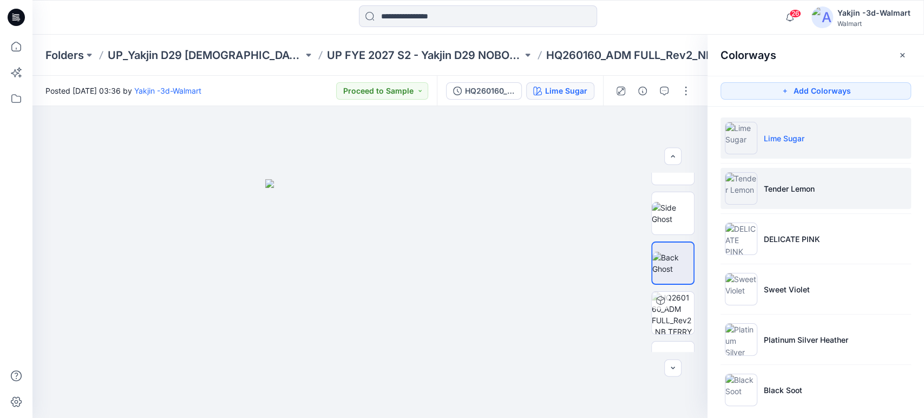
click at [810, 190] on p "Tender Lemon" at bounding box center [789, 188] width 51 height 11
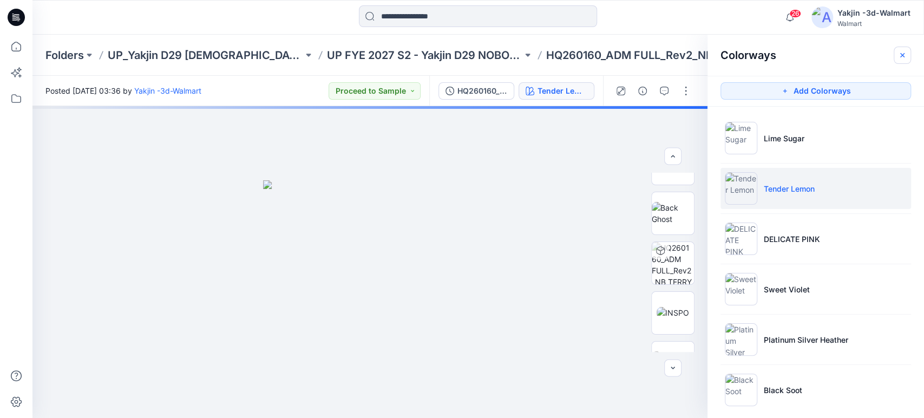
click at [903, 52] on icon "button" at bounding box center [902, 55] width 9 height 9
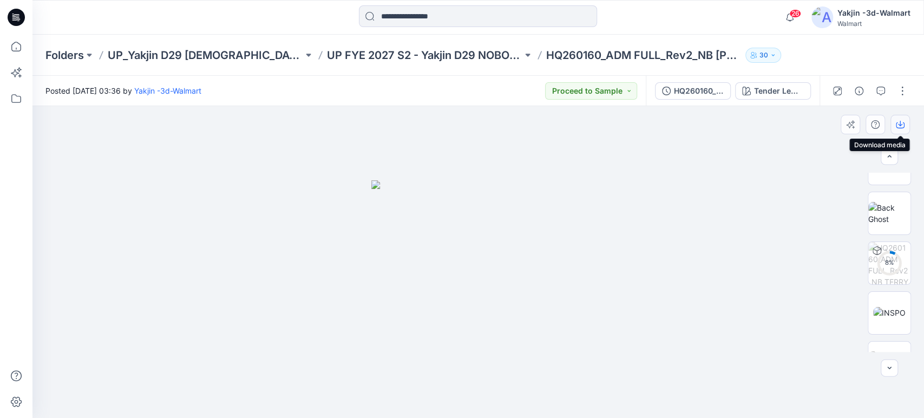
click at [905, 117] on button "button" at bounding box center [899, 124] width 19 height 19
click at [888, 206] on img at bounding box center [889, 213] width 42 height 23
click at [903, 122] on icon "button" at bounding box center [900, 124] width 9 height 9
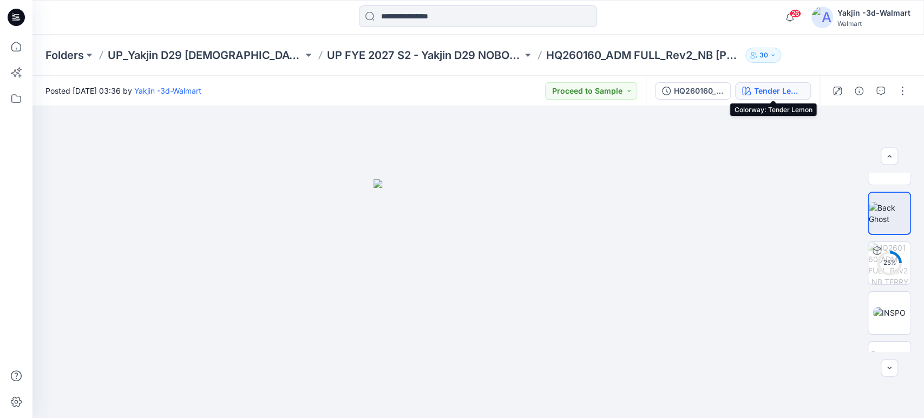
click at [778, 90] on div "Tender Lemon" at bounding box center [779, 91] width 50 height 12
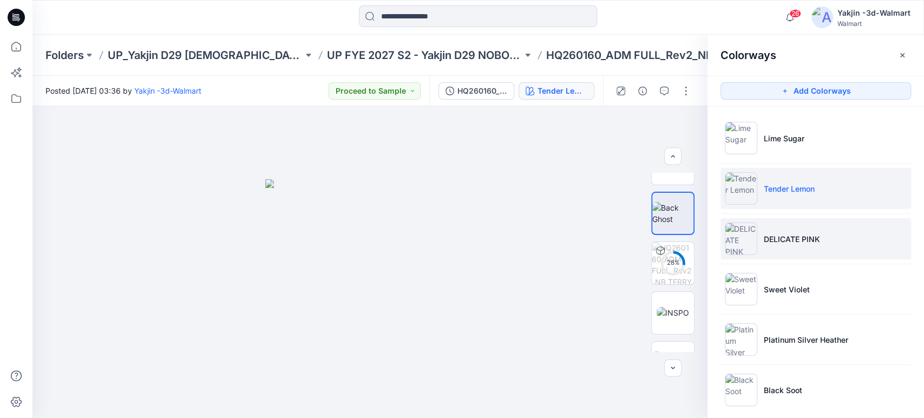
click at [788, 241] on p "DELICATE PINK" at bounding box center [792, 238] width 56 height 11
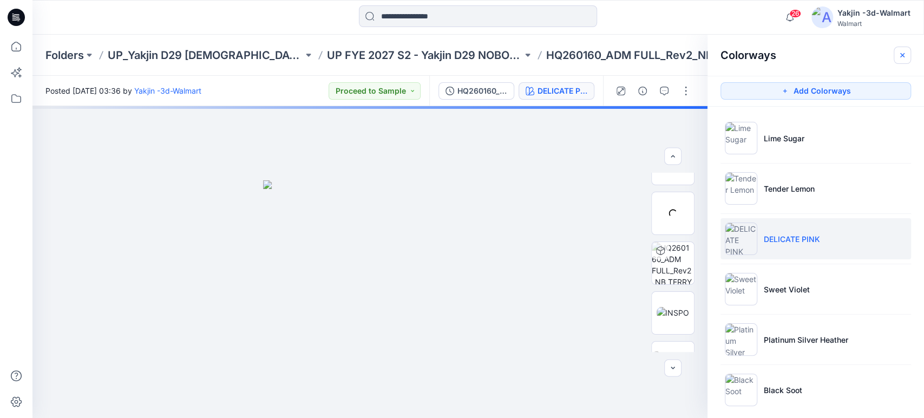
click at [900, 55] on icon "button" at bounding box center [902, 55] width 9 height 9
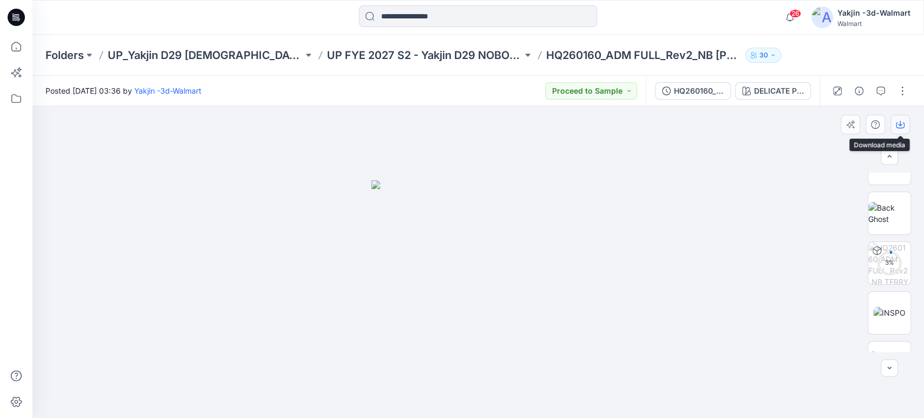
click at [897, 122] on icon "button" at bounding box center [900, 125] width 9 height 6
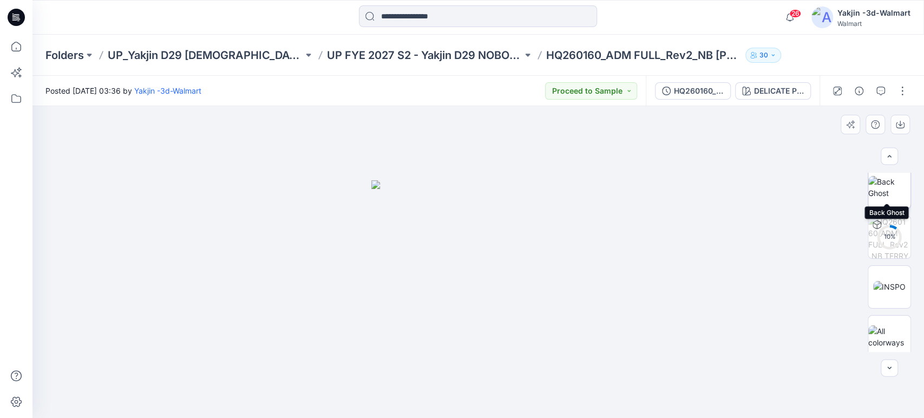
scroll to position [212, 0]
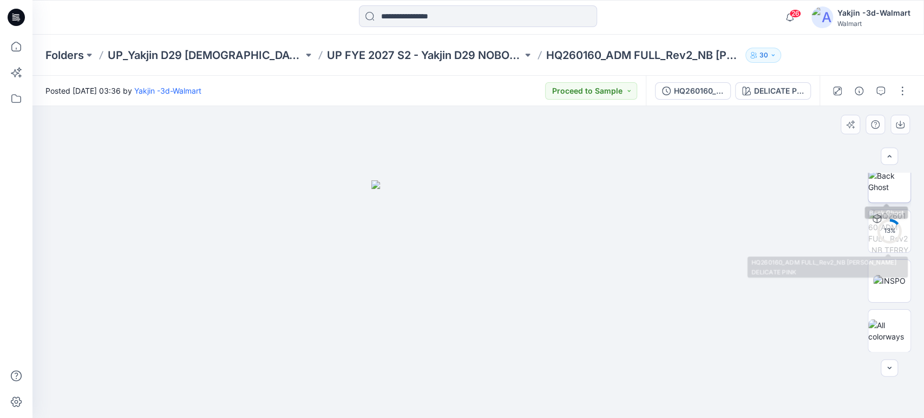
click at [882, 189] on img at bounding box center [889, 181] width 42 height 23
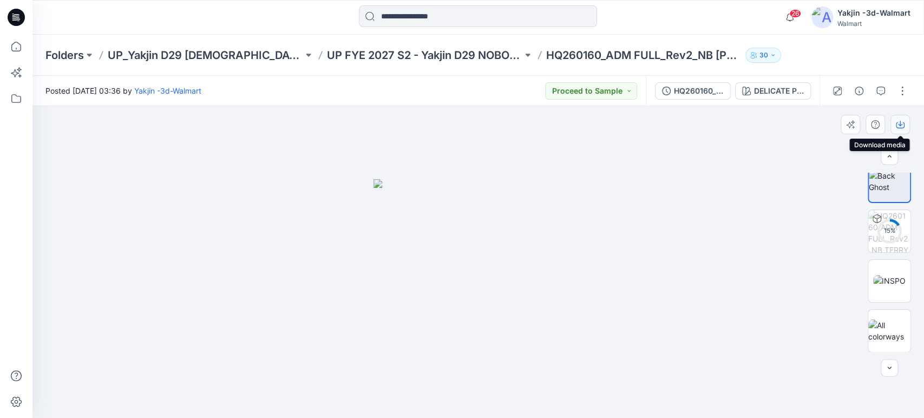
click at [908, 125] on button "button" at bounding box center [899, 124] width 19 height 19
click at [770, 92] on div "DELICATE PINK" at bounding box center [779, 91] width 50 height 12
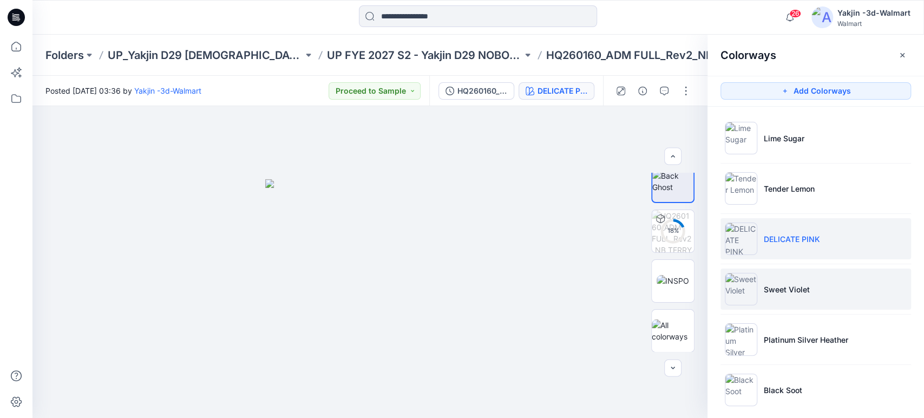
click at [800, 273] on li "Sweet Violet" at bounding box center [816, 289] width 191 height 41
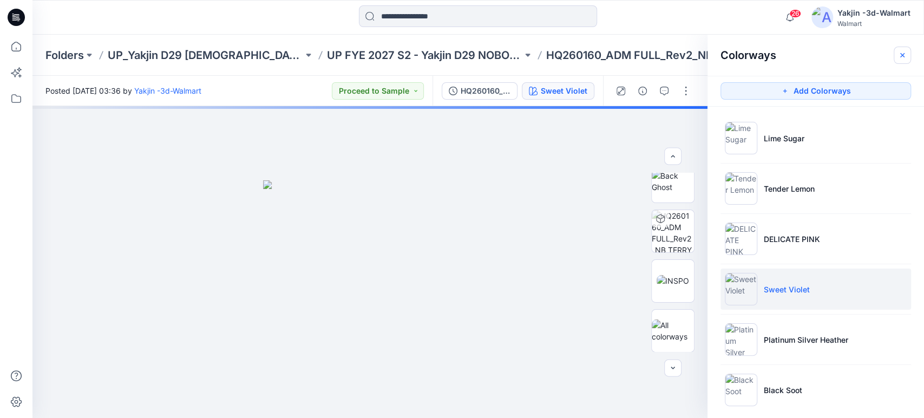
click at [903, 61] on button "button" at bounding box center [902, 55] width 17 height 17
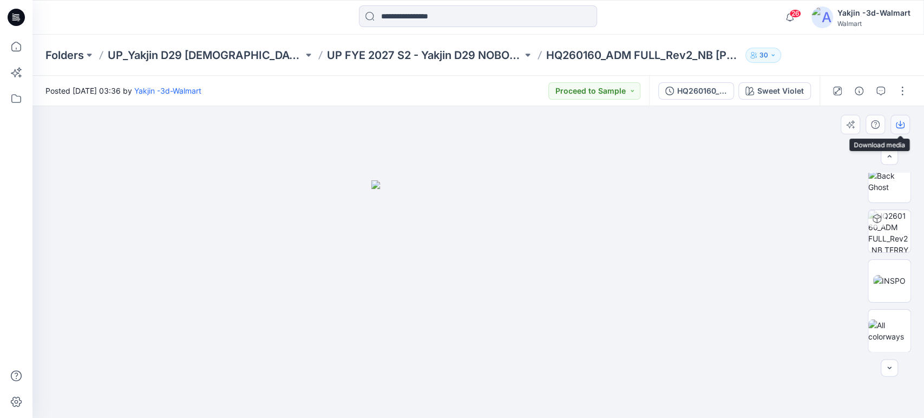
click at [903, 125] on icon "button" at bounding box center [900, 125] width 9 height 6
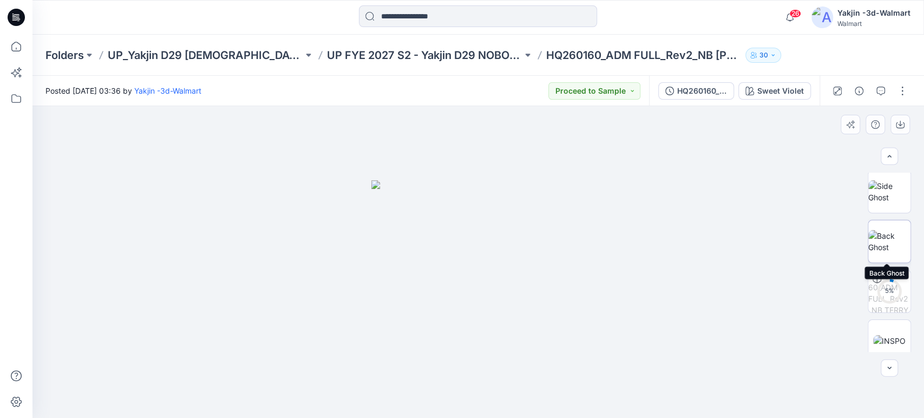
click at [883, 246] on img at bounding box center [889, 241] width 42 height 23
click at [901, 130] on button "button" at bounding box center [899, 124] width 19 height 19
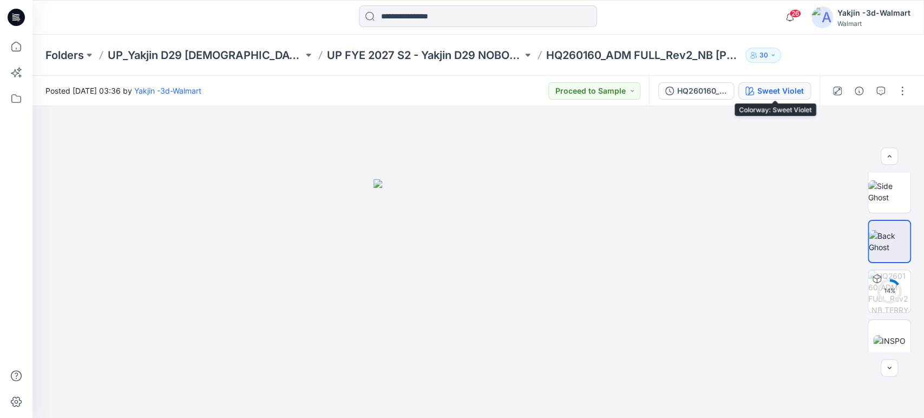
click at [797, 96] on div "Sweet Violet" at bounding box center [780, 91] width 47 height 12
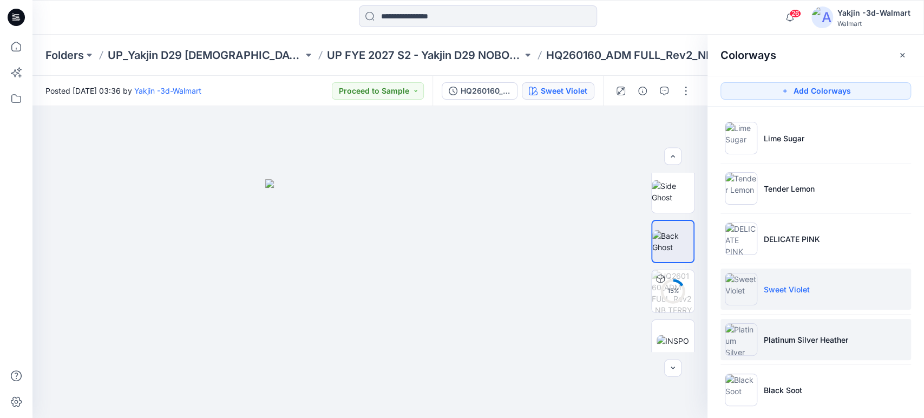
click at [798, 335] on p "Platinum Silver Heather" at bounding box center [806, 339] width 84 height 11
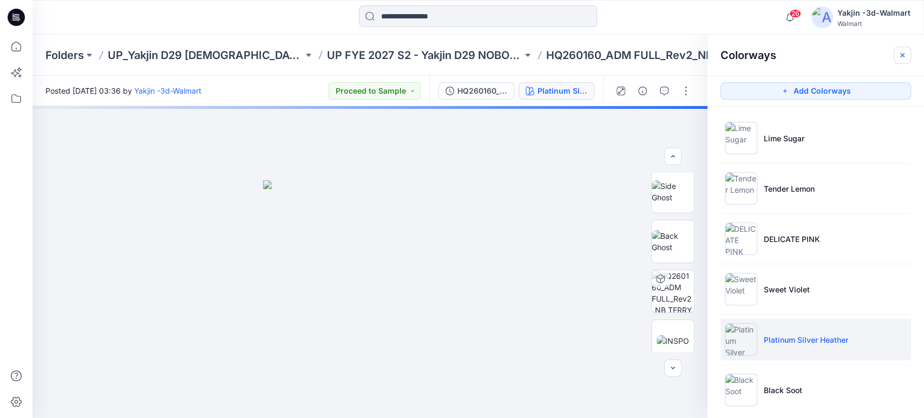
click at [905, 48] on button "button" at bounding box center [902, 55] width 17 height 17
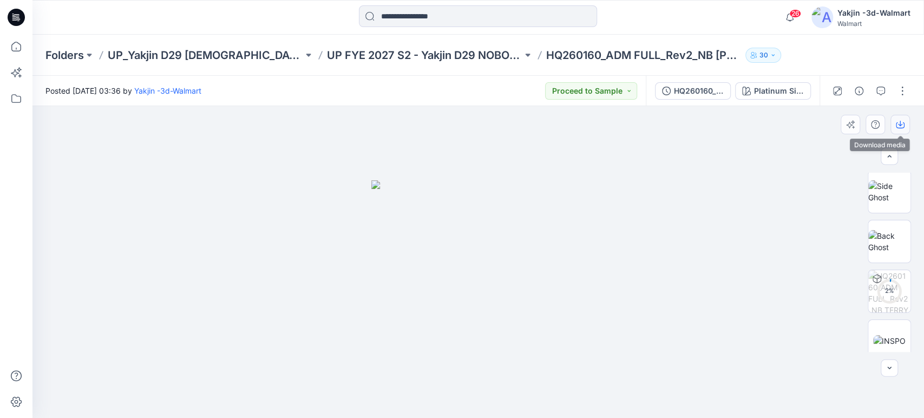
click at [899, 122] on icon "button" at bounding box center [900, 124] width 9 height 9
click at [888, 237] on img at bounding box center [889, 241] width 42 height 23
click at [900, 130] on button "button" at bounding box center [899, 124] width 19 height 19
click at [641, 168] on div at bounding box center [478, 262] width 892 height 312
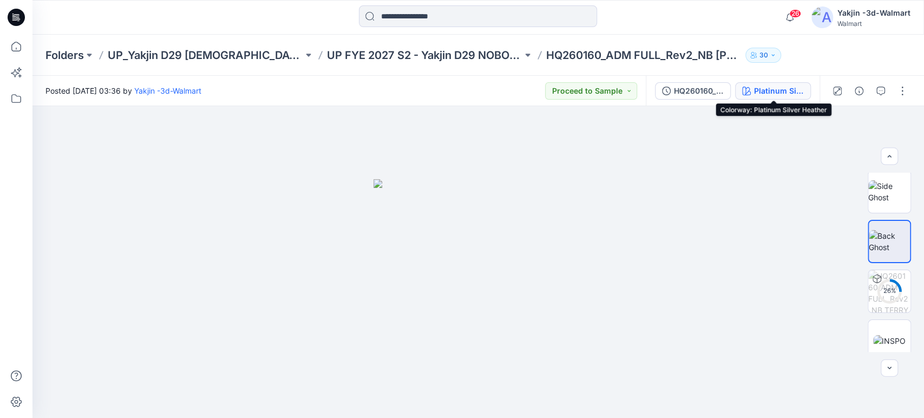
click at [761, 94] on div "Platinum Silver Heather" at bounding box center [779, 91] width 50 height 12
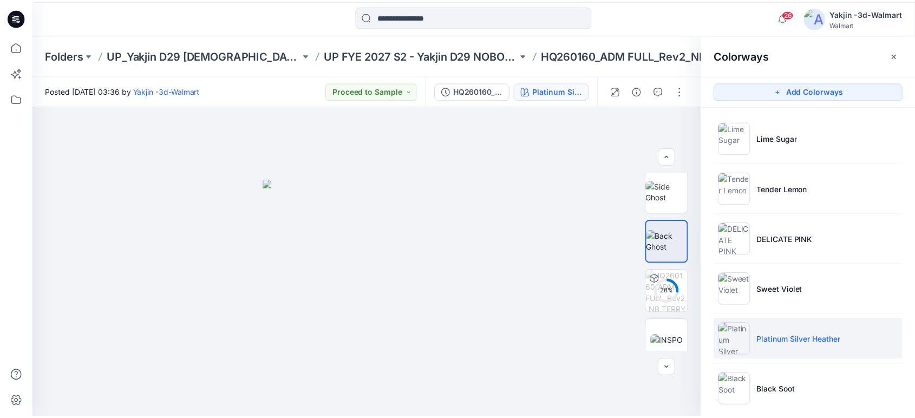
scroll to position [11, 0]
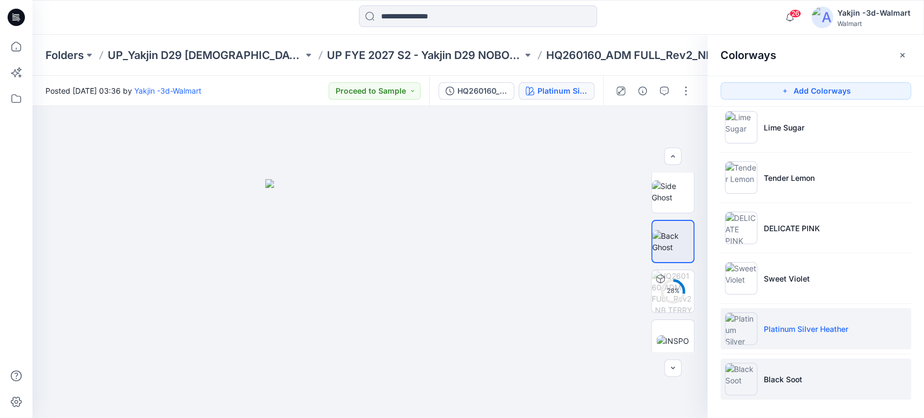
click at [784, 379] on p "Black Soot" at bounding box center [783, 379] width 38 height 11
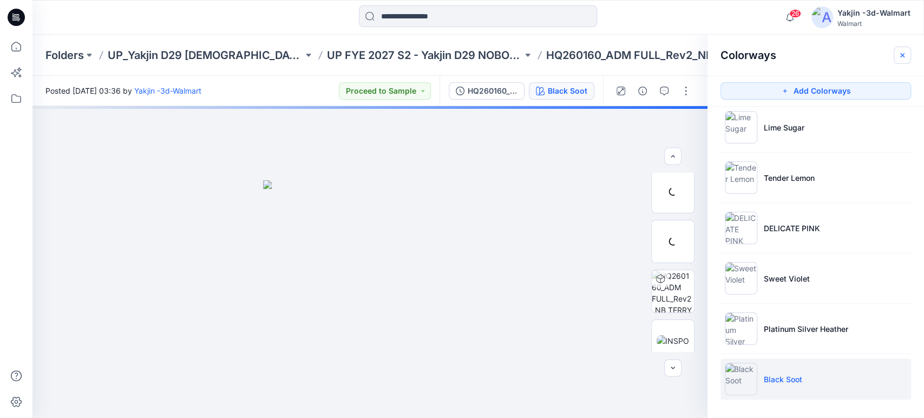
click at [905, 53] on icon "button" at bounding box center [902, 55] width 9 height 9
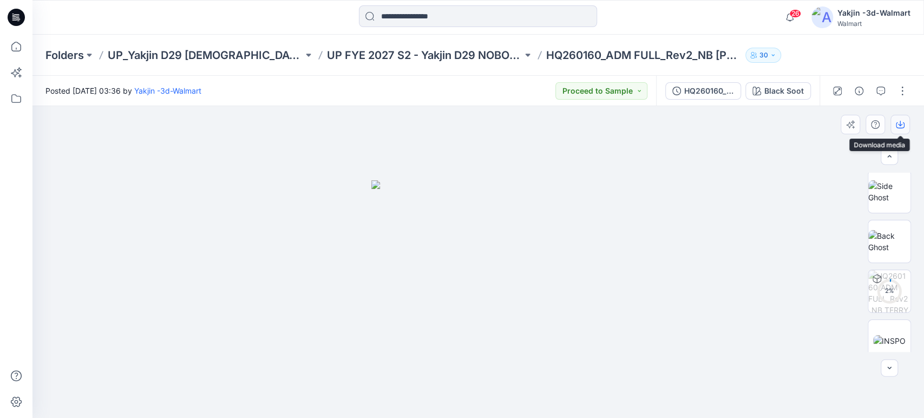
click at [903, 125] on icon "button" at bounding box center [900, 125] width 9 height 6
click at [889, 238] on img at bounding box center [889, 241] width 42 height 23
click at [903, 120] on button "button" at bounding box center [899, 124] width 19 height 19
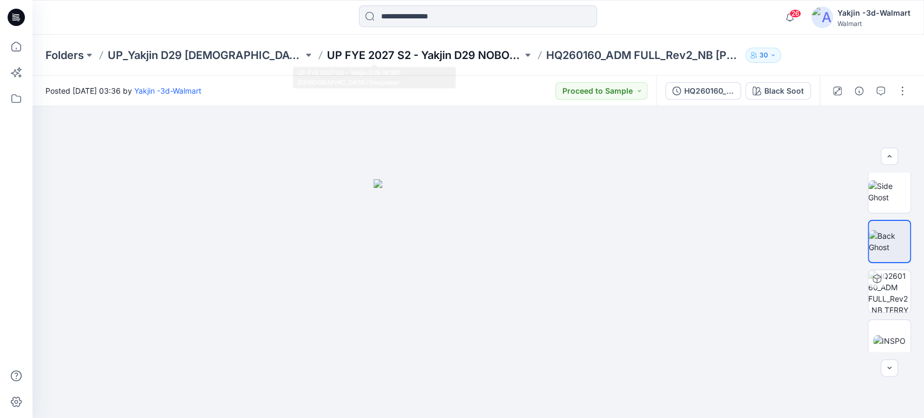
click at [417, 53] on p "UP FYE 2027 S2 - Yakjin D29 NOBO [DEMOGRAPHIC_DATA] Sleepwear" at bounding box center [424, 55] width 195 height 15
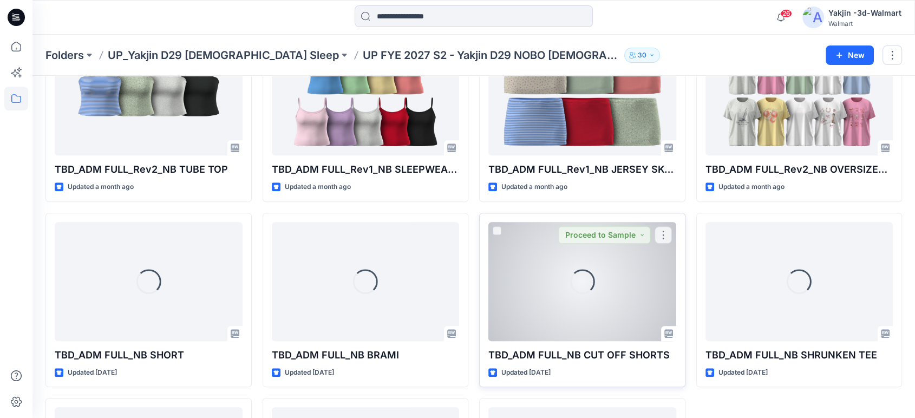
scroll to position [541, 0]
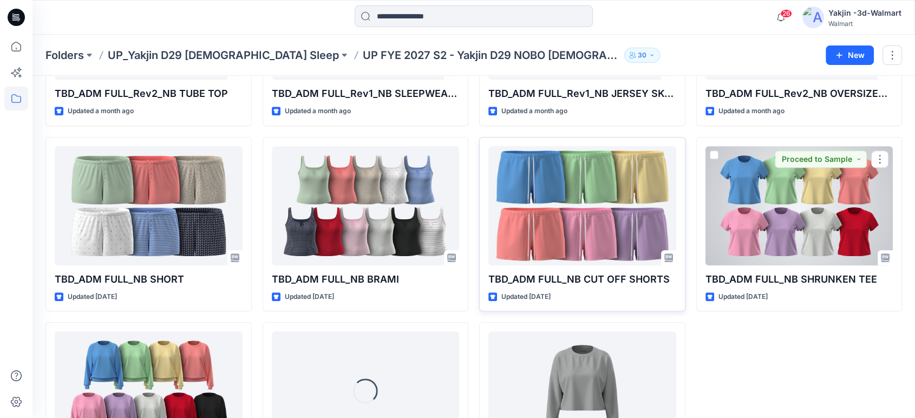
click at [734, 207] on div at bounding box center [799, 205] width 188 height 119
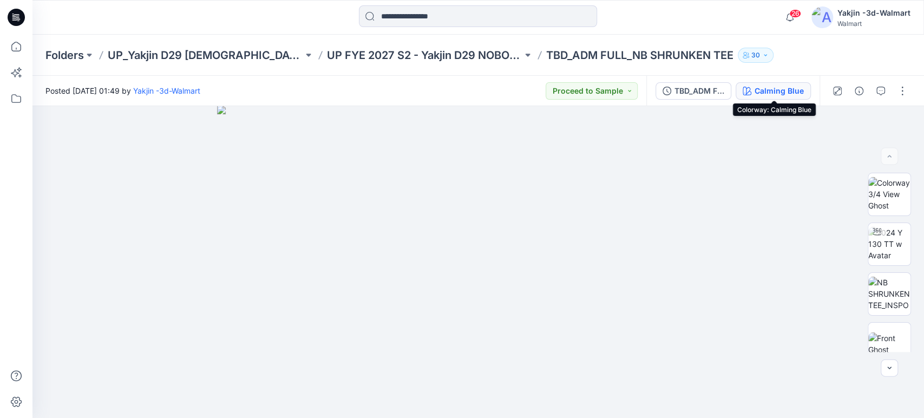
click at [781, 97] on button "Calming Blue" at bounding box center [773, 90] width 75 height 17
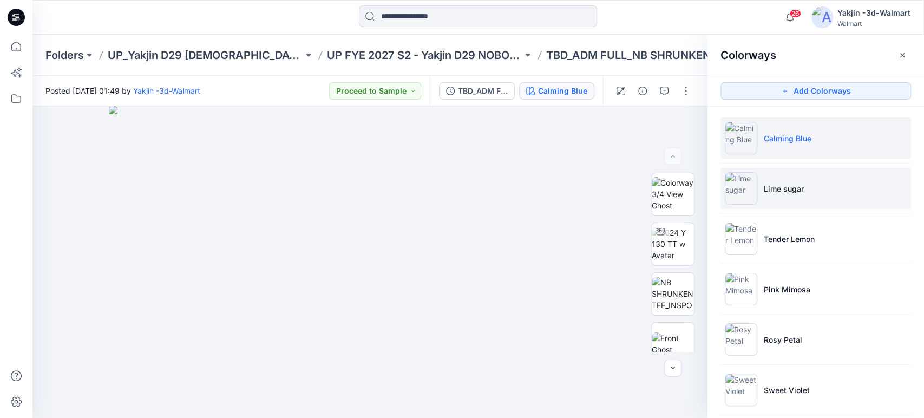
click at [780, 198] on li "Lime sugar" at bounding box center [816, 188] width 191 height 41
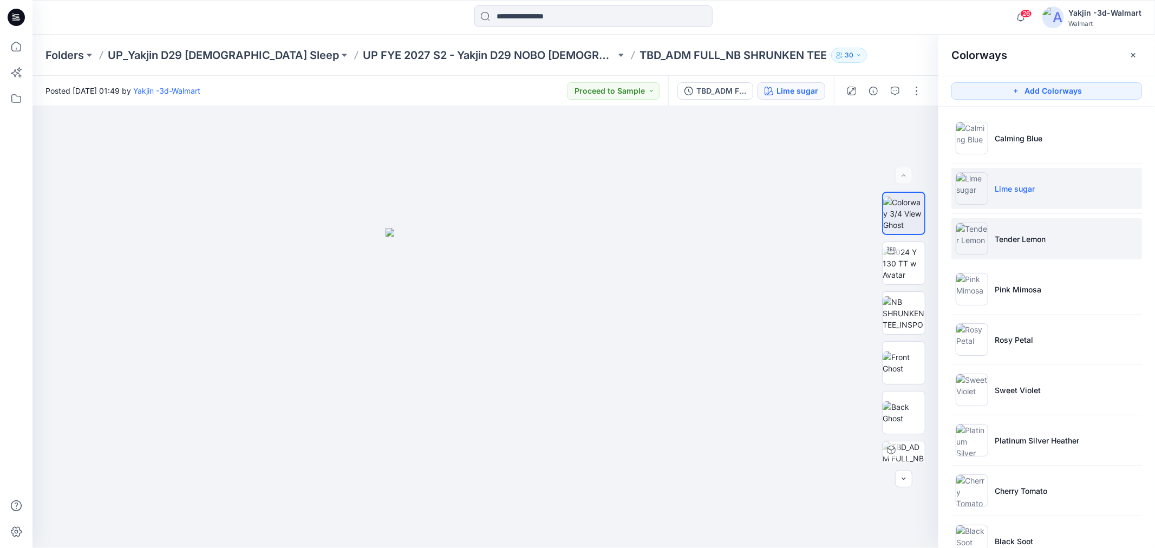
click at [994, 242] on p "Tender Lemon" at bounding box center [1019, 238] width 51 height 11
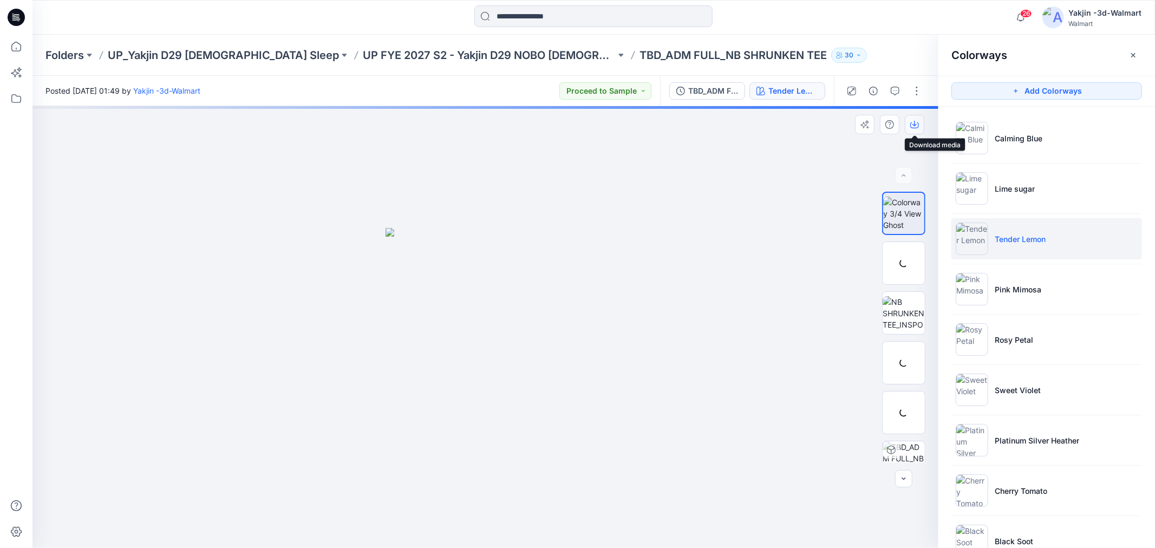
click at [914, 121] on icon "button" at bounding box center [914, 123] width 4 height 5
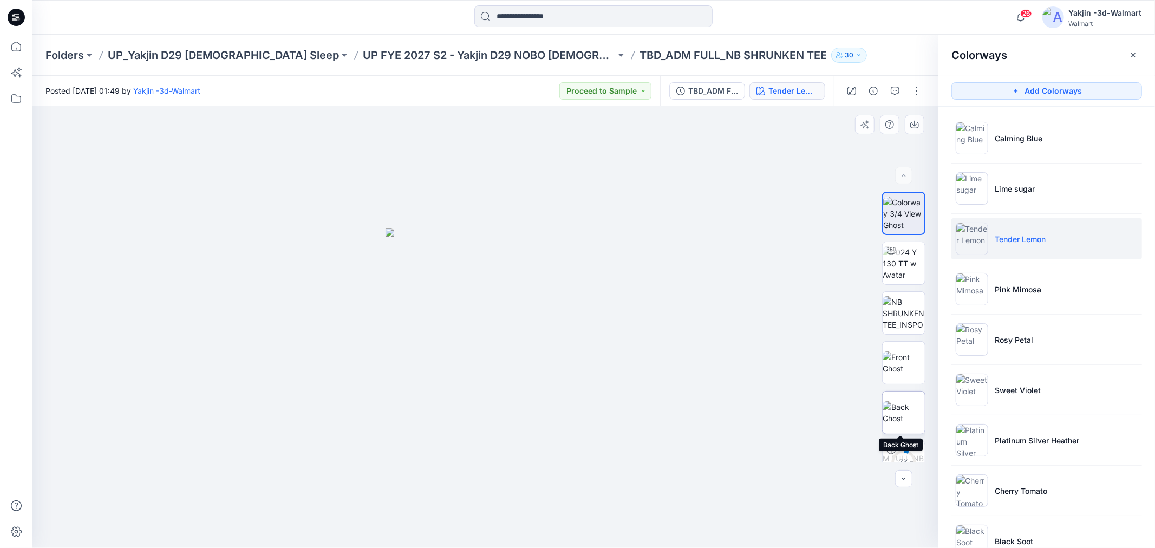
click at [895, 412] on img at bounding box center [903, 412] width 42 height 23
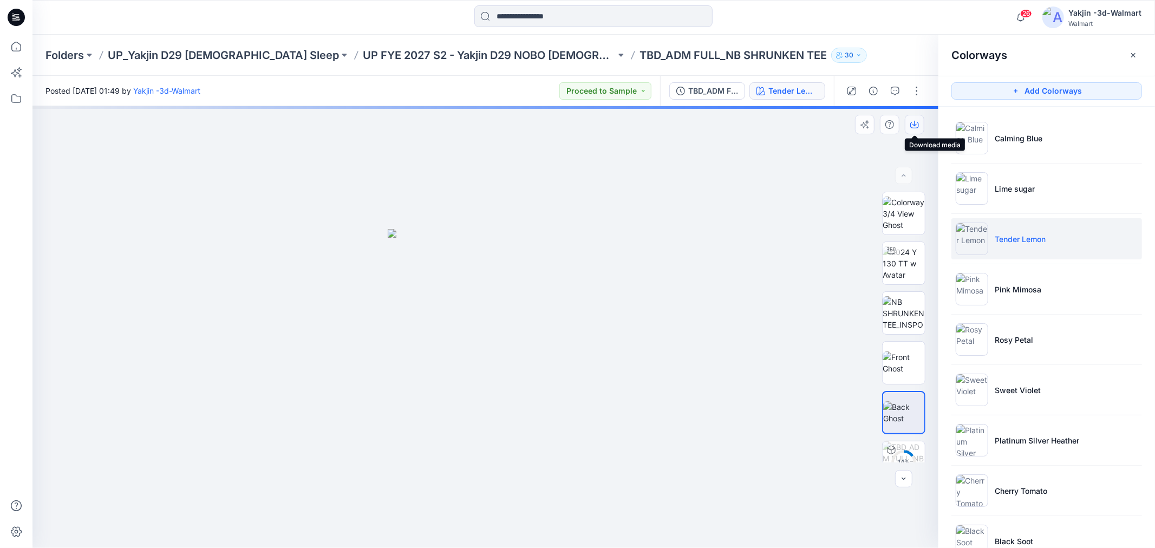
click at [916, 127] on icon "button" at bounding box center [914, 124] width 9 height 9
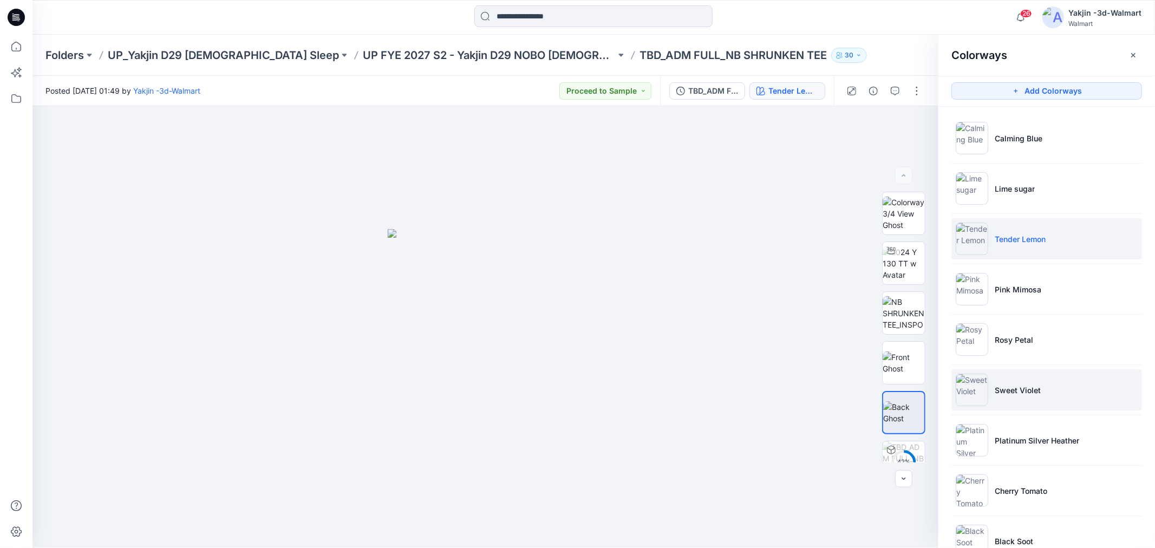
scroll to position [33, 0]
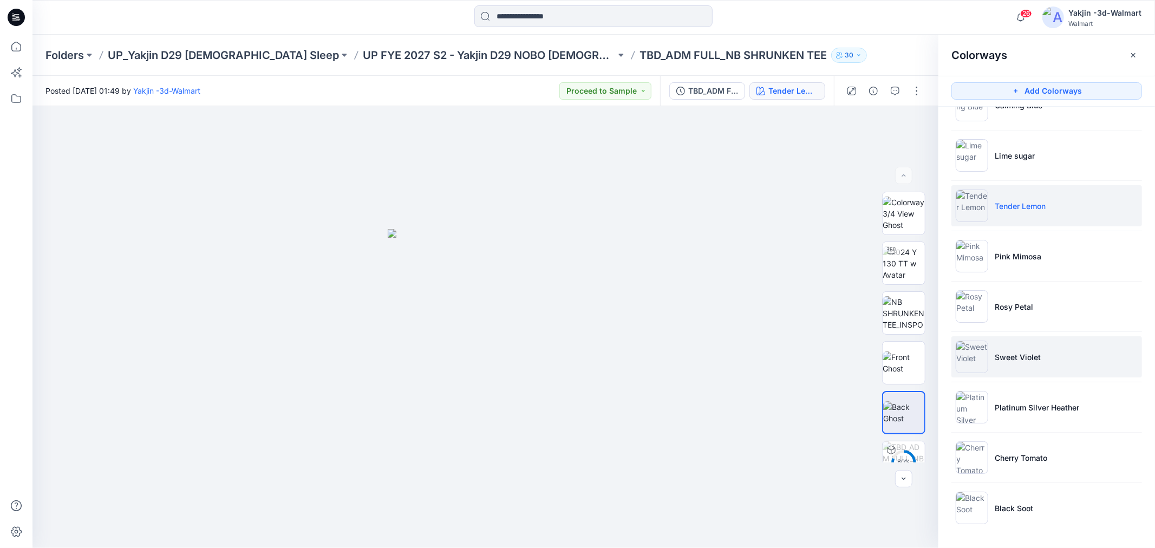
click at [1049, 356] on li "Sweet Violet" at bounding box center [1046, 356] width 191 height 41
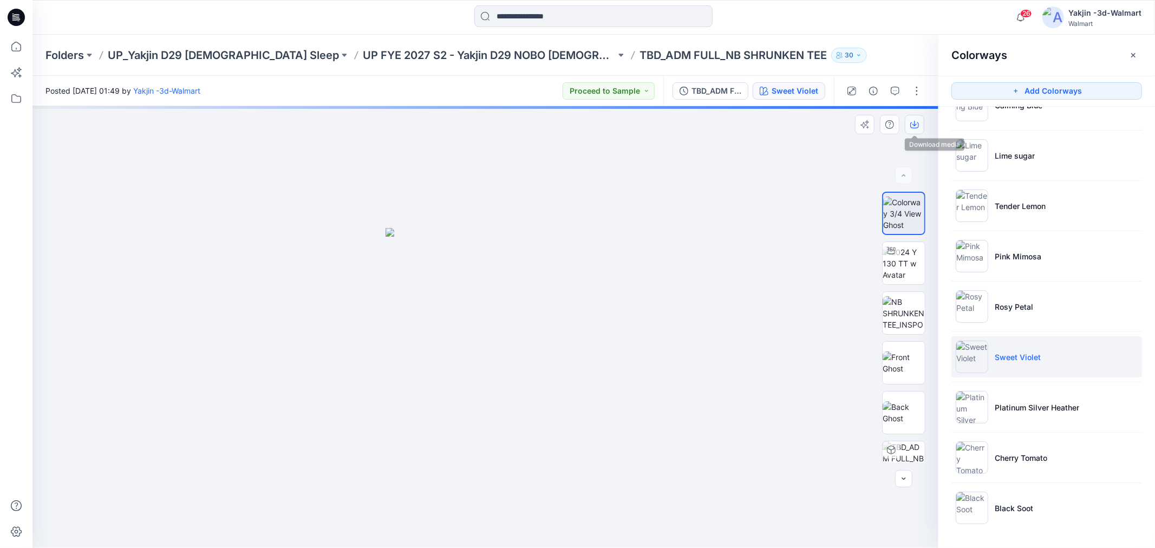
click at [915, 126] on icon "button" at bounding box center [914, 124] width 9 height 9
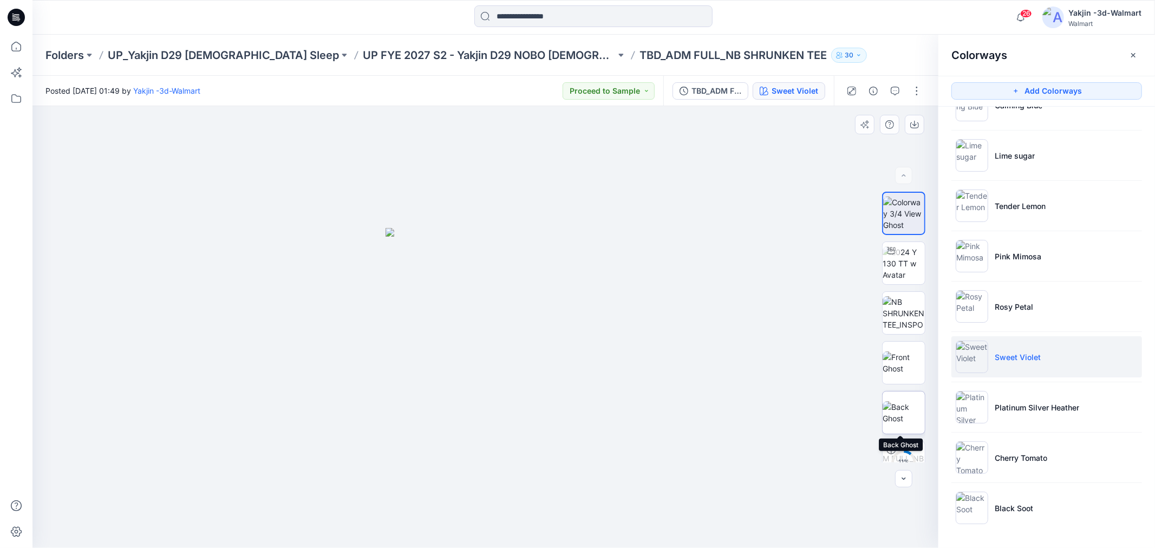
click at [916, 403] on img at bounding box center [903, 412] width 42 height 23
click at [916, 117] on button "button" at bounding box center [914, 124] width 19 height 19
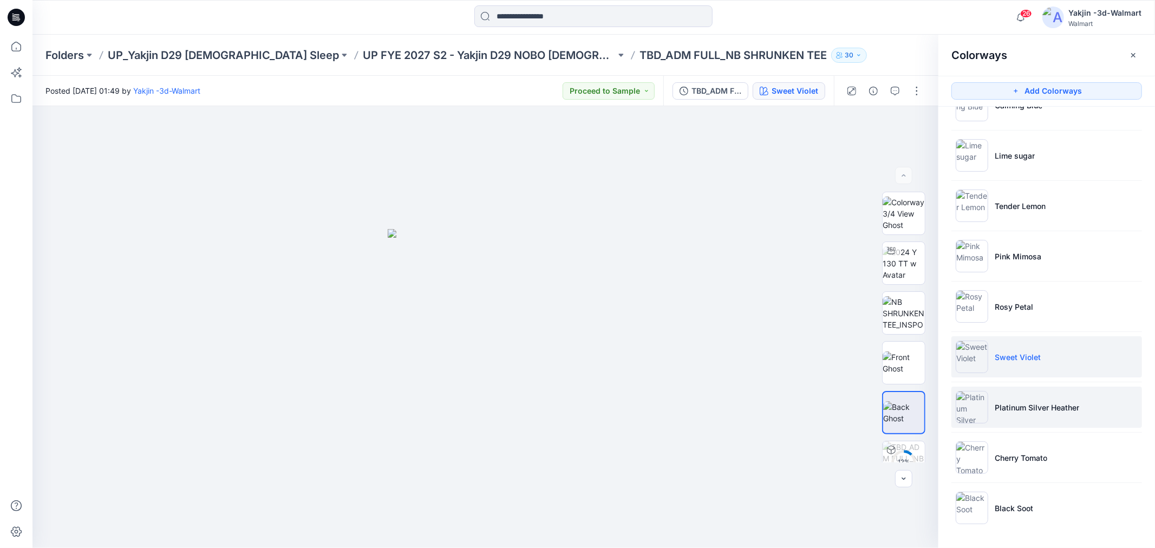
click at [1050, 396] on li "Platinum Silver Heather" at bounding box center [1046, 407] width 191 height 41
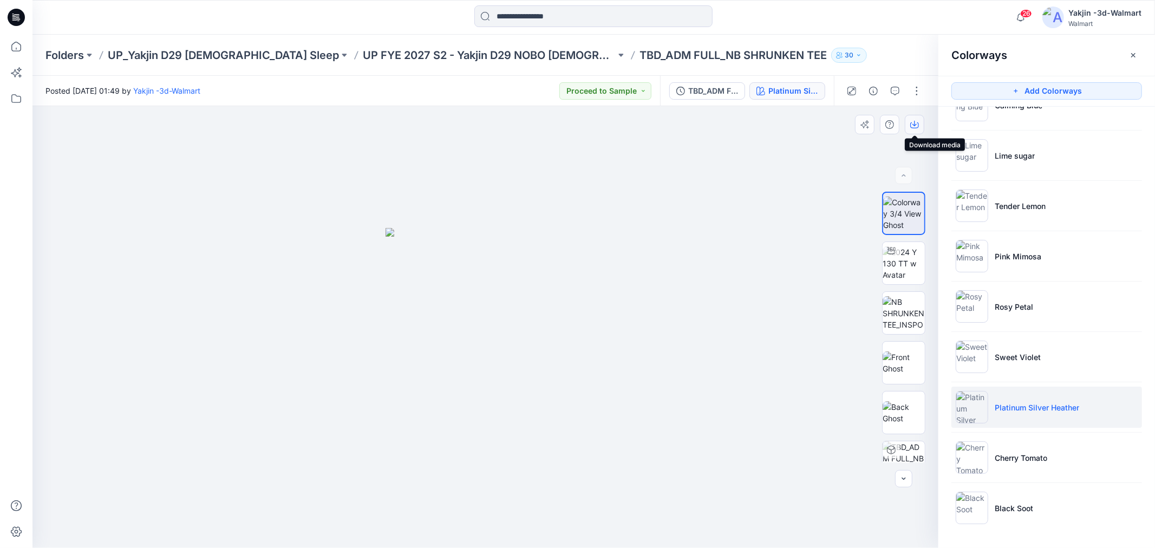
click at [914, 121] on icon "button" at bounding box center [914, 123] width 4 height 5
click at [892, 420] on img at bounding box center [903, 412] width 42 height 23
click at [911, 125] on icon "button" at bounding box center [914, 124] width 9 height 9
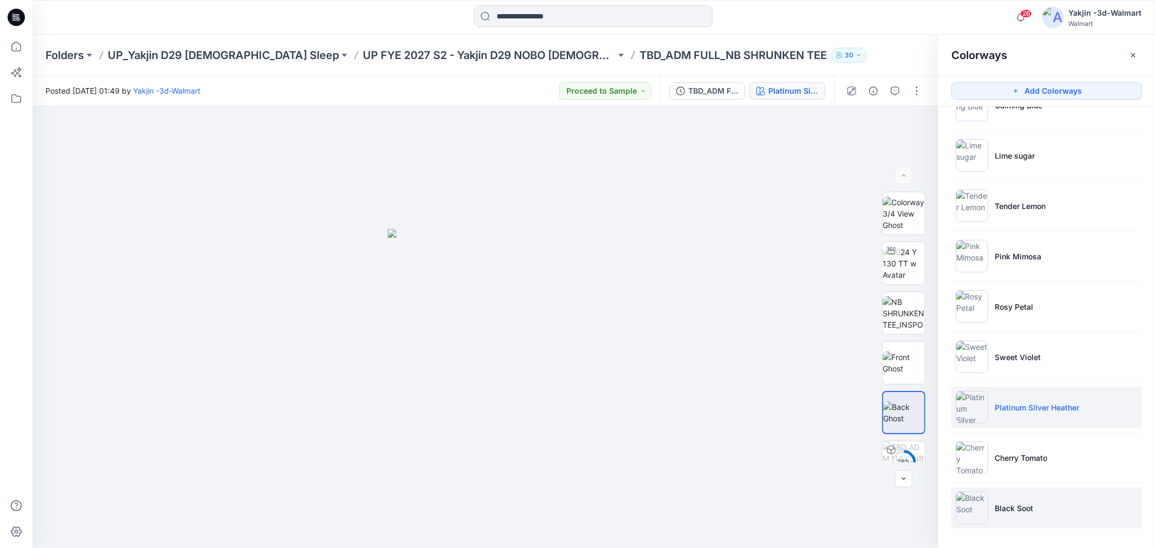
click at [1002, 512] on p "Black Soot" at bounding box center [1013, 507] width 38 height 11
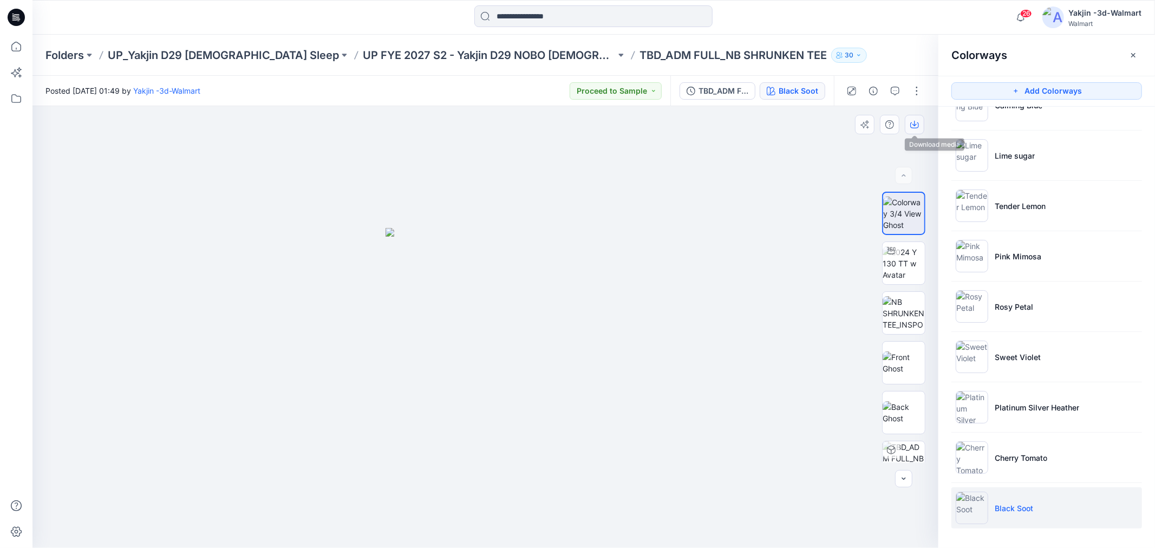
click at [919, 125] on button "button" at bounding box center [914, 124] width 19 height 19
click at [894, 405] on img at bounding box center [903, 412] width 42 height 23
click at [915, 125] on icon "button" at bounding box center [914, 123] width 4 height 5
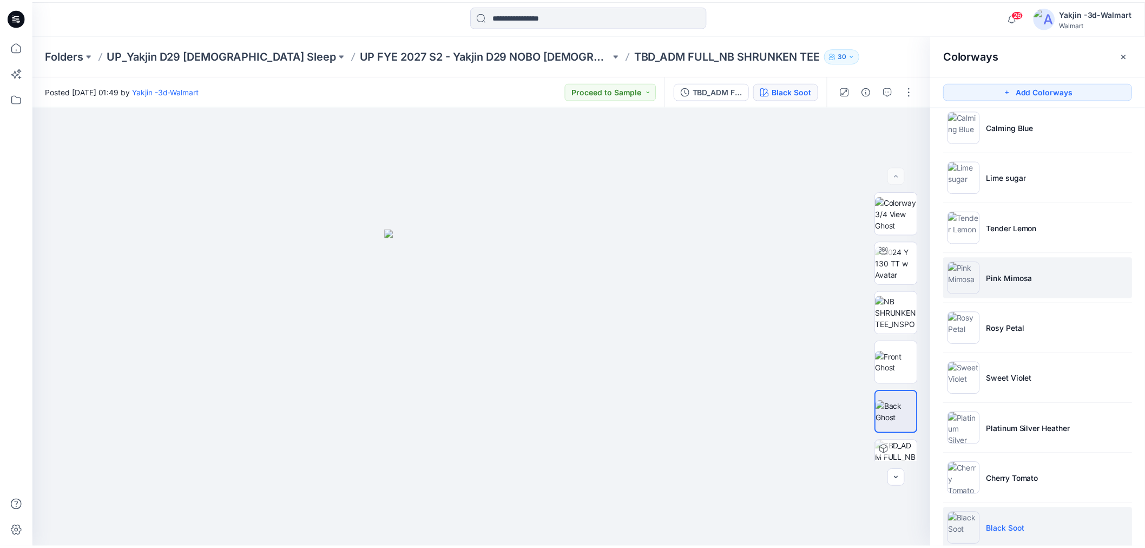
scroll to position [0, 0]
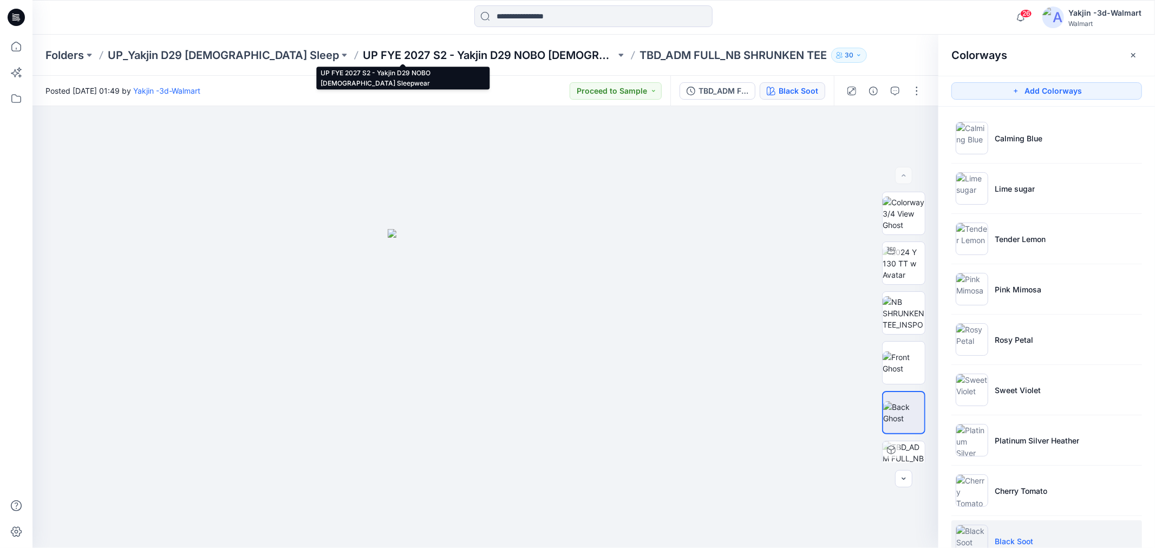
click at [455, 58] on p "UP FYE 2027 S2 - Yakjin D29 NOBO [DEMOGRAPHIC_DATA] Sleepwear" at bounding box center [489, 55] width 253 height 15
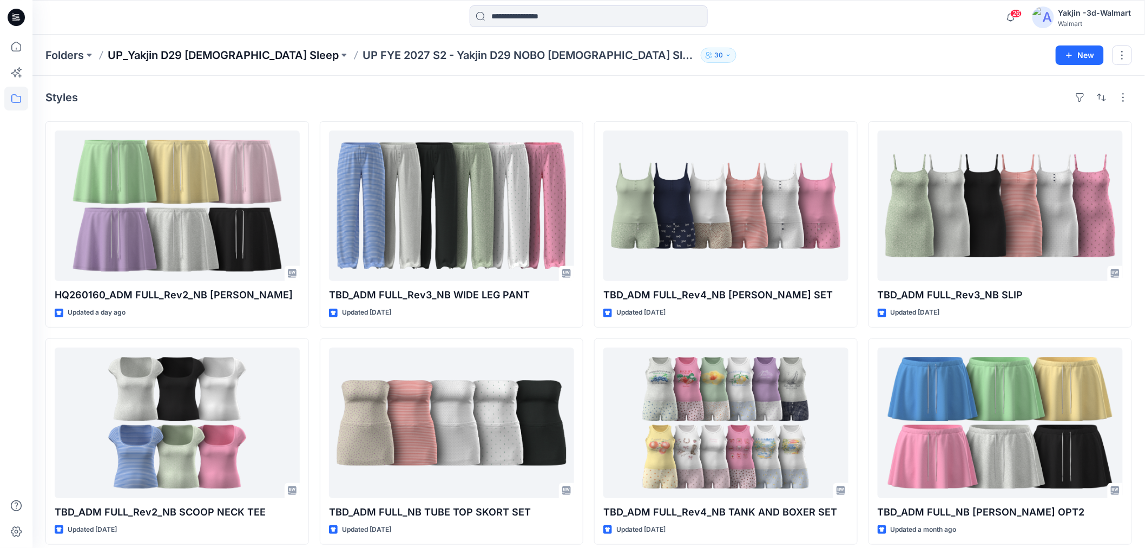
click at [220, 50] on p "UP_Yakjin D29 [DEMOGRAPHIC_DATA] Sleep" at bounding box center [223, 55] width 231 height 15
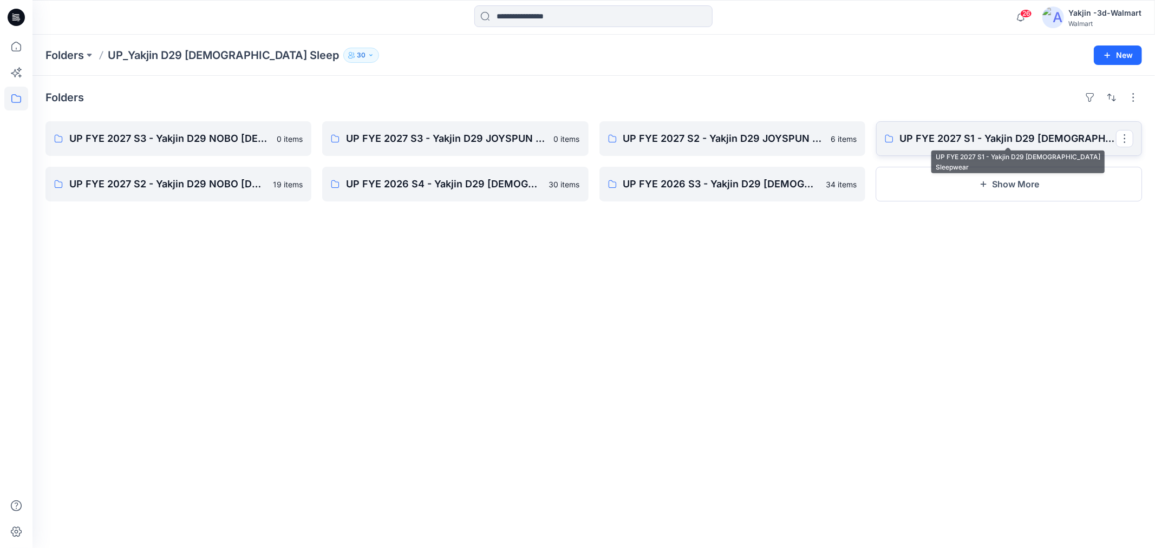
click at [947, 141] on p "UP FYE 2027 S1 - Yakjin D29 [DEMOGRAPHIC_DATA] Sleepwear" at bounding box center [1008, 138] width 216 height 15
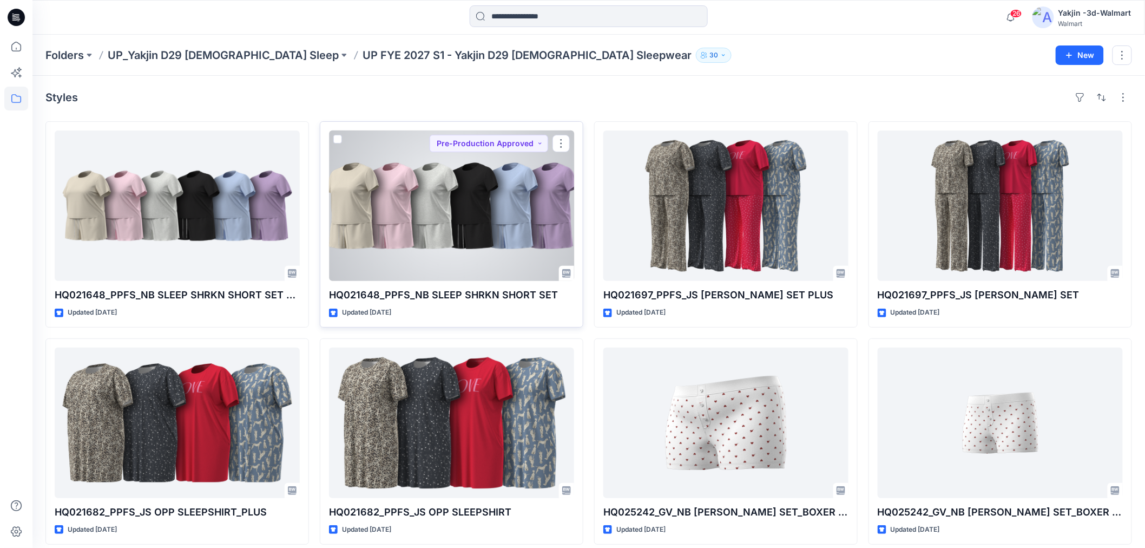
click at [493, 224] on div at bounding box center [451, 205] width 245 height 150
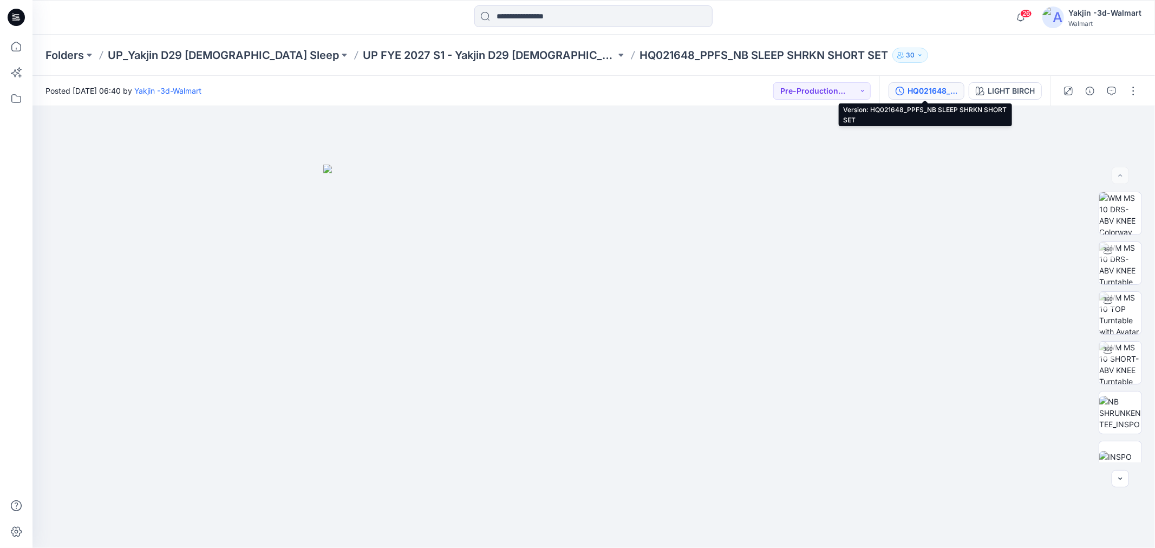
click at [923, 90] on div "HQ021648_PPFS_NB SLEEP SHRKN SHORT SET" at bounding box center [932, 91] width 50 height 12
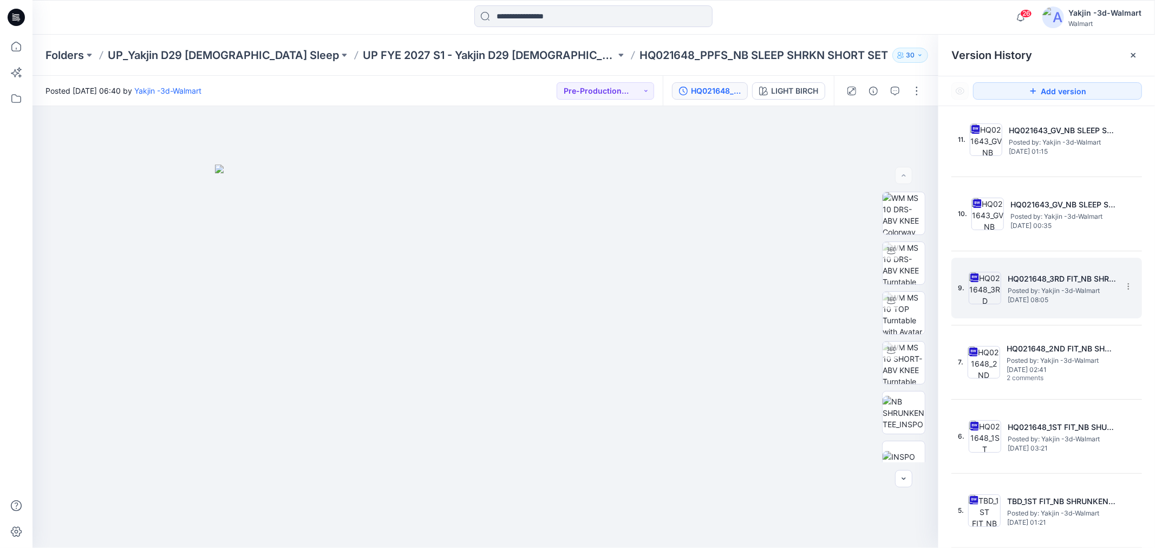
scroll to position [180, 0]
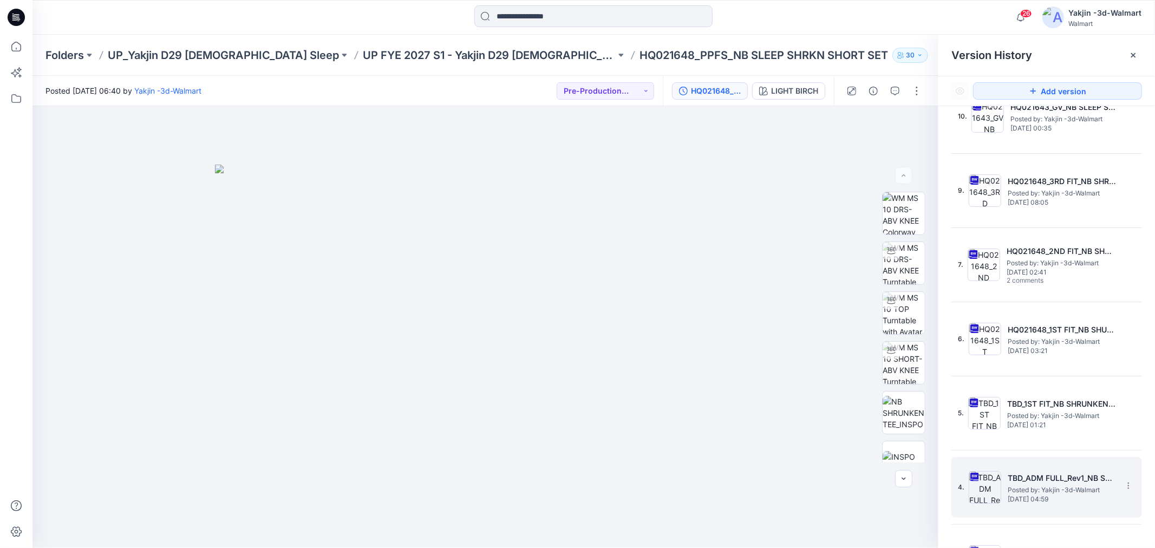
click at [1061, 483] on h5 "TBD_ADM FULL_Rev1_NB SHURUNKEN TEE" at bounding box center [1061, 478] width 108 height 13
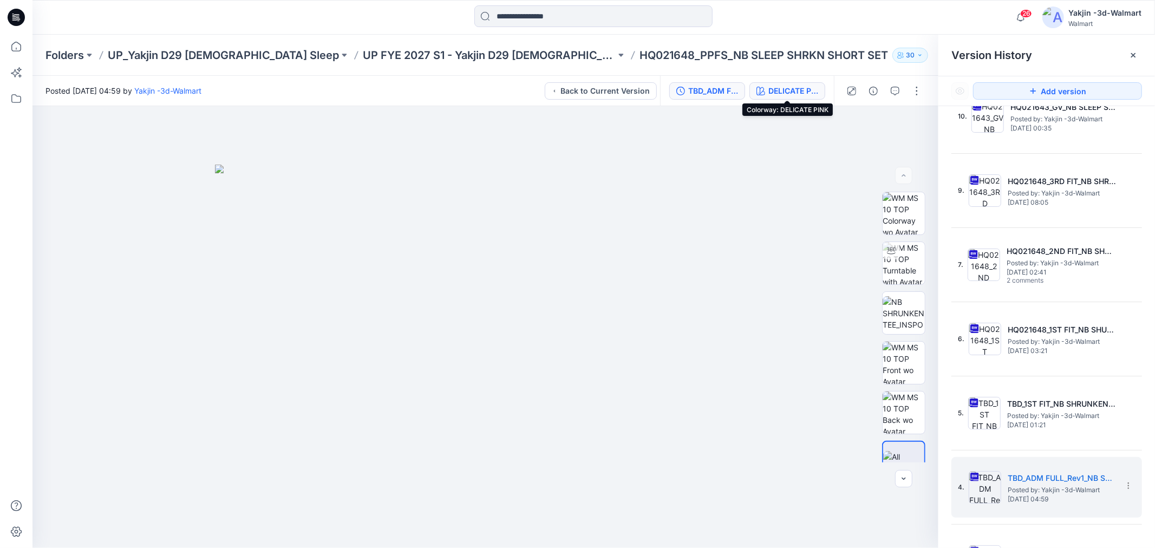
click at [769, 89] on div "DELICATE PINK" at bounding box center [793, 91] width 50 height 12
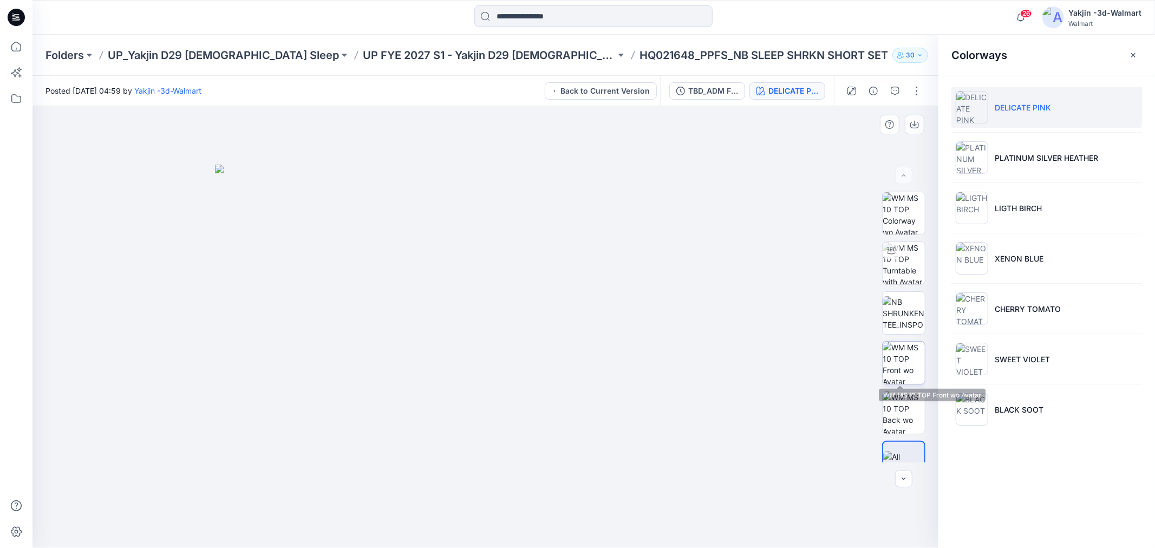
click at [916, 366] on img at bounding box center [903, 363] width 42 height 42
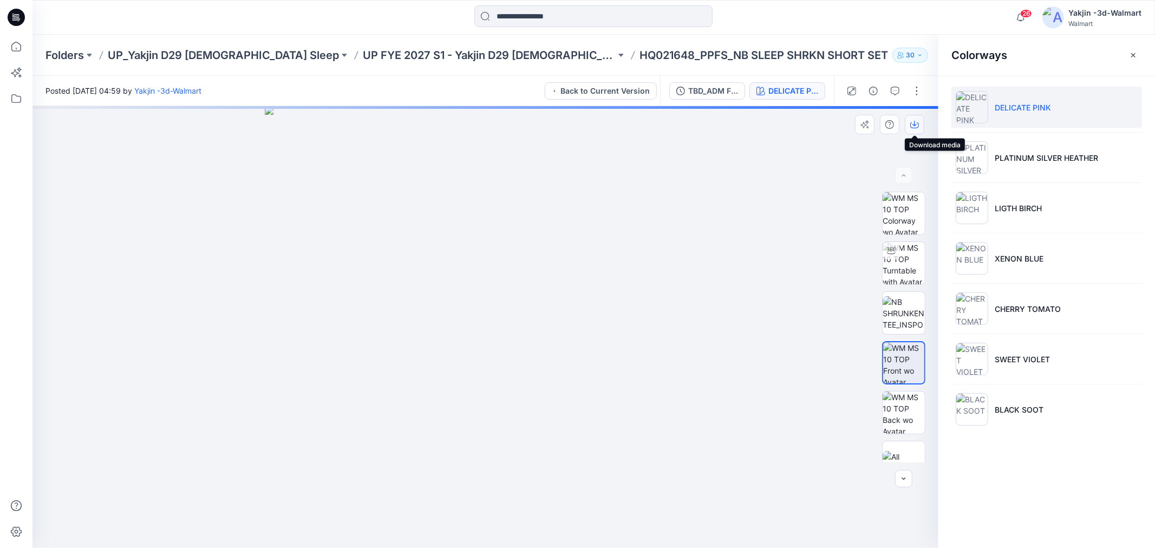
click at [916, 120] on icon "button" at bounding box center [914, 124] width 9 height 9
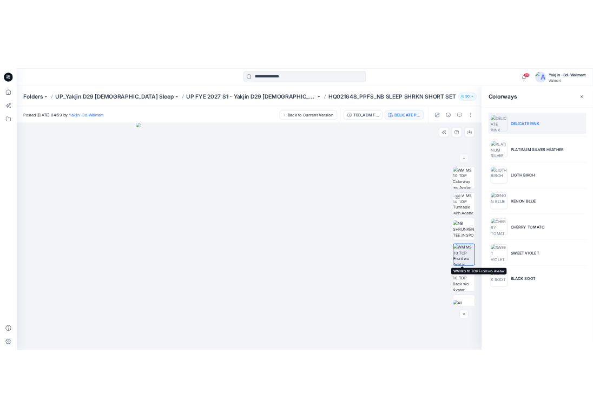
scroll to position [22, 0]
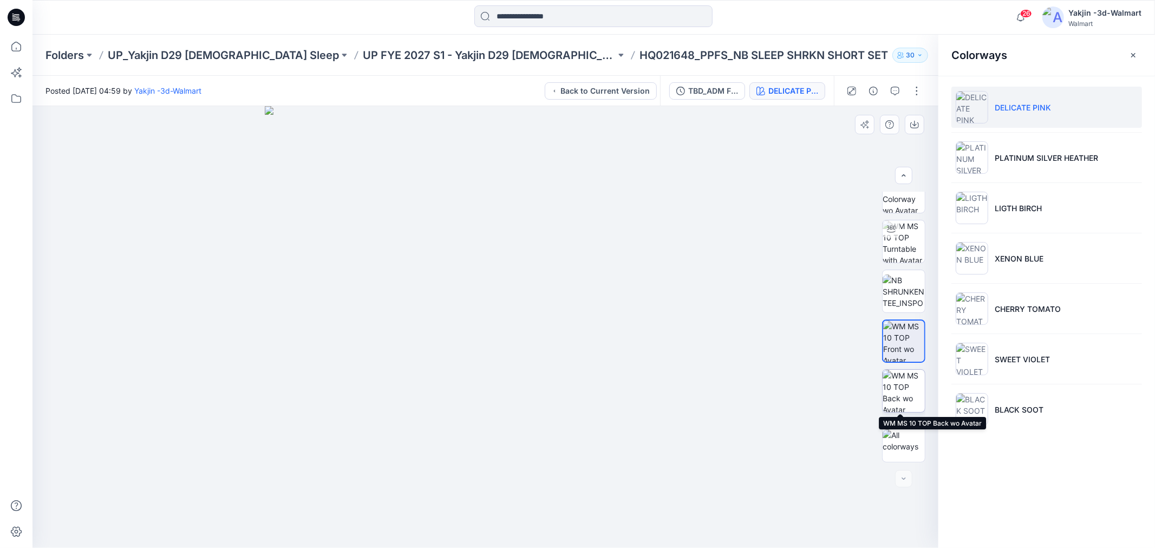
click at [902, 379] on img at bounding box center [903, 391] width 42 height 42
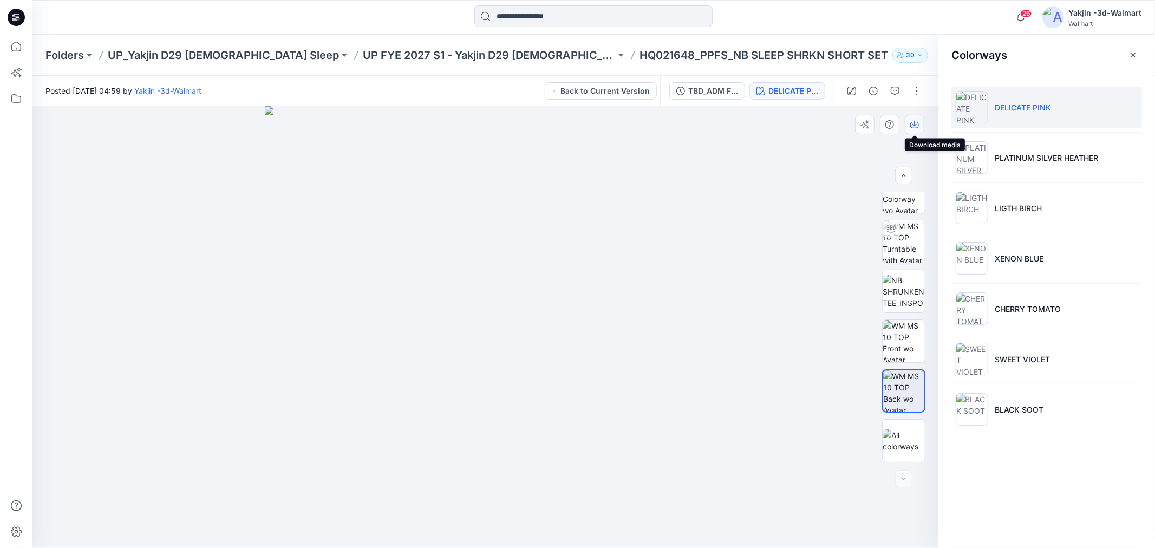
click at [913, 121] on icon "button" at bounding box center [914, 124] width 9 height 9
click at [780, 97] on button "DELICATE PINK" at bounding box center [787, 90] width 76 height 17
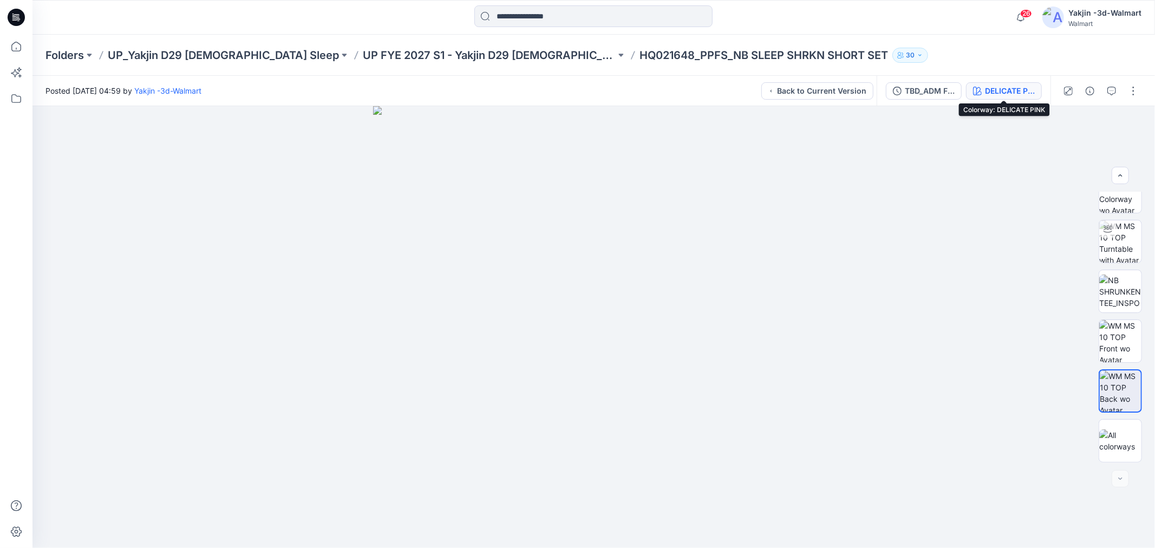
click at [977, 93] on icon "button" at bounding box center [977, 91] width 9 height 9
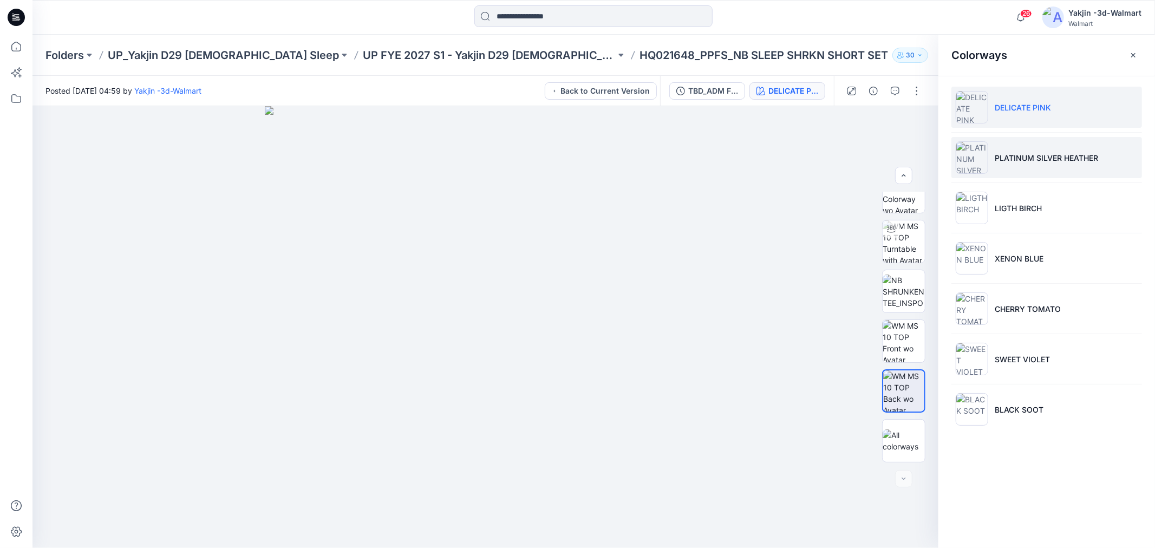
click at [1080, 162] on p "PLATINUM SILVER HEATHER" at bounding box center [1045, 157] width 103 height 11
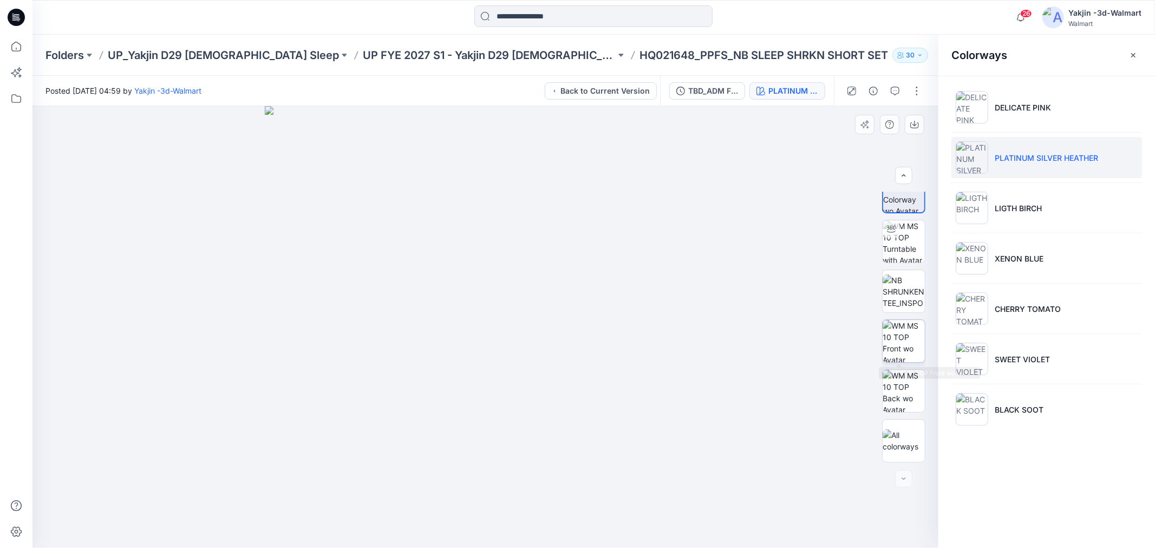
click at [910, 344] on img at bounding box center [903, 341] width 42 height 42
click at [916, 123] on icon "button" at bounding box center [914, 124] width 9 height 9
click at [904, 387] on img at bounding box center [903, 391] width 42 height 42
click at [916, 123] on icon "button" at bounding box center [914, 124] width 9 height 9
click at [1040, 449] on div "DELICATE PINK PLATINUM SILVER HEATHER LIGTH BIRCH XENON BLUE CHERRY TOMATO SWEE…" at bounding box center [1046, 263] width 217 height 374
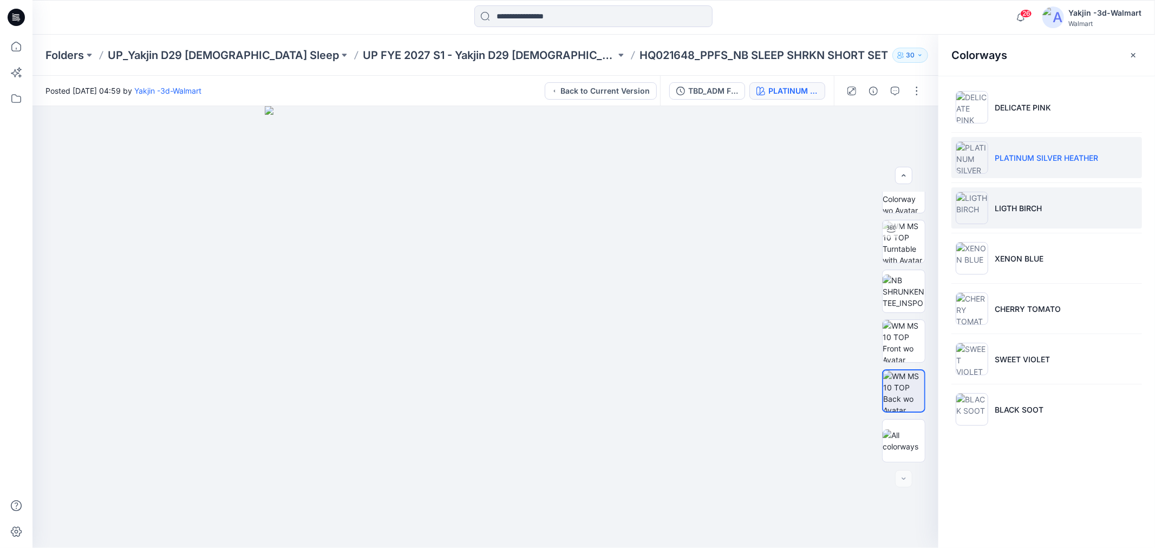
click at [1024, 201] on li "LIGTH BIRCH" at bounding box center [1046, 207] width 191 height 41
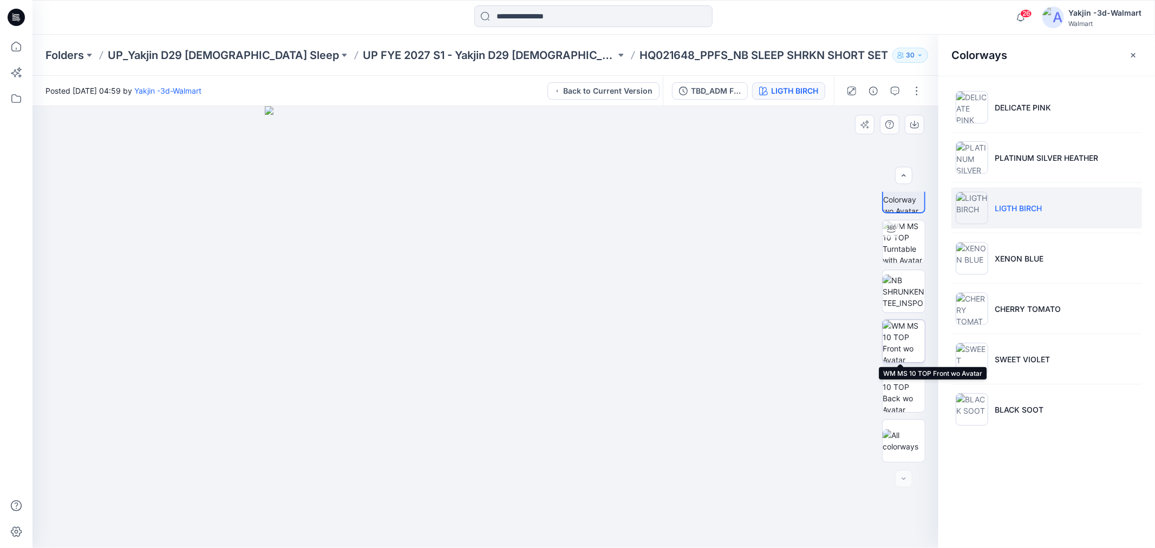
click at [894, 334] on img at bounding box center [903, 341] width 42 height 42
click at [917, 126] on icon "button" at bounding box center [914, 124] width 9 height 9
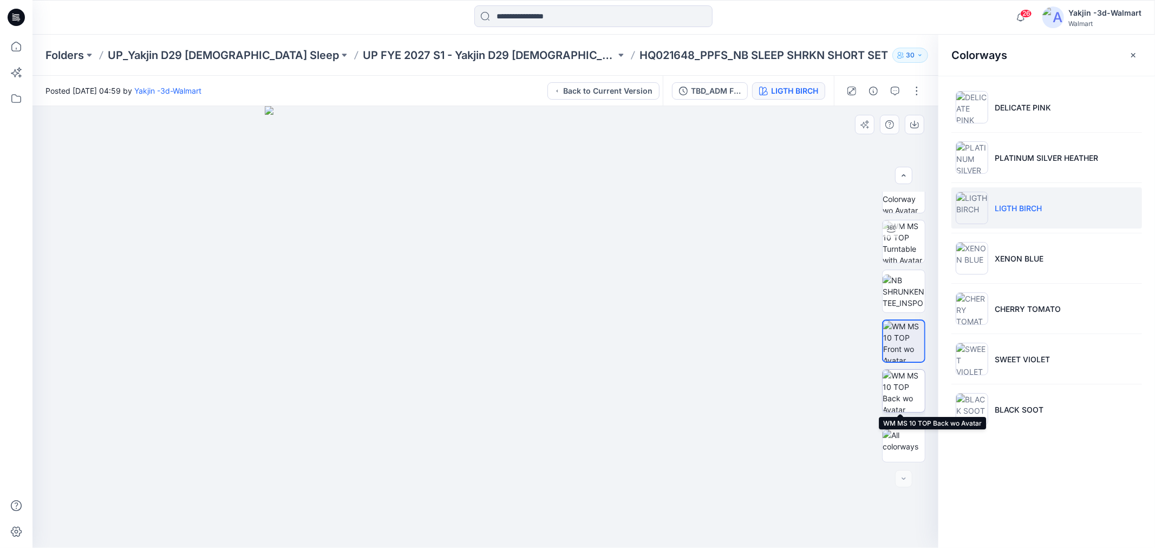
drag, startPoint x: 885, startPoint y: 395, endPoint x: 890, endPoint y: 375, distance: 21.1
click at [885, 395] on img at bounding box center [903, 391] width 42 height 42
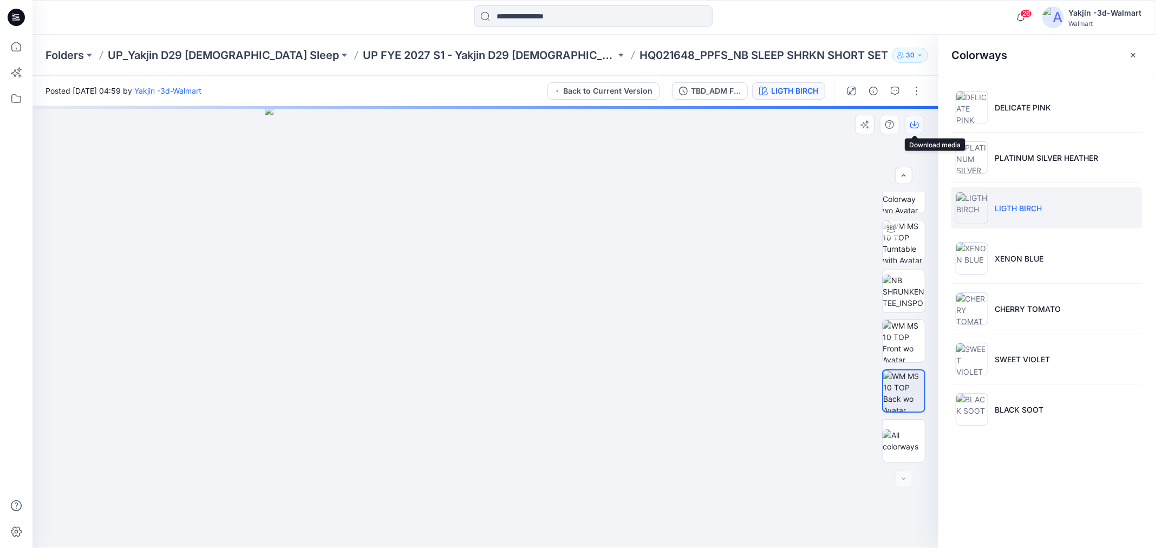
click at [912, 132] on button "button" at bounding box center [914, 124] width 19 height 19
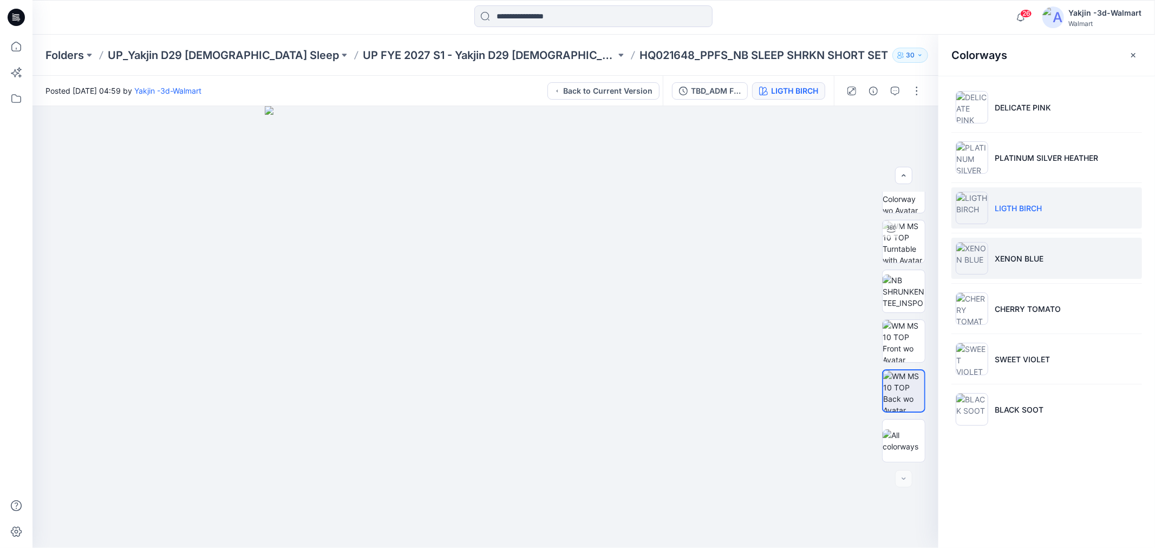
click at [1000, 264] on li "XENON BLUE" at bounding box center [1046, 258] width 191 height 41
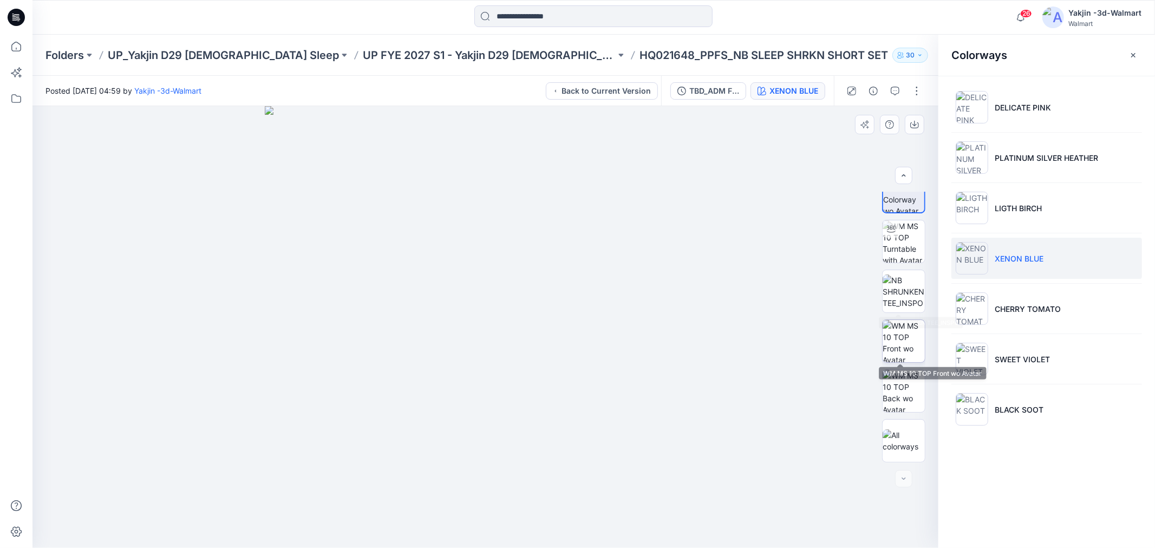
click at [896, 344] on img at bounding box center [903, 341] width 42 height 42
click at [917, 127] on icon "button" at bounding box center [914, 125] width 9 height 6
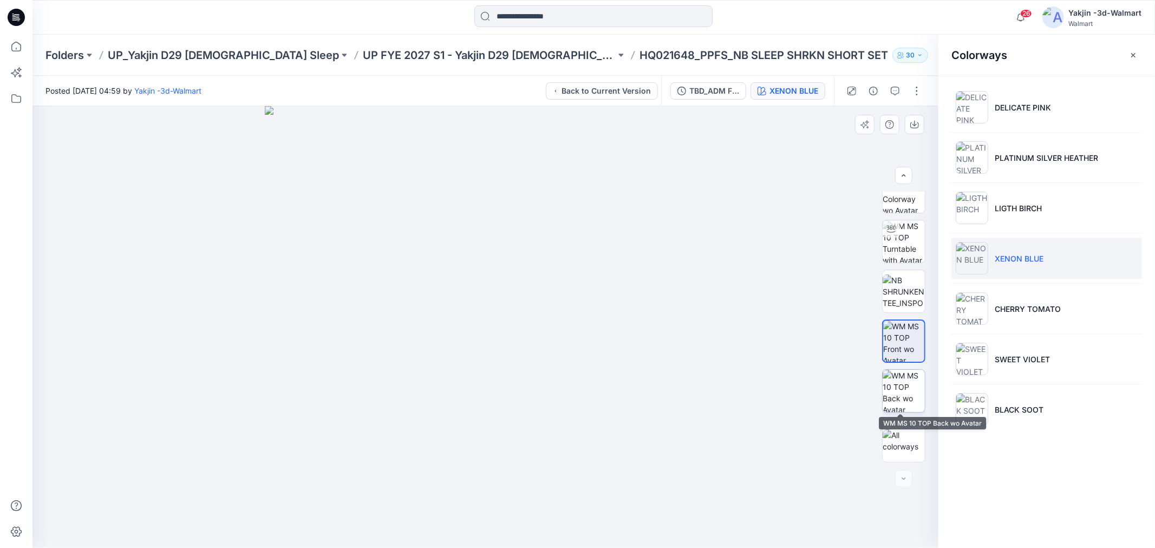
drag, startPoint x: 911, startPoint y: 389, endPoint x: 919, endPoint y: 272, distance: 116.7
click at [911, 389] on img at bounding box center [903, 391] width 42 height 42
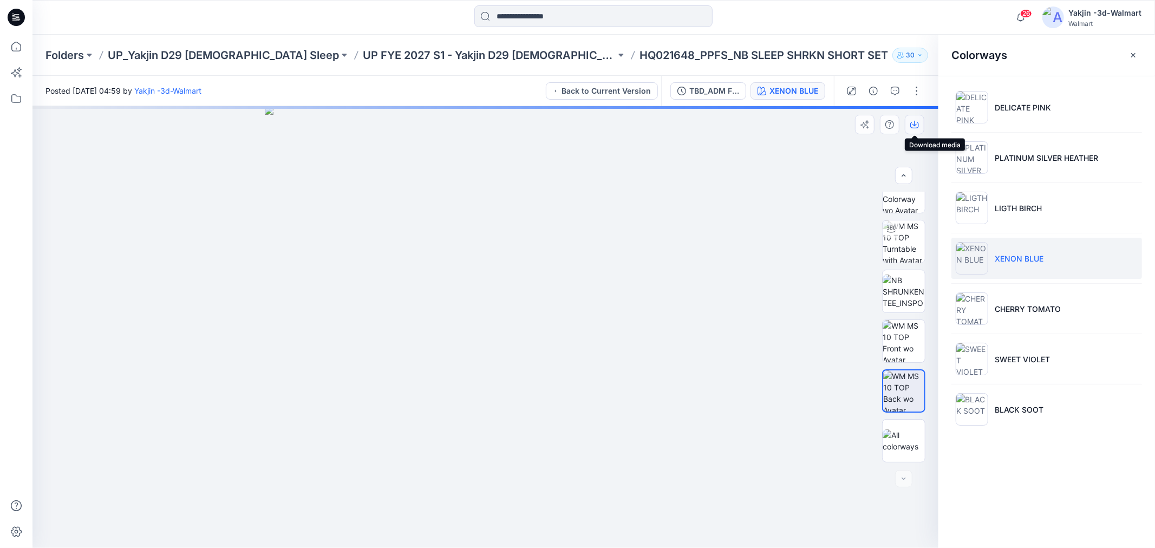
click at [920, 126] on button "button" at bounding box center [914, 124] width 19 height 19
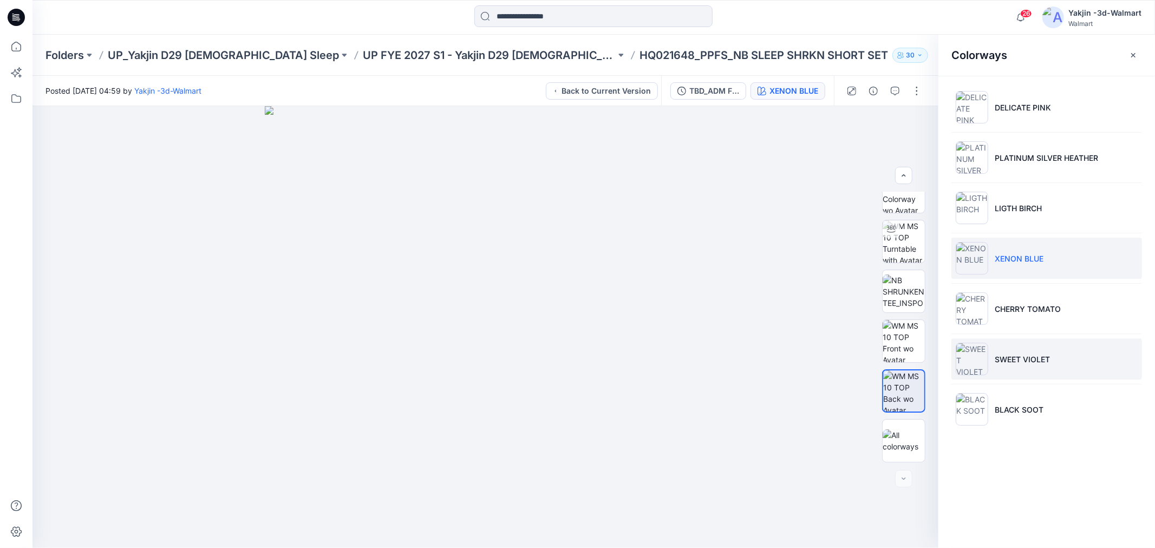
click at [1046, 358] on p "SWEET VIOLET" at bounding box center [1021, 358] width 55 height 11
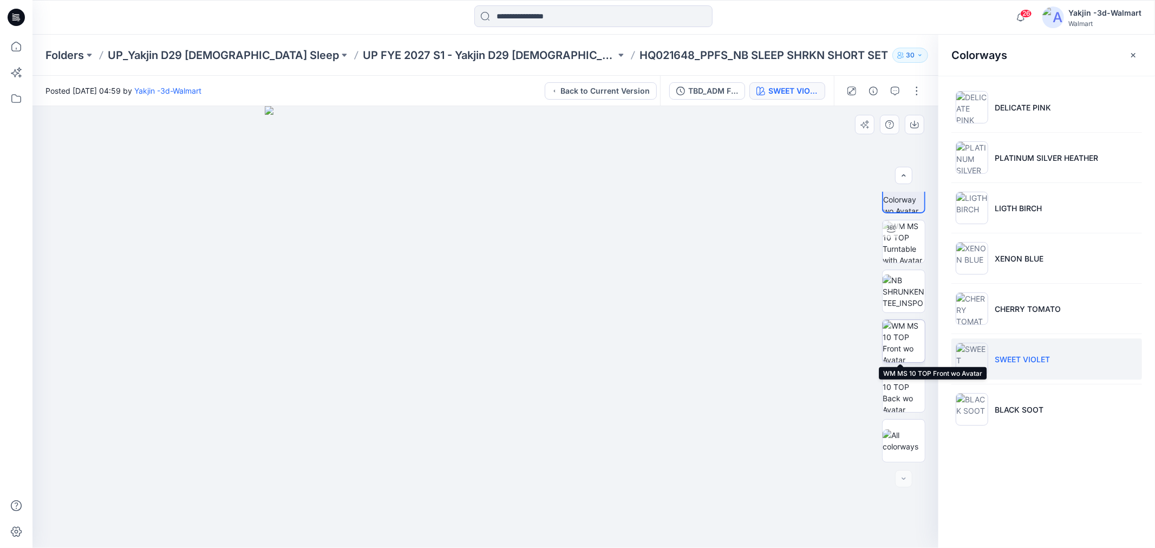
click at [901, 350] on img at bounding box center [903, 341] width 42 height 42
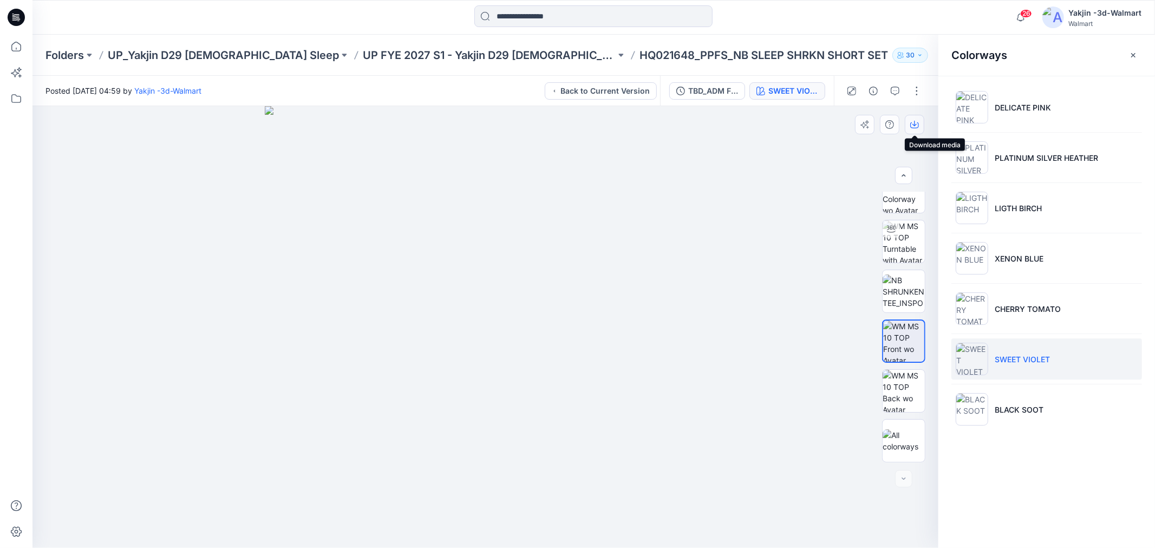
click at [922, 125] on button "button" at bounding box center [914, 124] width 19 height 19
click at [913, 392] on img at bounding box center [903, 391] width 42 height 42
click at [921, 119] on button "button" at bounding box center [914, 124] width 19 height 19
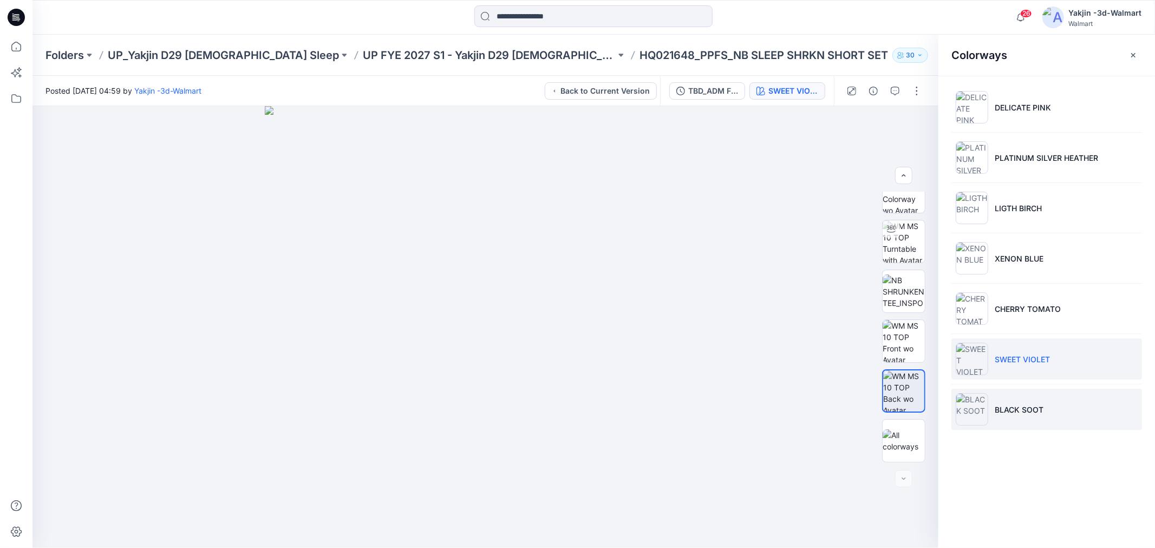
click at [1047, 408] on li "BLACK SOOT" at bounding box center [1046, 409] width 191 height 41
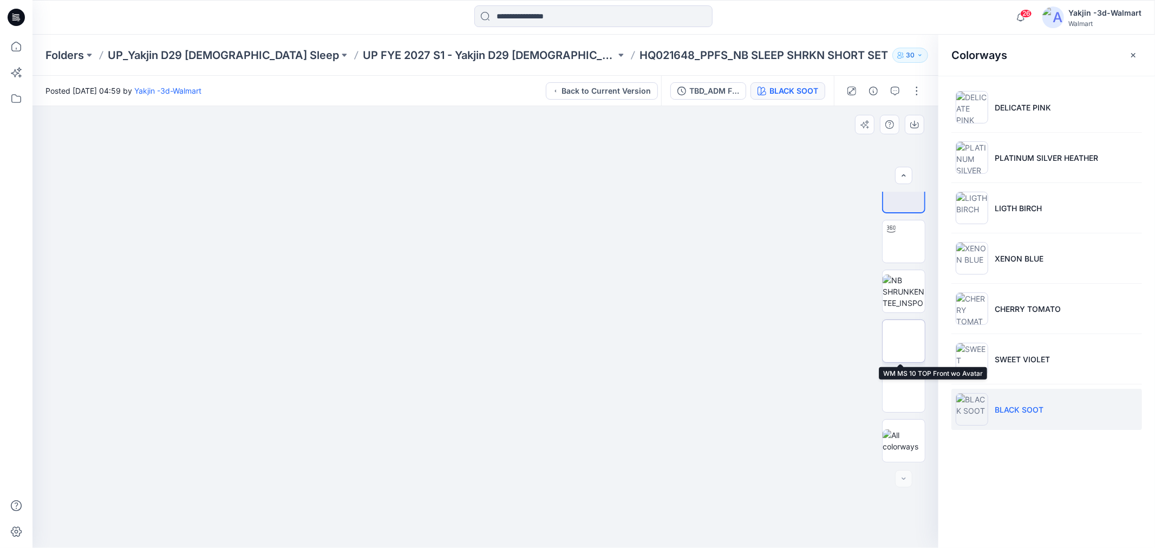
click at [899, 348] on img at bounding box center [903, 341] width 42 height 42
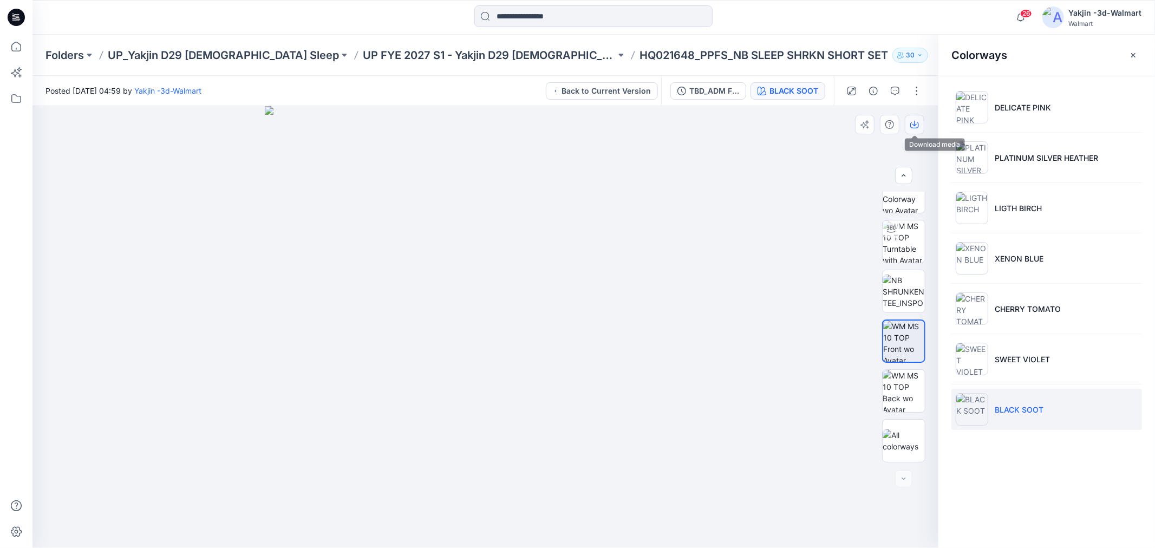
click at [917, 130] on button "button" at bounding box center [914, 124] width 19 height 19
click at [890, 391] on img at bounding box center [903, 391] width 42 height 42
click at [913, 126] on icon "button" at bounding box center [914, 124] width 9 height 9
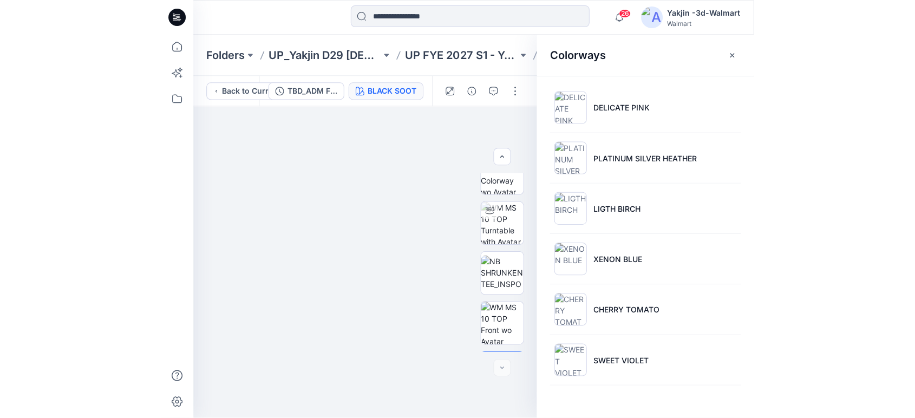
scroll to position [180, 0]
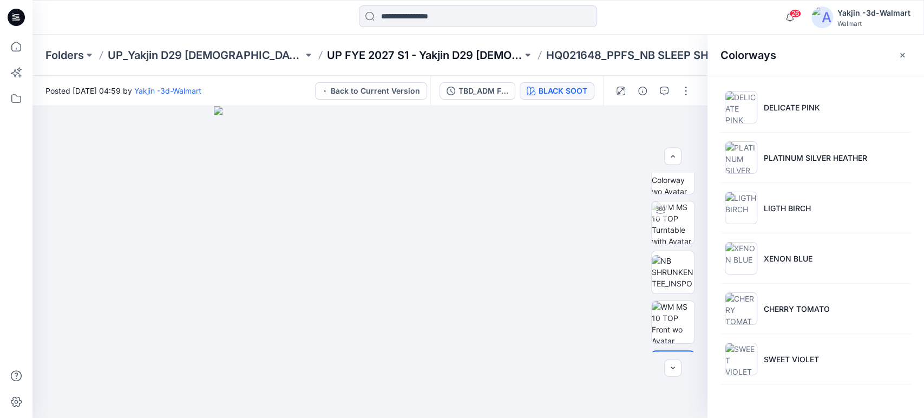
click at [416, 57] on p "UP FYE 2027 S1 - Yakjin D29 [DEMOGRAPHIC_DATA] Sleepwear" at bounding box center [424, 55] width 195 height 15
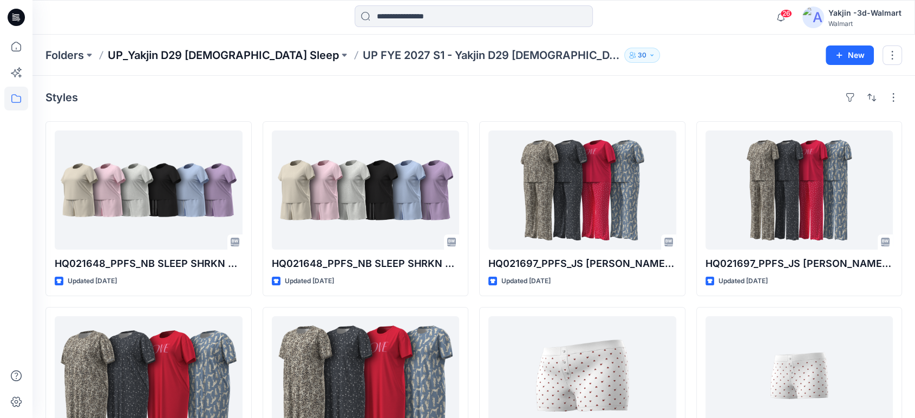
click at [217, 56] on p "UP_Yakjin D29 [DEMOGRAPHIC_DATA] Sleep" at bounding box center [223, 55] width 231 height 15
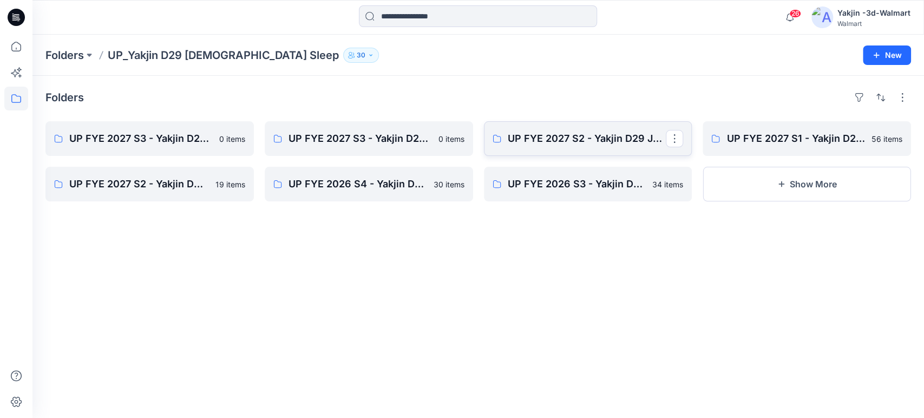
click at [553, 147] on link "UP FYE 2027 S2 - Yakjin D29 JOYSPUN [DEMOGRAPHIC_DATA] Sleepwear" at bounding box center [588, 138] width 208 height 35
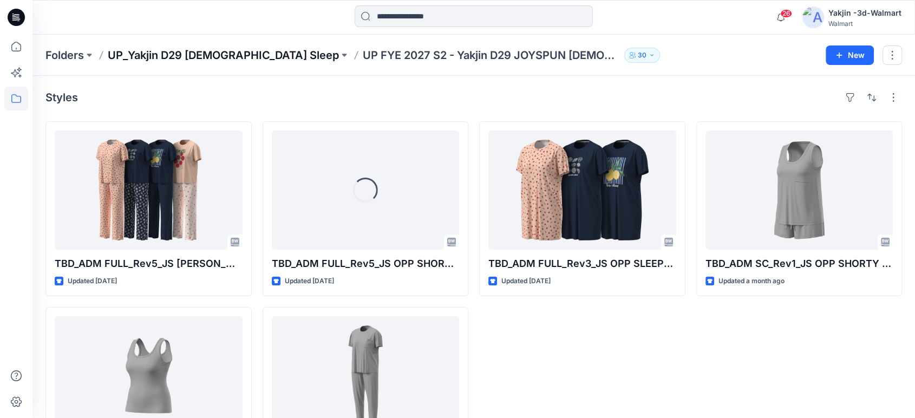
click at [201, 55] on p "UP_Yakjin D29 [DEMOGRAPHIC_DATA] Sleep" at bounding box center [223, 55] width 231 height 15
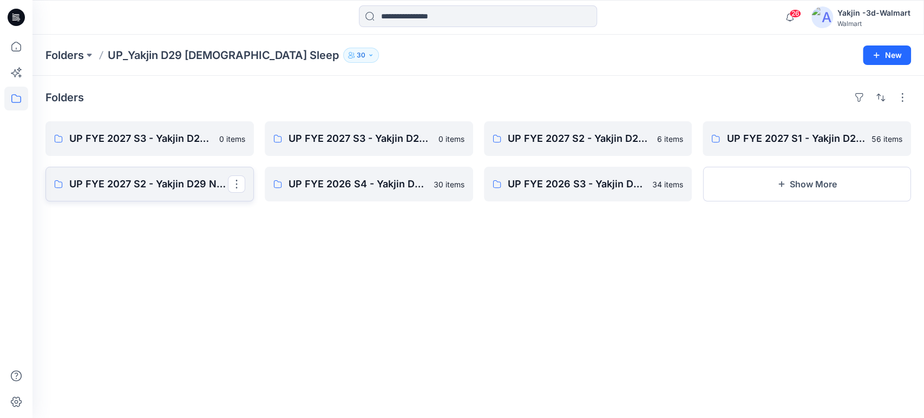
click at [159, 186] on p "UP FYE 2027 S2 - Yakjin D29 NOBO [DEMOGRAPHIC_DATA] Sleepwear" at bounding box center [148, 183] width 159 height 15
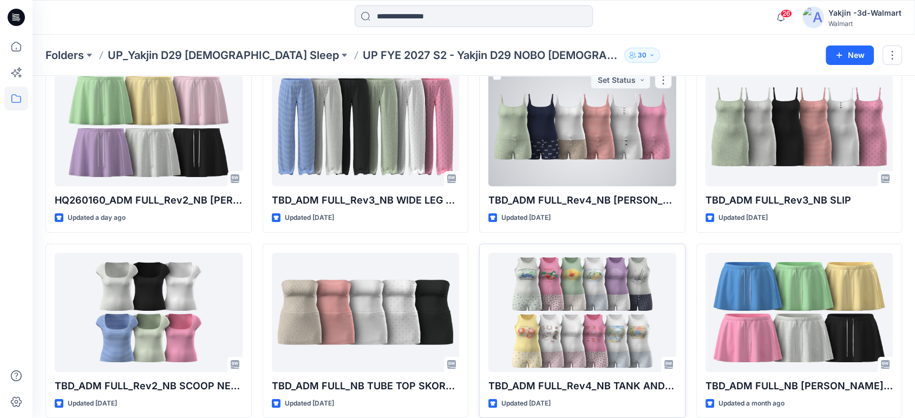
scroll to position [120, 0]
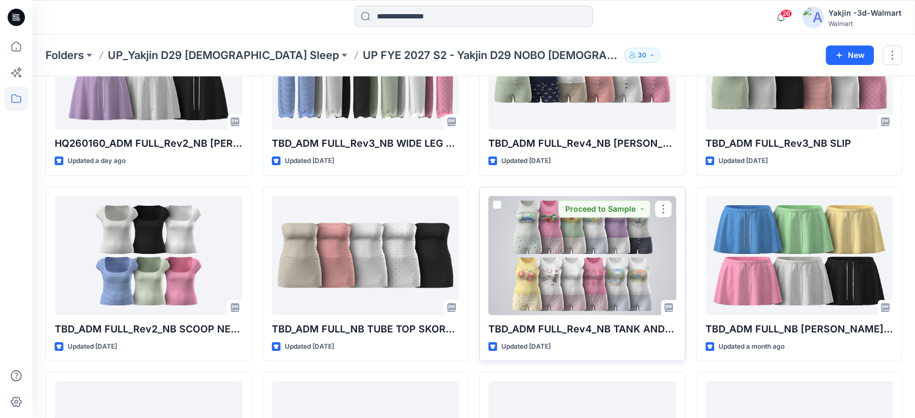
click at [544, 238] on div at bounding box center [582, 255] width 188 height 119
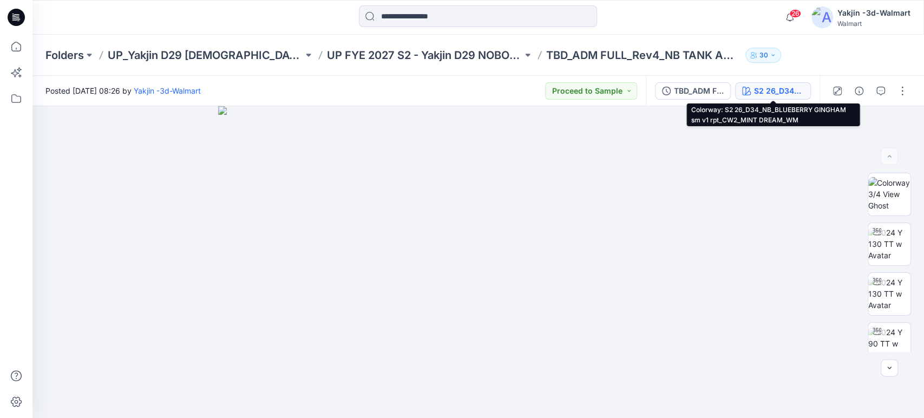
click at [772, 95] on div "S2 26_D34_NB_BLUEBERRY GINGHAM sm v1 rpt_CW2_MINT DREAM_WM" at bounding box center [779, 91] width 50 height 12
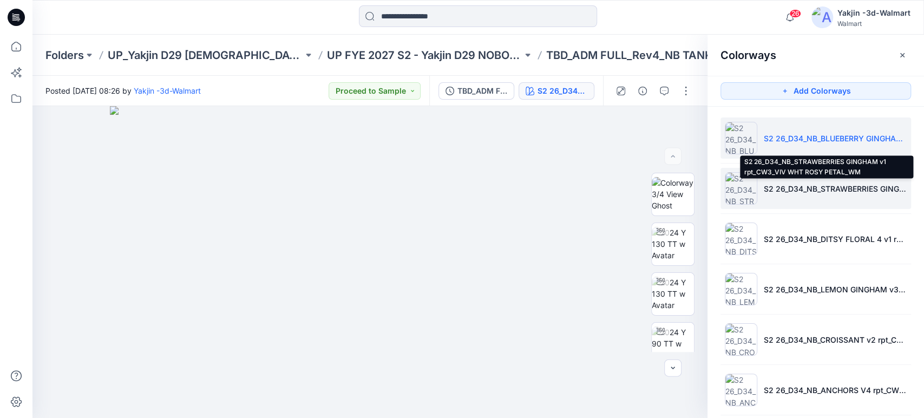
click at [814, 193] on p "S2 26_D34_NB_STRAWBERRIES GINGHAM v1 rpt_CW3_VIV WHT ROSY PETAL_WM" at bounding box center [835, 188] width 143 height 11
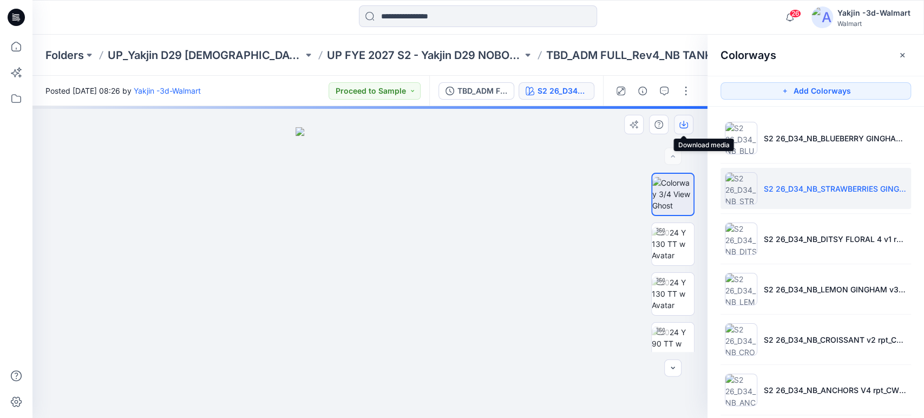
click at [682, 125] on icon "button" at bounding box center [684, 123] width 4 height 5
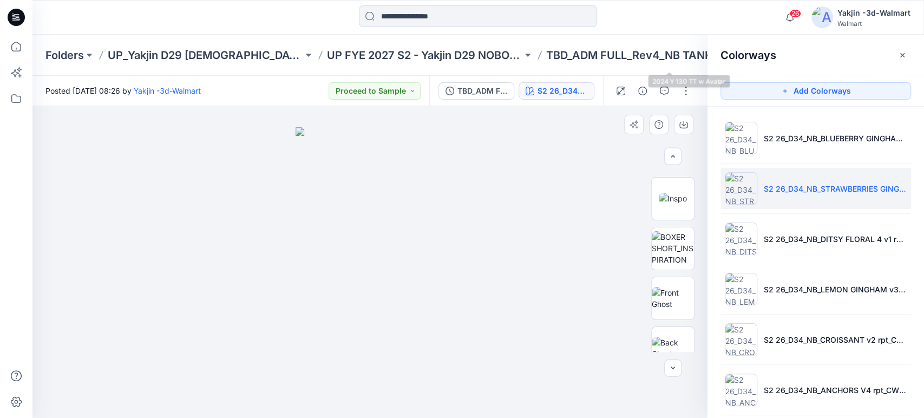
scroll to position [300, 0]
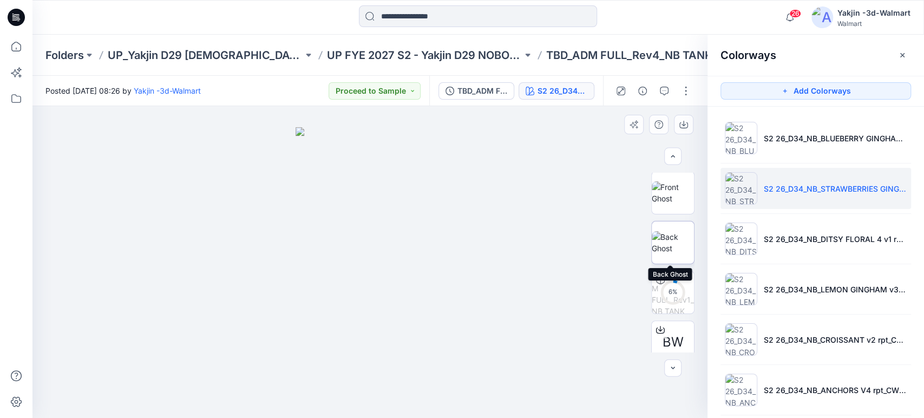
click at [672, 231] on img at bounding box center [673, 242] width 42 height 23
click at [569, 174] on div at bounding box center [369, 262] width 675 height 312
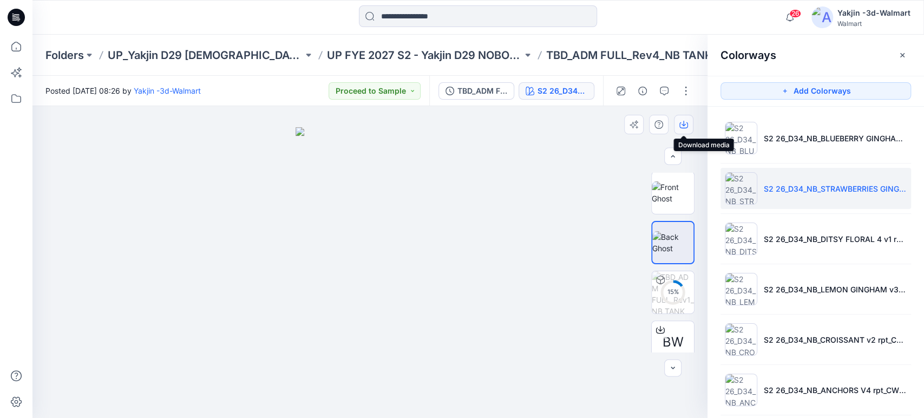
click at [690, 122] on button "button" at bounding box center [683, 124] width 19 height 19
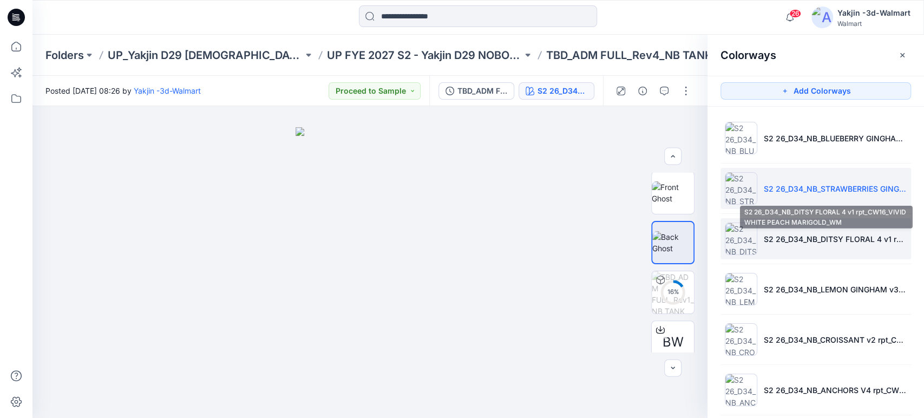
click at [791, 237] on p "S2 26_D34_NB_DITSY FLORAL 4 v1 rpt_CW16_VIVID WHITE PEACH MARIGOLD_WM" at bounding box center [835, 238] width 143 height 11
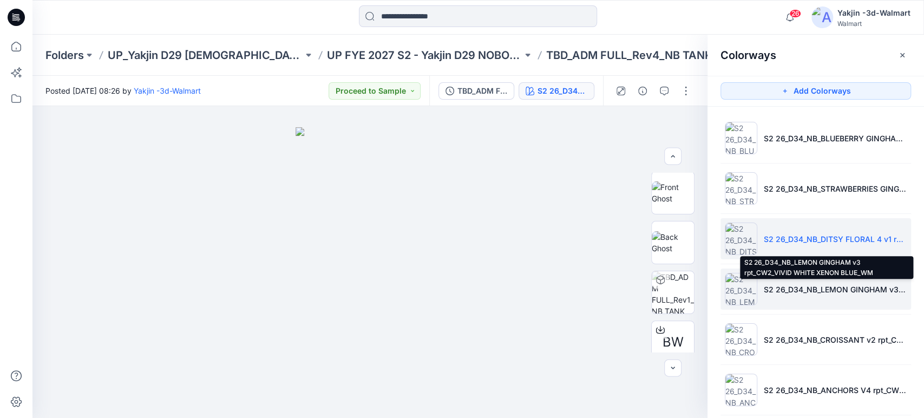
click at [814, 287] on p "S2 26_D34_NB_LEMON GINGHAM v3 rpt_CW2_VIVID WHITE XENON BLUE_WM" at bounding box center [835, 289] width 143 height 11
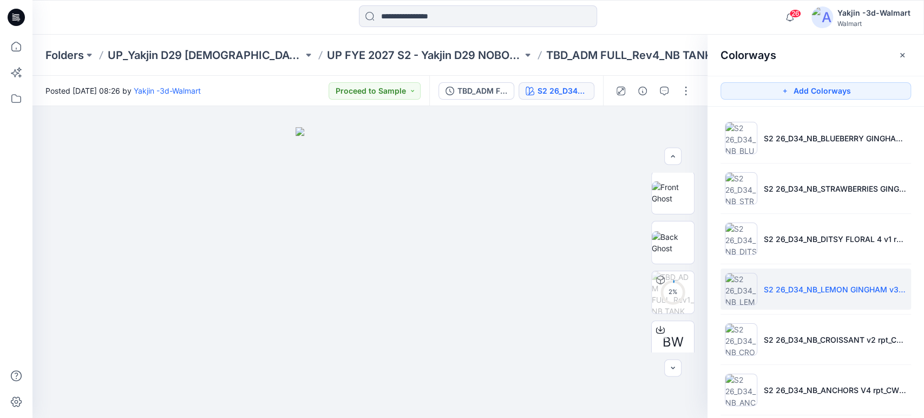
click at [852, 306] on li "S2 26_D34_NB_LEMON GINGHAM v3 rpt_CW2_VIVID WHITE XENON BLUE_WM" at bounding box center [816, 289] width 191 height 41
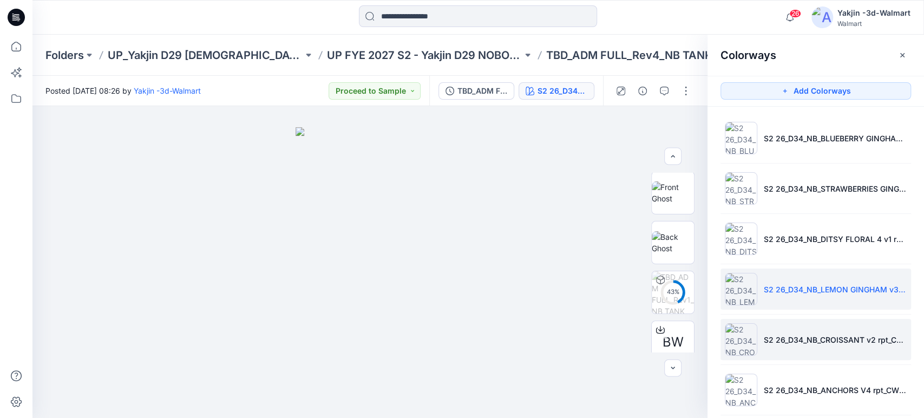
click at [810, 349] on li "S2 26_D34_NB_CROISSANT v2 rpt_CW1_VIVID WHT_WM 6." at bounding box center [816, 339] width 191 height 41
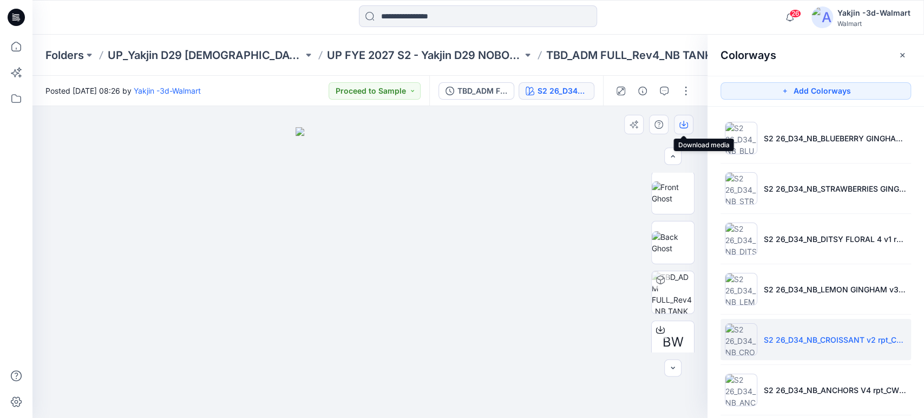
click at [677, 128] on button "button" at bounding box center [683, 124] width 19 height 19
click at [670, 246] on img at bounding box center [673, 242] width 42 height 23
click at [683, 124] on icon "button" at bounding box center [683, 124] width 9 height 9
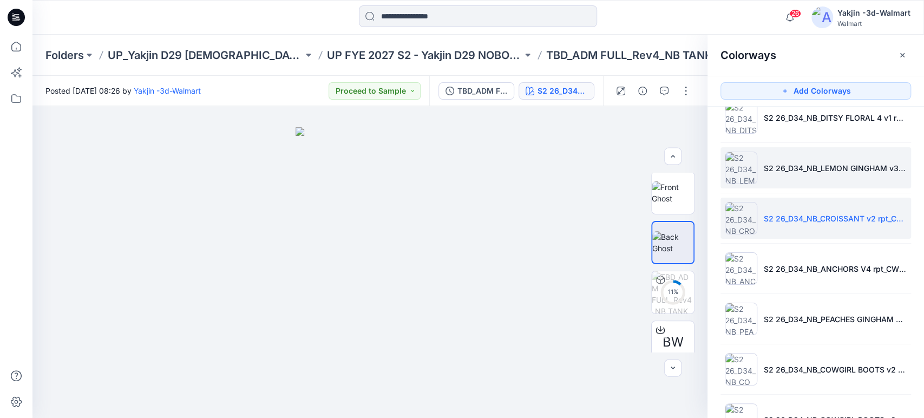
scroll to position [180, 0]
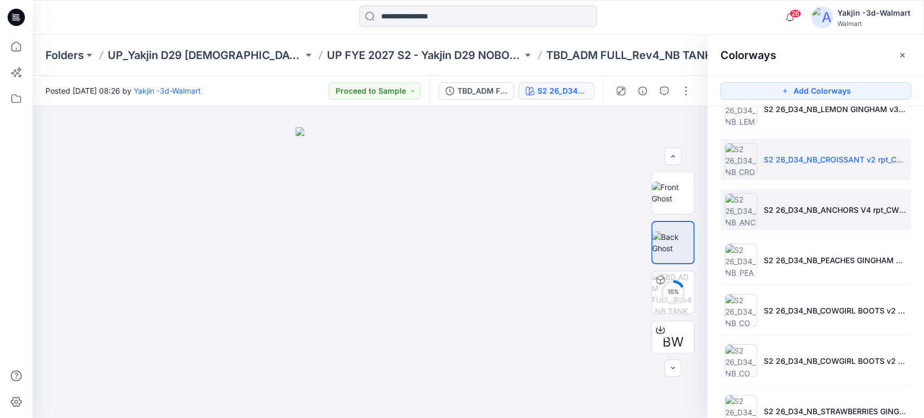
click at [890, 212] on p "S2 26_D34_NB_ANCHORS V4 rpt_CW1_BLUE SAPPHIRE_WM" at bounding box center [835, 209] width 143 height 11
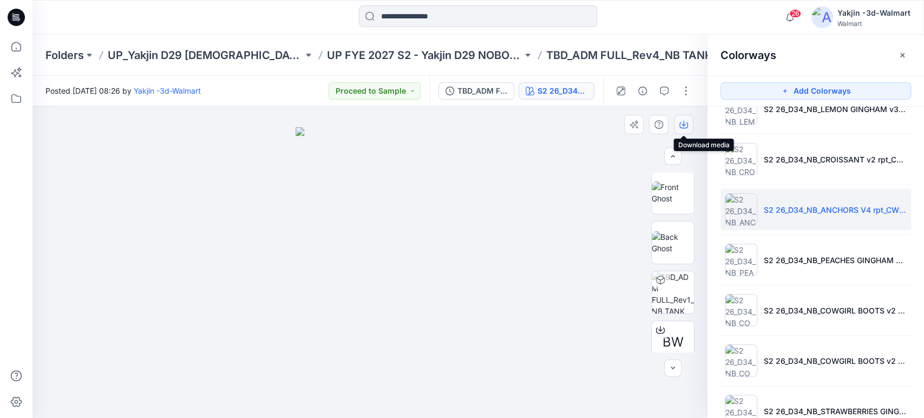
click at [679, 128] on icon "button" at bounding box center [683, 124] width 9 height 9
click at [663, 249] on img at bounding box center [673, 242] width 42 height 23
click at [690, 125] on button "button" at bounding box center [683, 124] width 19 height 19
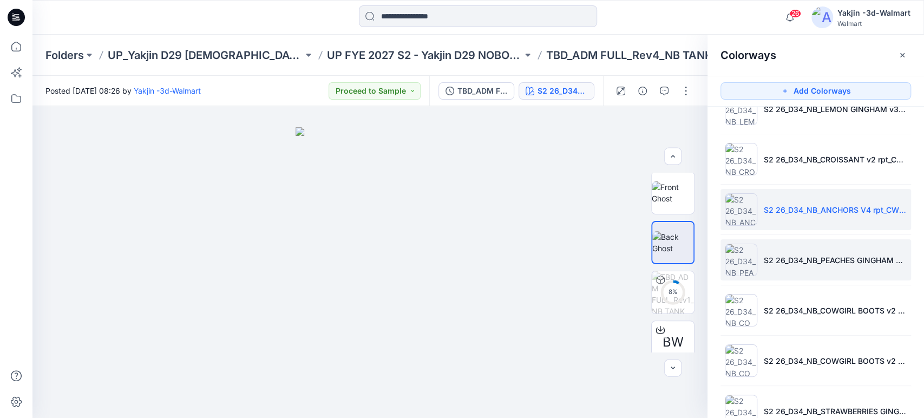
scroll to position [240, 0]
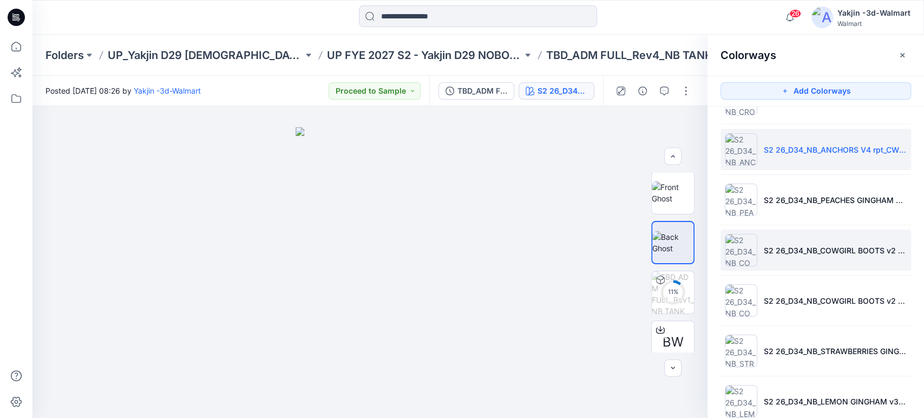
click at [841, 259] on li "S2 26_D34_NB_COWGIRL BOOTS v2 rpt_CW1_DELICATE PINK_WM" at bounding box center [816, 250] width 191 height 41
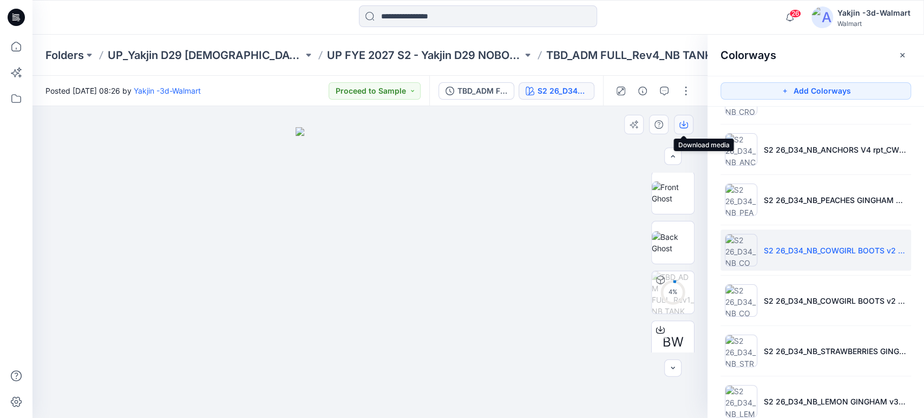
click at [685, 121] on icon "button" at bounding box center [683, 124] width 9 height 9
click at [687, 125] on icon "button" at bounding box center [683, 125] width 9 height 6
click at [674, 246] on img at bounding box center [673, 242] width 42 height 23
click at [679, 126] on icon "button" at bounding box center [683, 124] width 9 height 9
click at [681, 121] on icon "button" at bounding box center [683, 124] width 9 height 9
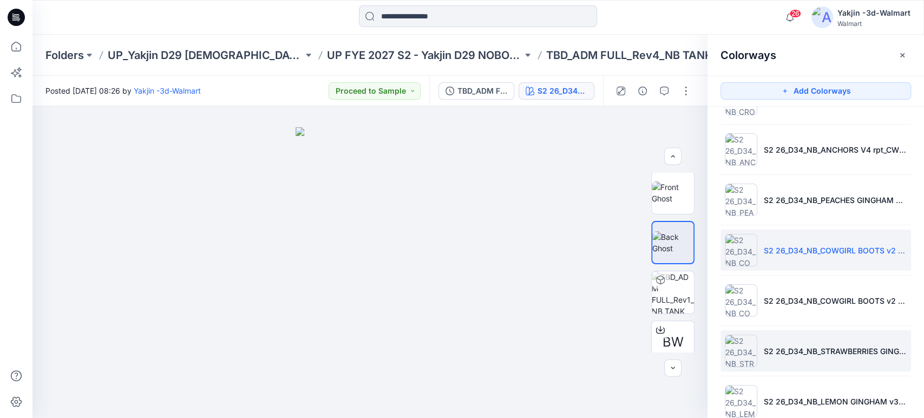
click at [823, 345] on p "S2 26_D34_NB_STRAWBERRIES GINGHAM v1 rpt_CW3_VIV WHT ROSY PETAL_WM 1" at bounding box center [835, 350] width 143 height 11
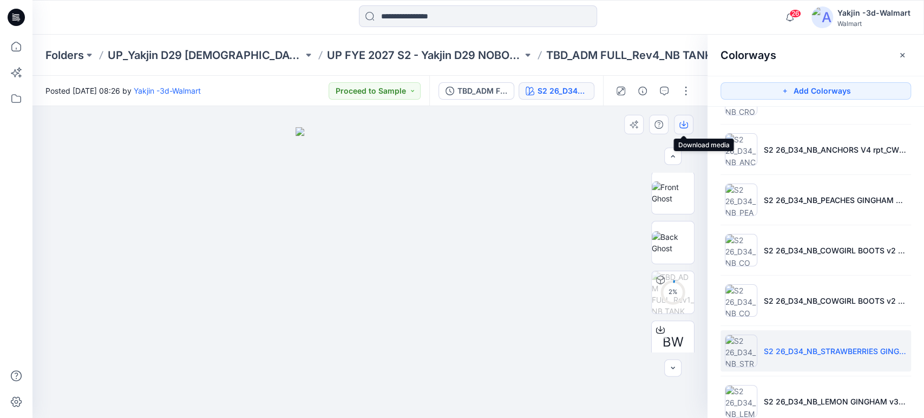
click at [689, 123] on button "button" at bounding box center [683, 124] width 19 height 19
click at [667, 235] on img at bounding box center [673, 242] width 42 height 23
click at [687, 125] on icon "button" at bounding box center [683, 125] width 9 height 6
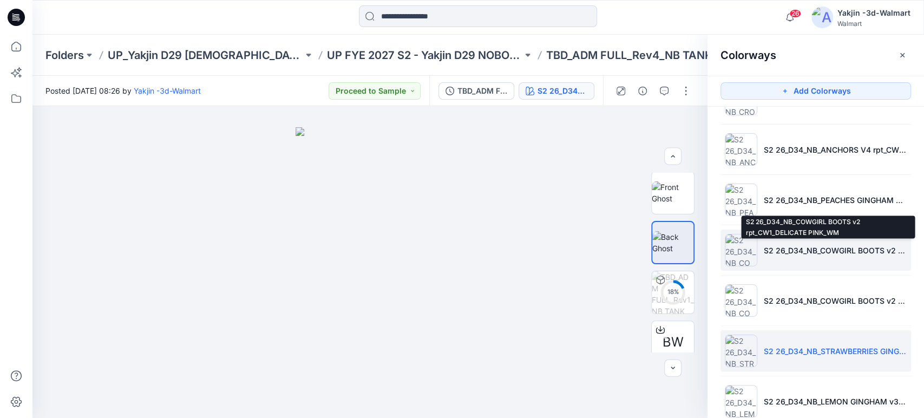
scroll to position [312, 0]
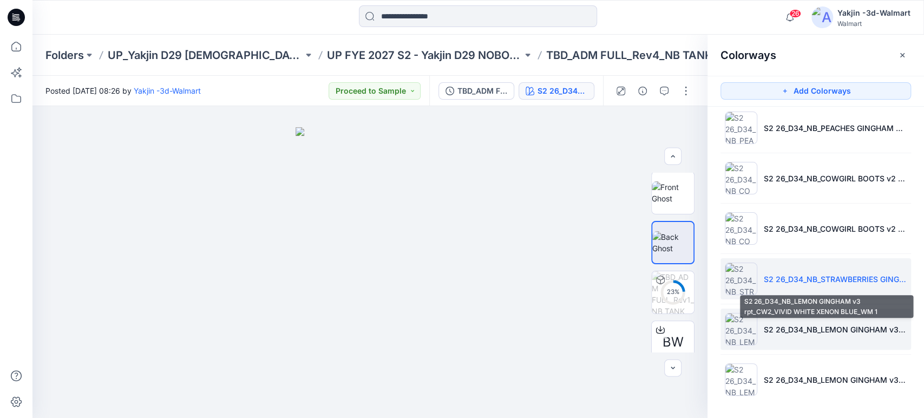
click at [819, 328] on p "S2 26_D34_NB_LEMON GINGHAM v3 rpt_CW2_VIVID WHITE XENON BLUE_WM 1" at bounding box center [835, 329] width 143 height 11
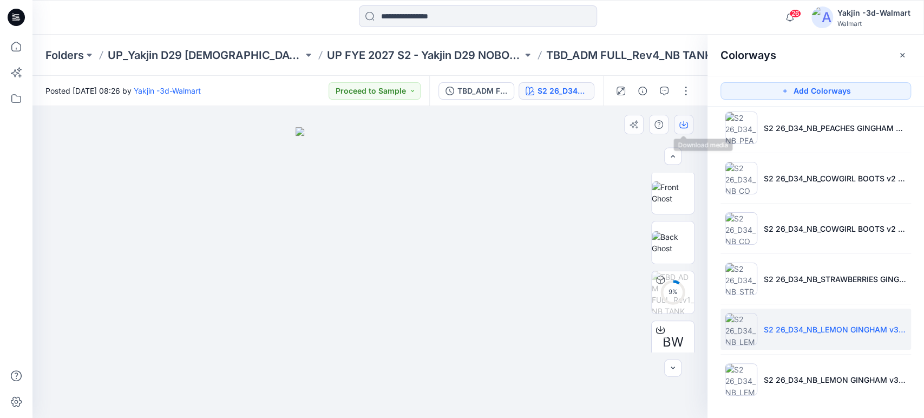
click at [682, 125] on icon "button" at bounding box center [684, 123] width 4 height 5
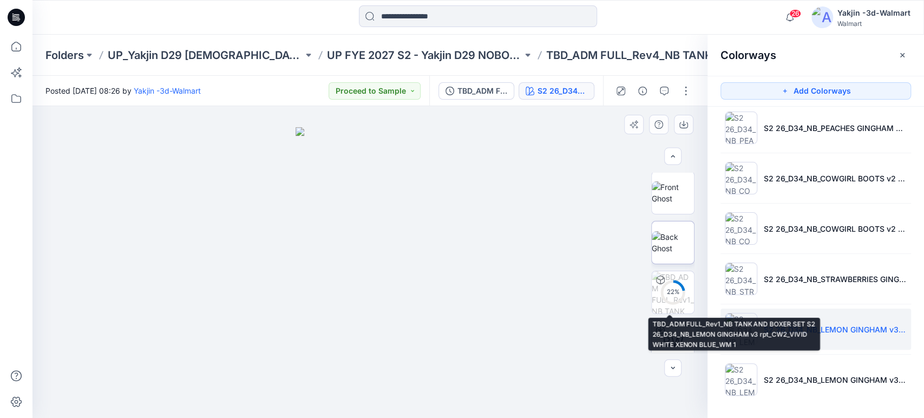
click at [666, 243] on img at bounding box center [673, 242] width 42 height 23
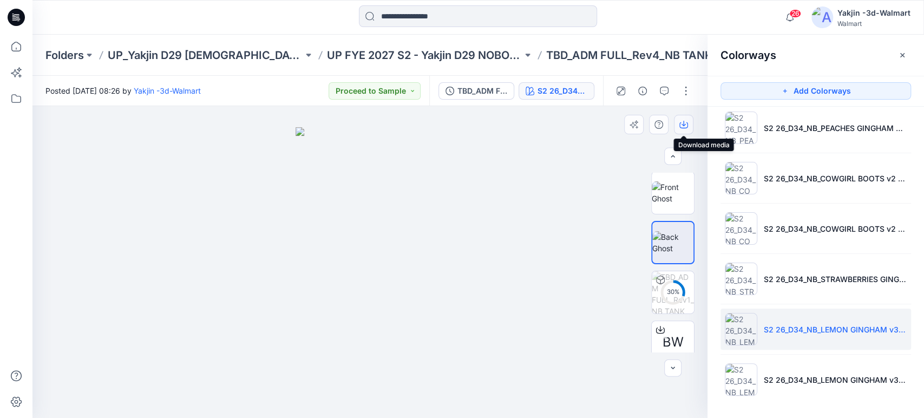
click at [681, 129] on button "button" at bounding box center [683, 124] width 19 height 19
